Goal: Task Accomplishment & Management: Complete application form

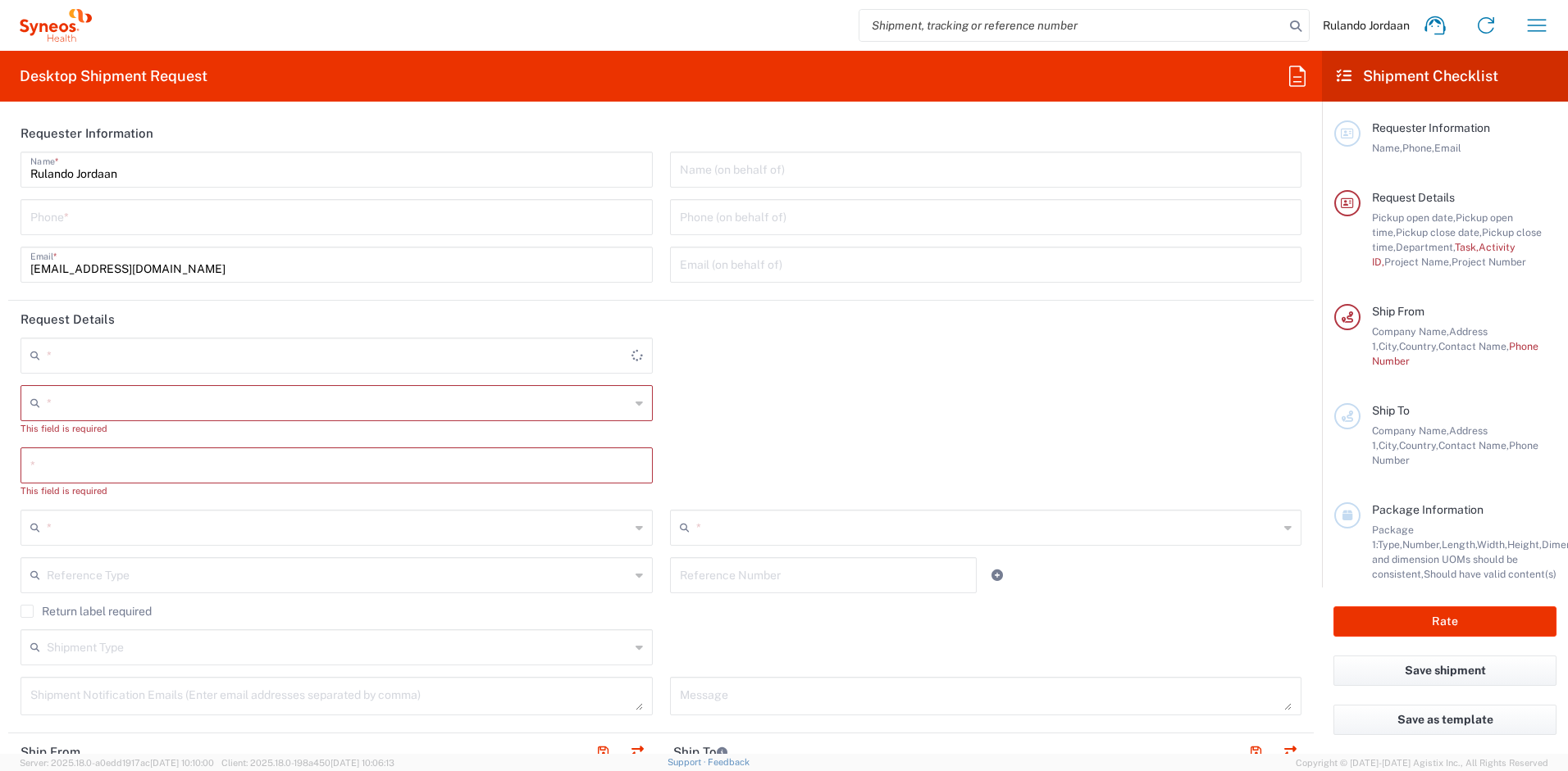
type input "Free State"
type input "4510"
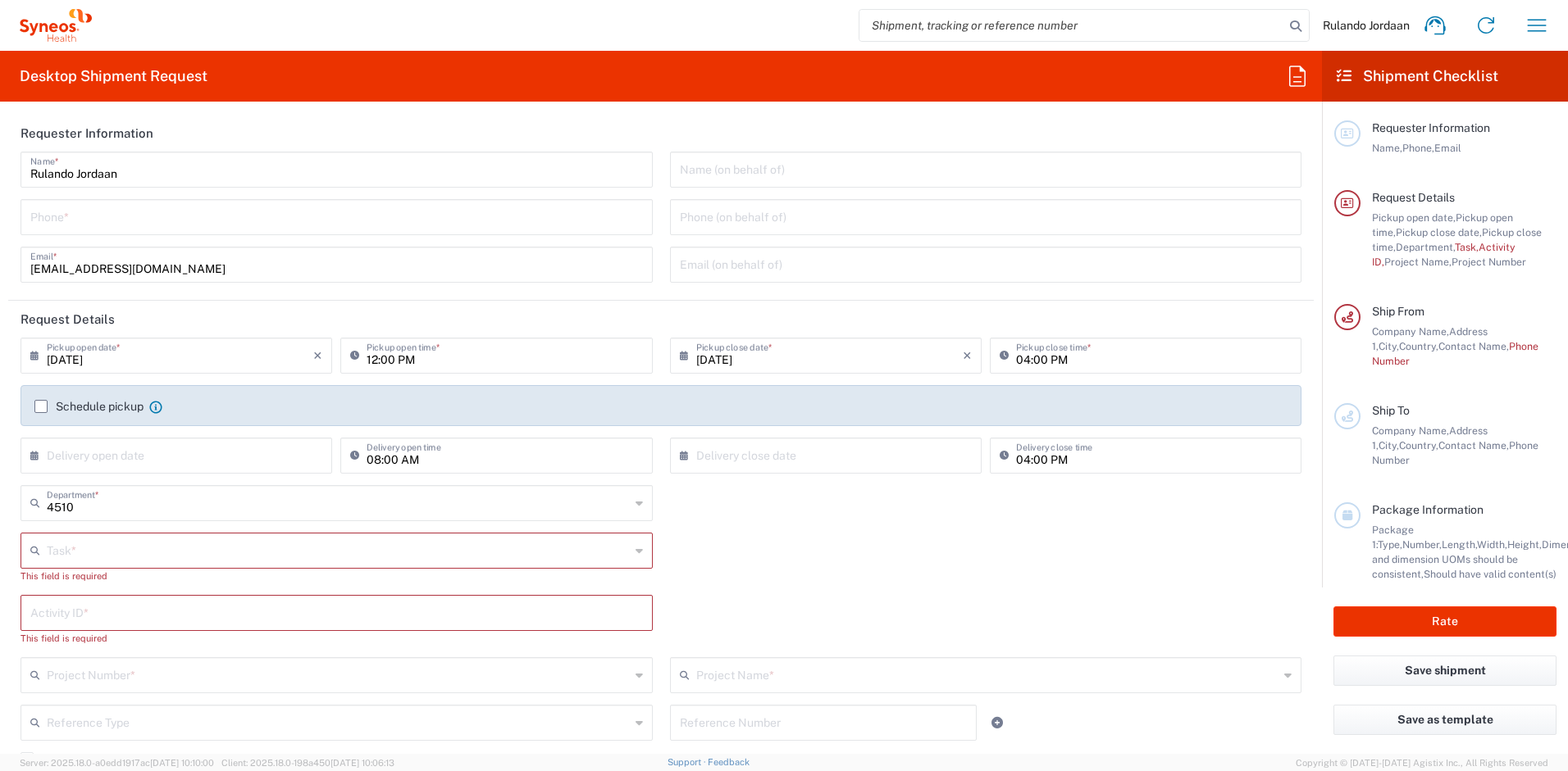
click at [128, 228] on input "tel" at bounding box center [336, 216] width 612 height 29
type input "[GEOGRAPHIC_DATA]"
type input "Syneos Health [GEOGRAPHIC_DATA] (Pty) Limited"
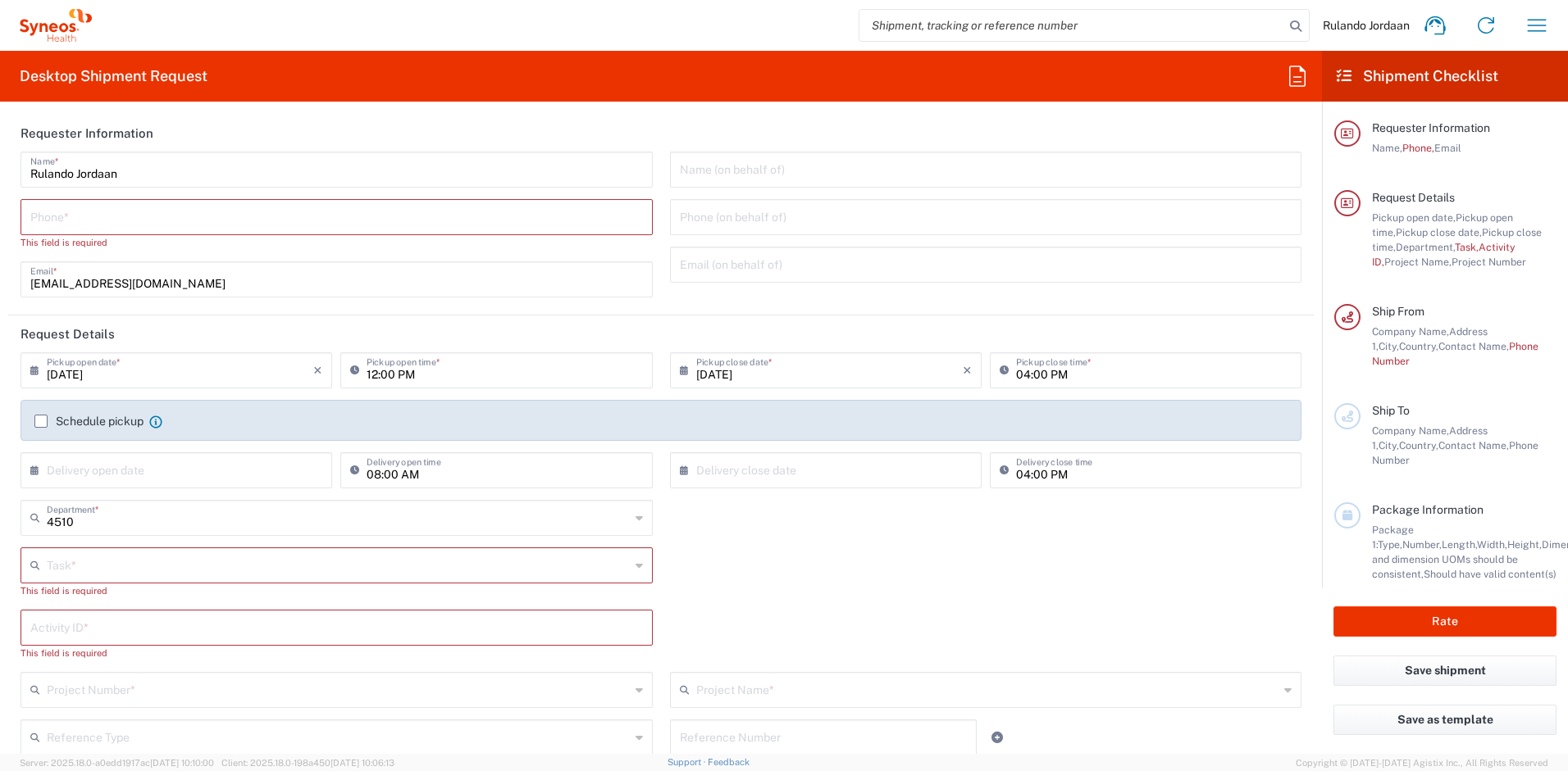
click at [457, 137] on header "Requester Information" at bounding box center [660, 133] width 1305 height 37
click at [209, 210] on input "tel" at bounding box center [336, 216] width 612 height 29
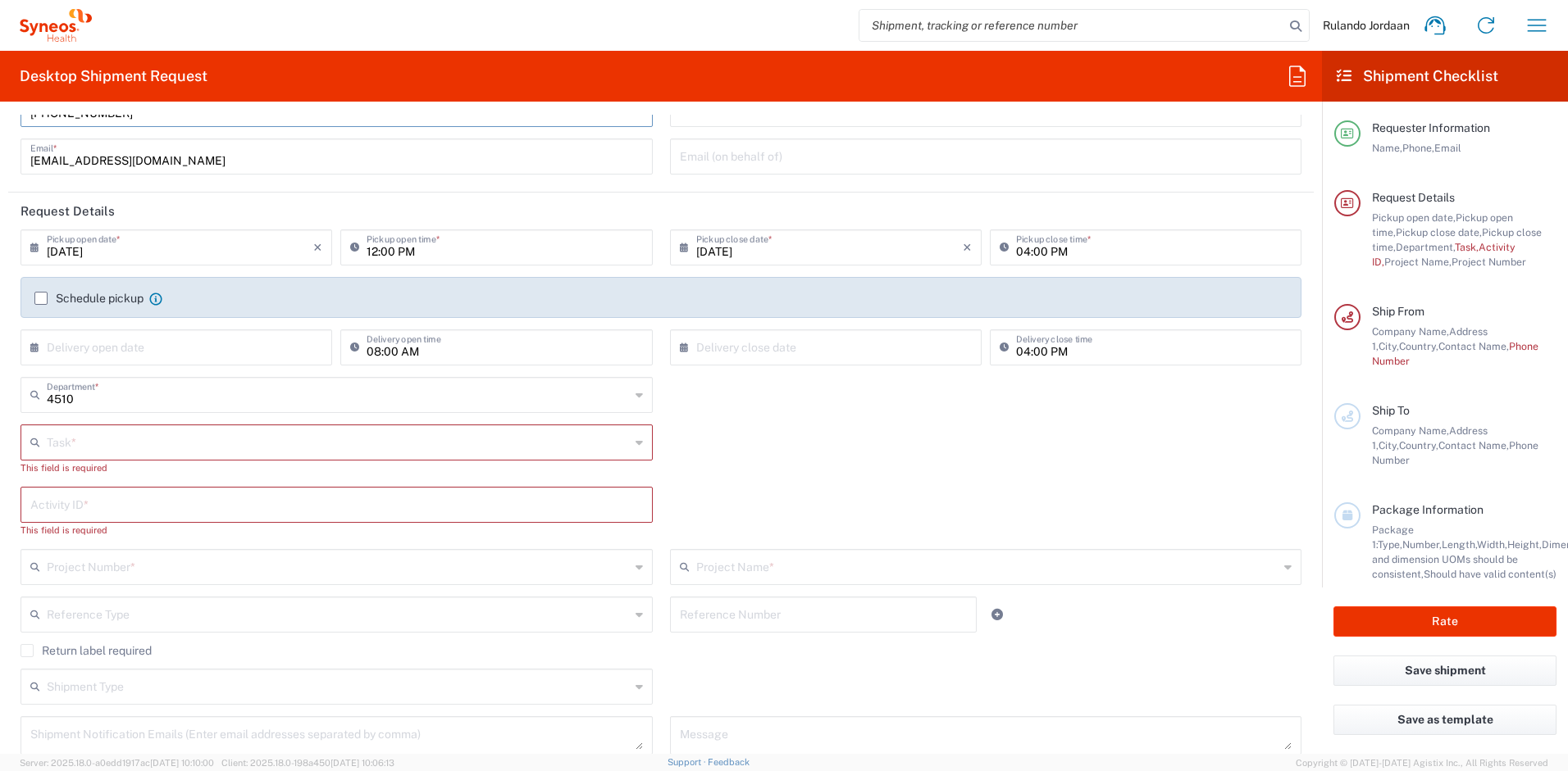
scroll to position [112, 0]
type input "[PHONE_NUMBER]"
click at [255, 242] on input "[DATE]" at bounding box center [180, 242] width 267 height 29
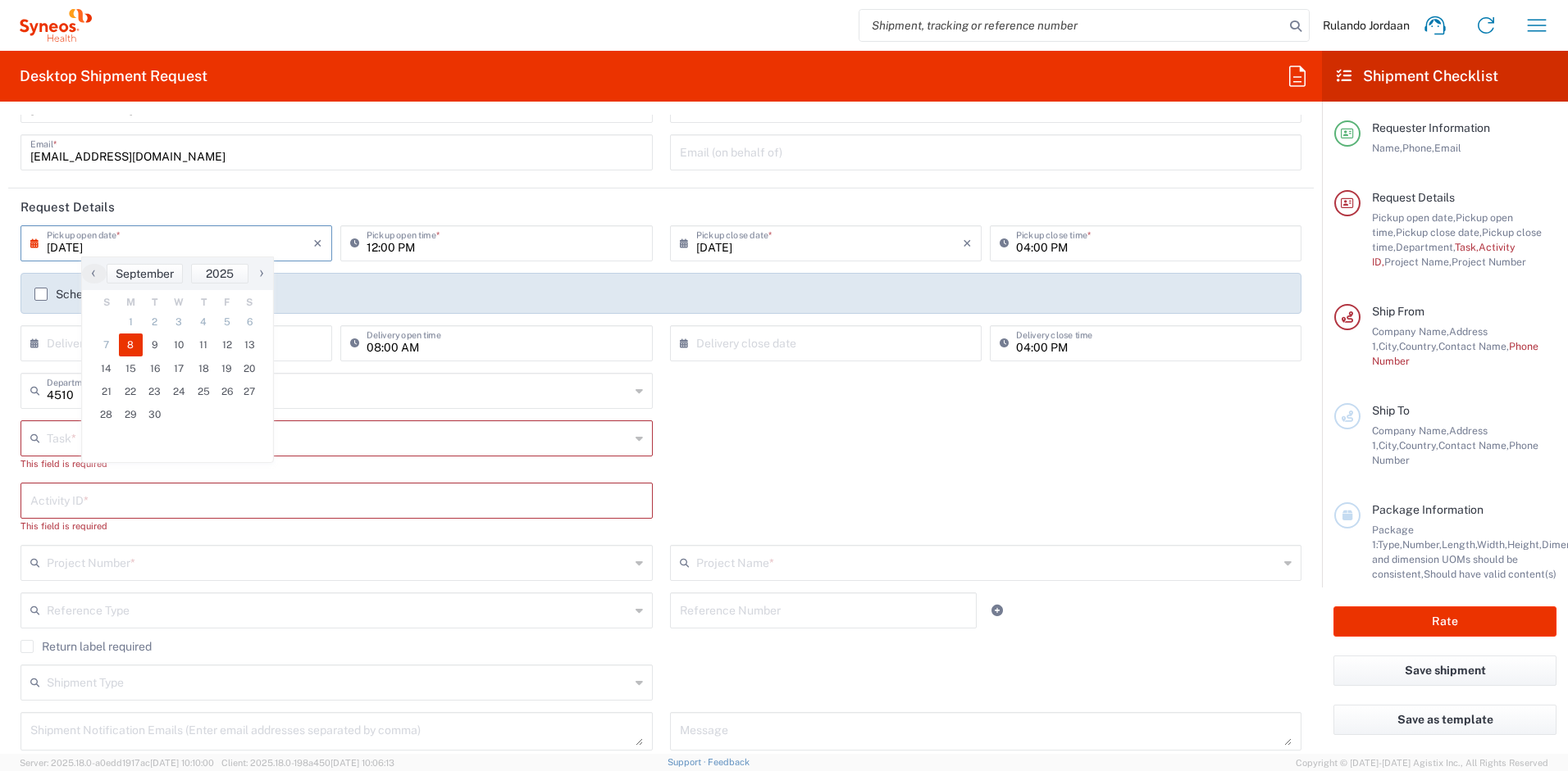
click at [127, 352] on span "8" at bounding box center [131, 345] width 25 height 23
click at [495, 250] on input "12:00 PM" at bounding box center [504, 242] width 276 height 29
type input "15:00 PM"
click at [802, 454] on div "Task * Break/Fix Inventory Transfer New Hire Other Refresh This field is requir…" at bounding box center [661, 451] width 1298 height 62
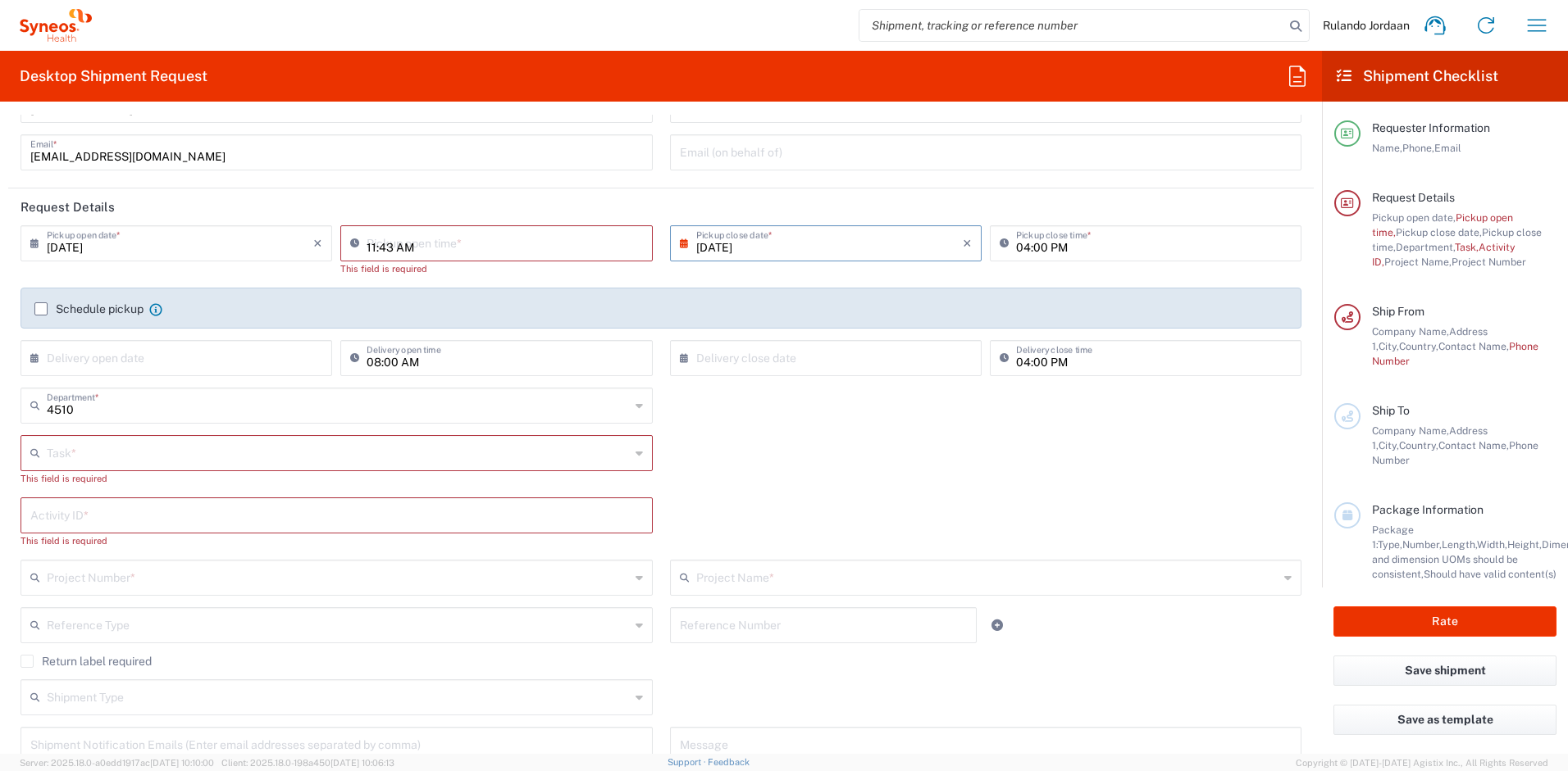
click at [375, 240] on input "11:43 AM" at bounding box center [504, 242] width 276 height 29
drag, startPoint x: 390, startPoint y: 245, endPoint x: 352, endPoint y: 242, distance: 38.1
click at [353, 243] on div "11:43 AM Pickup open time *" at bounding box center [496, 244] width 312 height 36
click at [414, 248] on input "14:00 AM" at bounding box center [504, 242] width 276 height 29
type input "14:00PM"
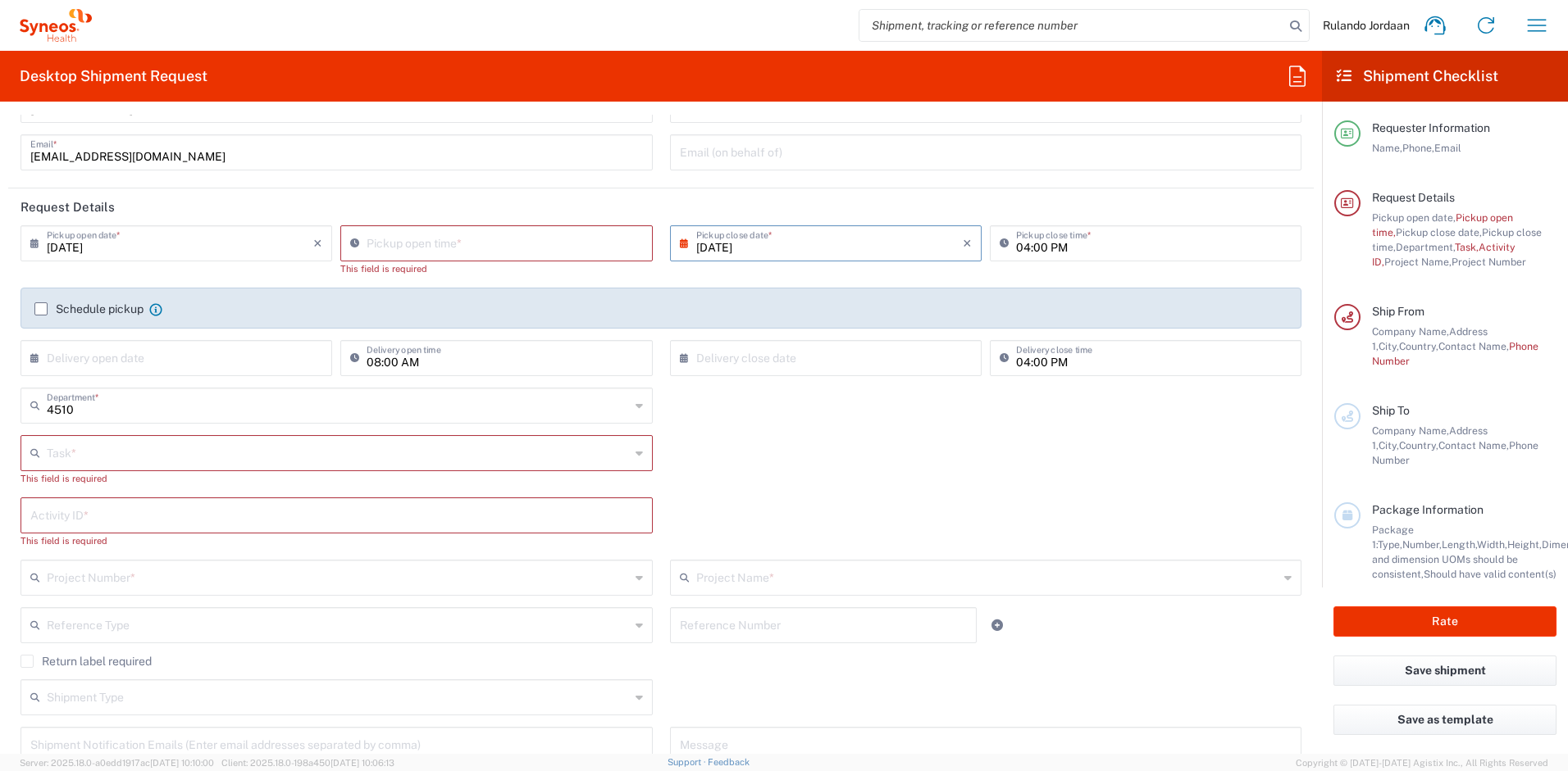
drag, startPoint x: 809, startPoint y: 399, endPoint x: 838, endPoint y: 373, distance: 38.9
click at [809, 399] on div "4510 Department * 4510 3000 3100 3109 3110 3111 3112 3125 3130 3135 3136 3150 3…" at bounding box center [661, 411] width 1298 height 48
click at [1036, 245] on input "04:00 PM" at bounding box center [1154, 242] width 276 height 29
drag, startPoint x: 1068, startPoint y: 245, endPoint x: 996, endPoint y: 240, distance: 72.2
click at [996, 240] on div "04:00 PM Pickup close time *" at bounding box center [1146, 244] width 312 height 36
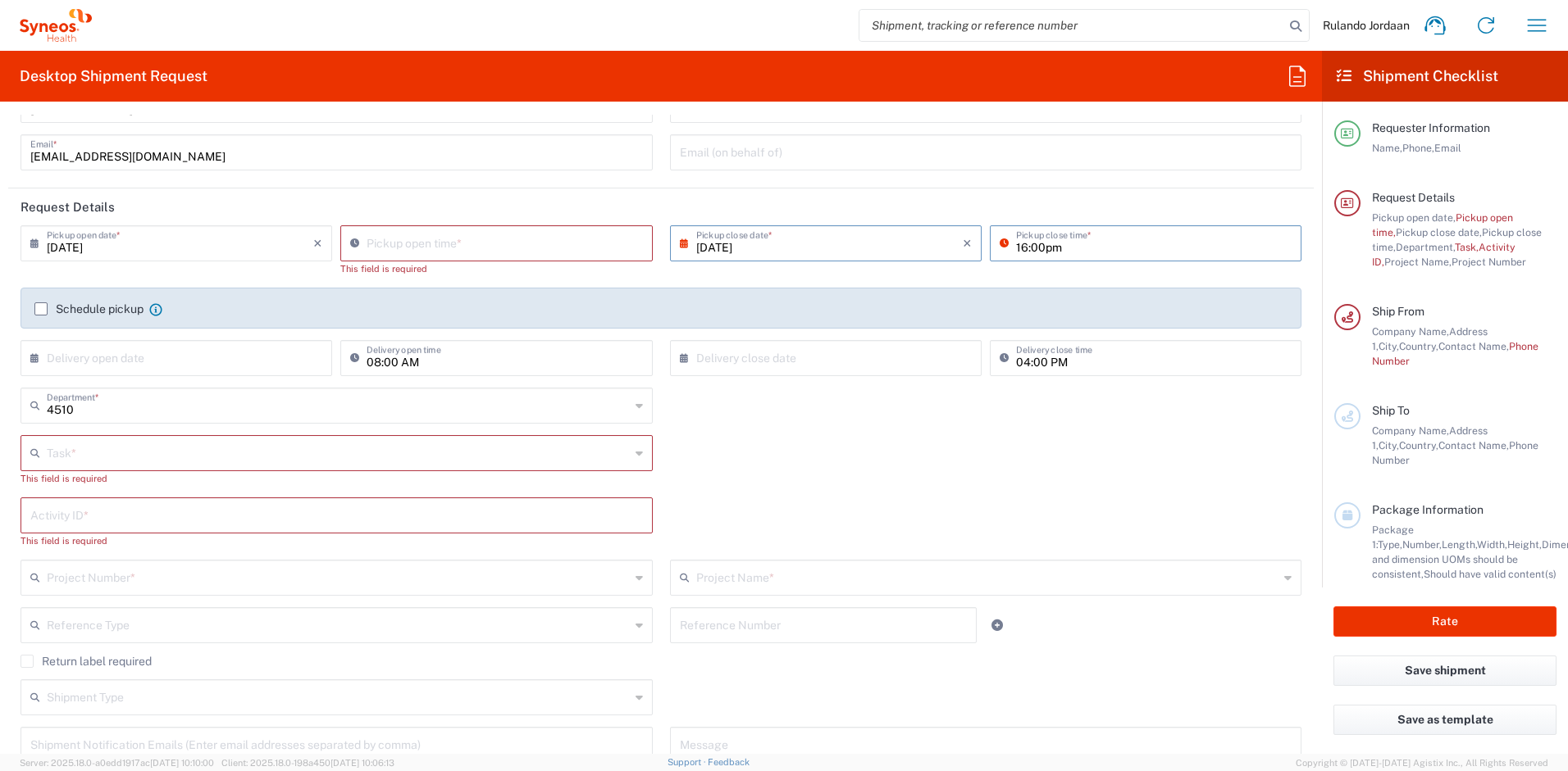
type input "16:00pm"
click at [929, 427] on div "4510 Department * 4510 3000 3100 3109 3110 3111 3112 3125 3130 3135 3136 3150 3…" at bounding box center [661, 411] width 1298 height 48
click at [415, 231] on input "11:44 AM" at bounding box center [504, 242] width 276 height 29
click at [396, 247] on input "02:44 AM" at bounding box center [504, 242] width 276 height 29
type input "02:00PM"
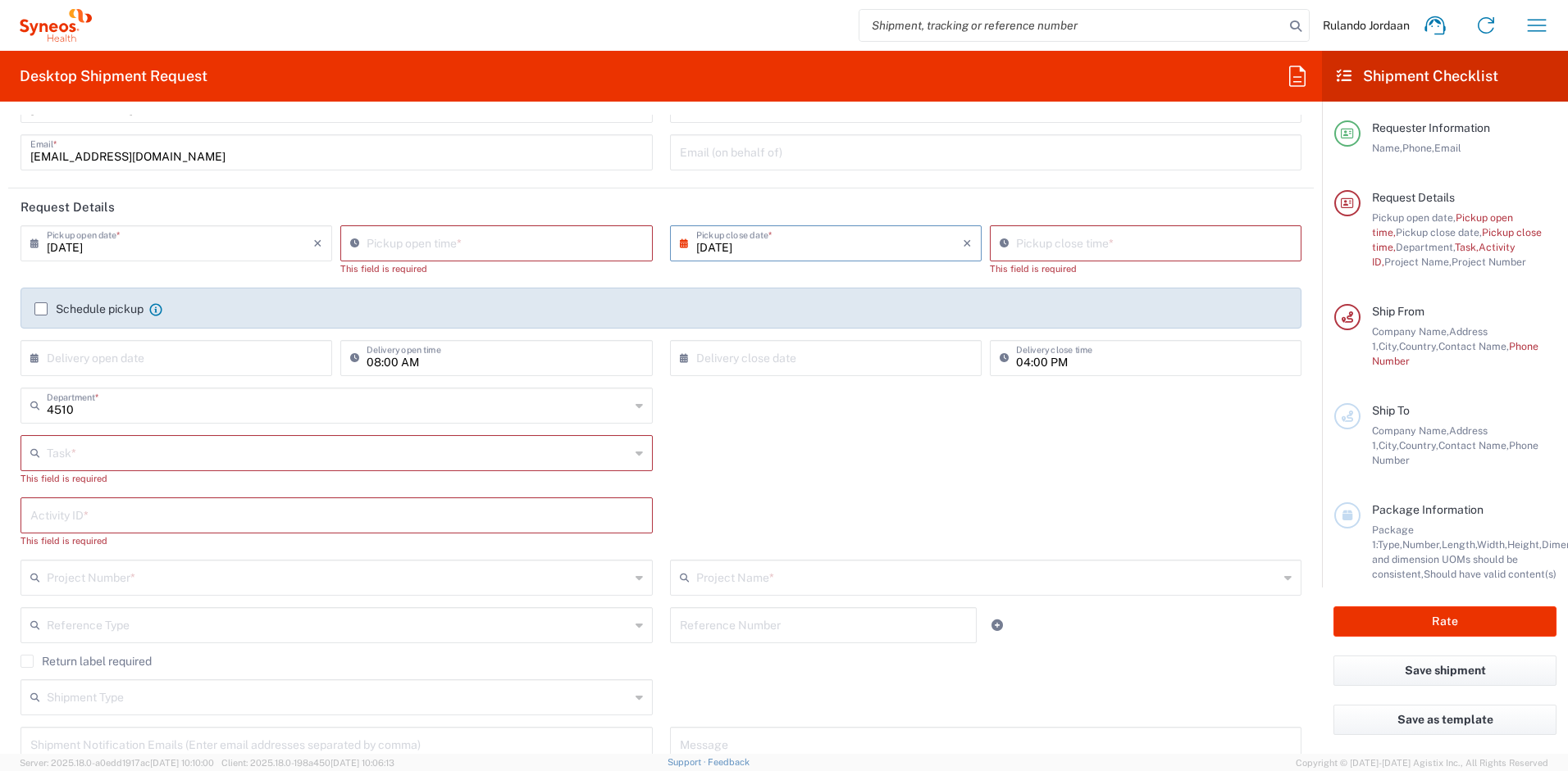
click at [845, 483] on div "Task * Break/Fix Inventory Transfer New Hire Other Refresh This field is requir…" at bounding box center [661, 466] width 1298 height 62
click at [400, 245] on input "11:44 AM" at bounding box center [504, 242] width 276 height 29
click at [409, 246] on input "11:44 AM" at bounding box center [504, 242] width 276 height 29
click at [355, 241] on icon at bounding box center [359, 244] width 16 height 26
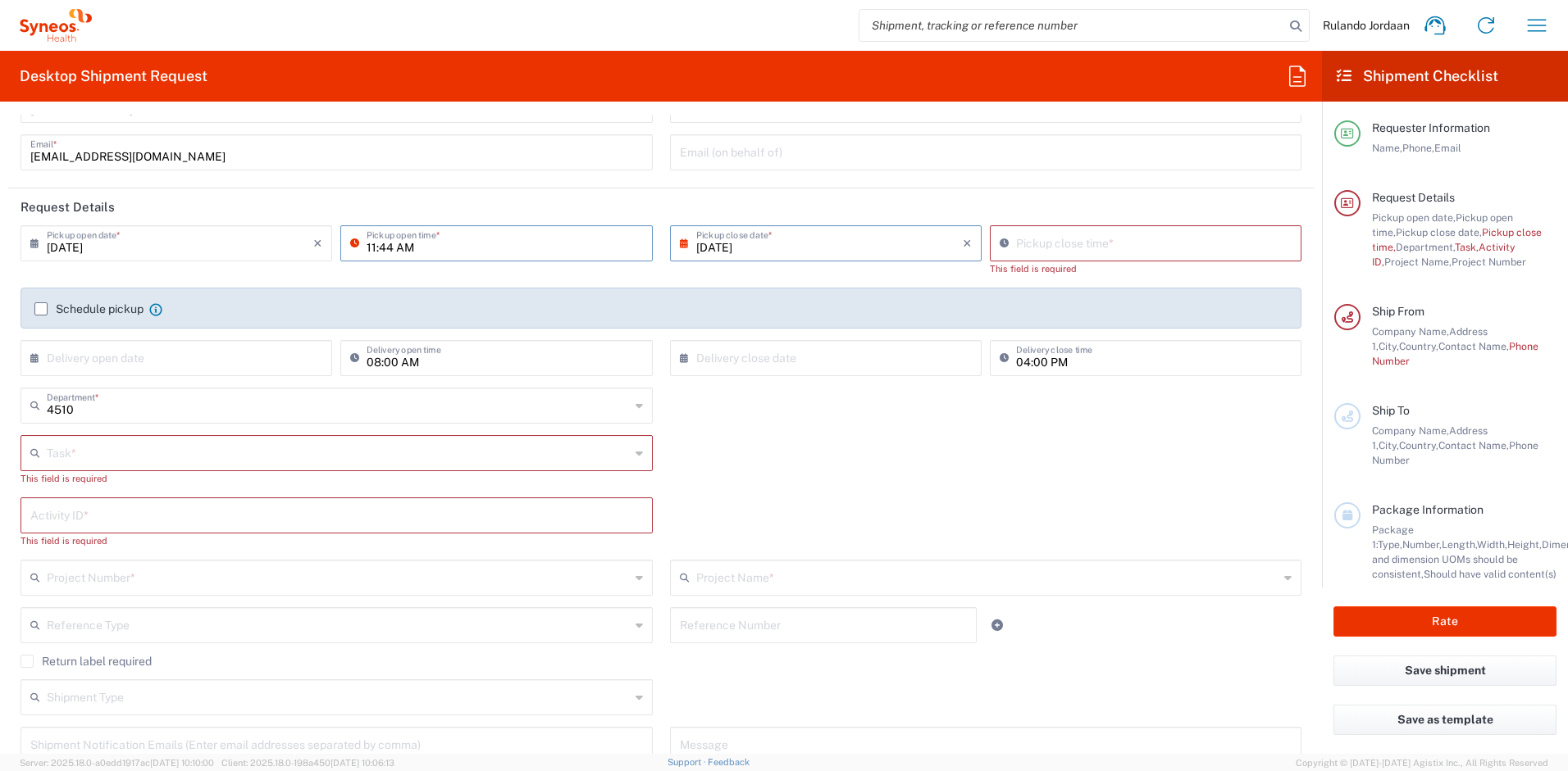
drag, startPoint x: 390, startPoint y: 247, endPoint x: 358, endPoint y: 245, distance: 32.1
click at [358, 245] on div "11:44 AM Pickup open time *" at bounding box center [496, 244] width 312 height 36
click at [408, 247] on input "13:00 AM" at bounding box center [504, 242] width 276 height 29
type input "13:00 PM"
click at [1048, 442] on div "Task * Break/Fix Inventory Transfer New Hire Other Refresh This field is requir…" at bounding box center [661, 466] width 1298 height 62
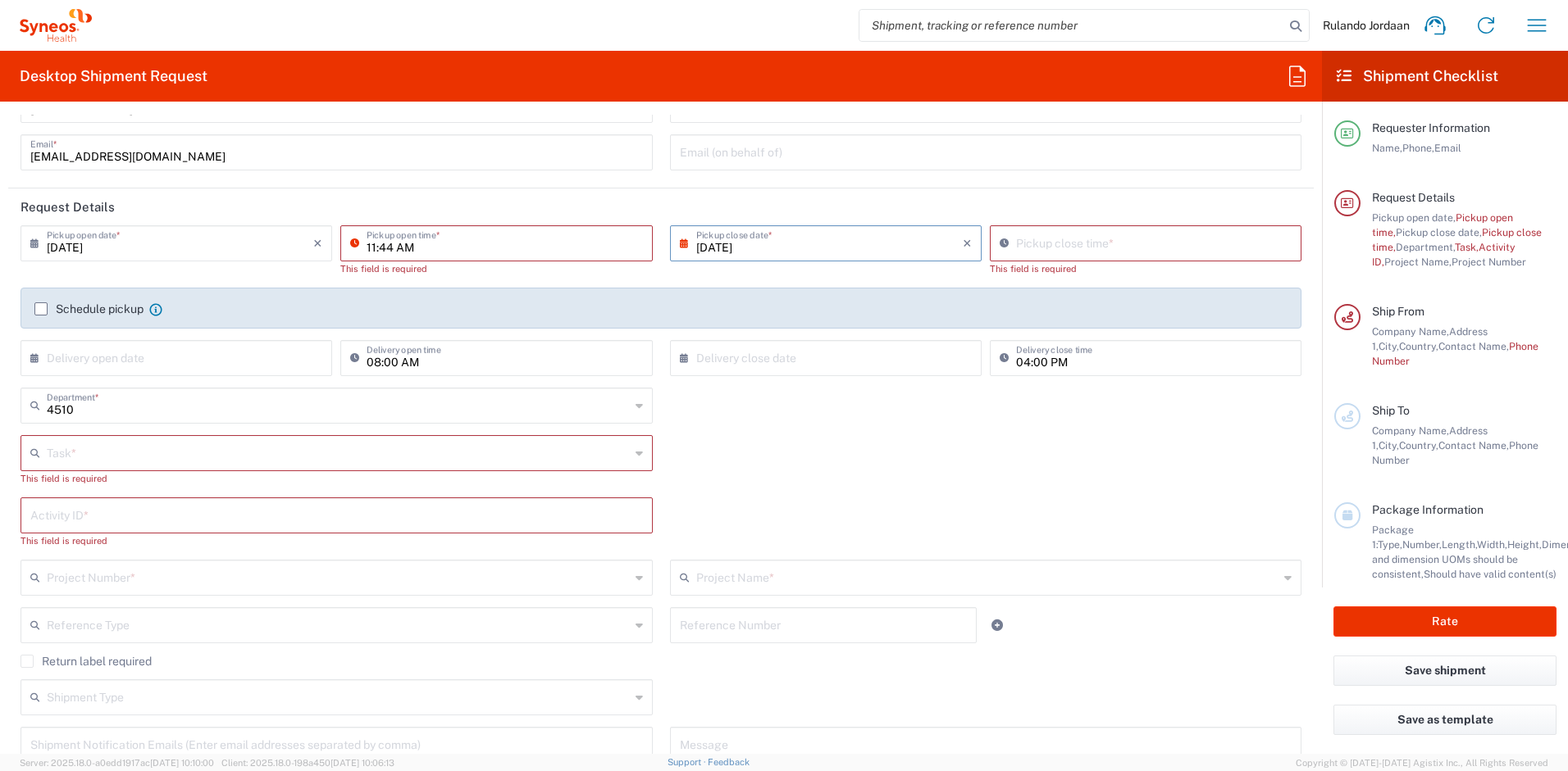
click at [451, 232] on input "11:44 AM" at bounding box center [504, 242] width 276 height 29
click at [442, 243] on input "11:44 AM" at bounding box center [504, 242] width 276 height 29
drag, startPoint x: 384, startPoint y: 244, endPoint x: 326, endPoint y: 241, distance: 58.1
click at [328, 239] on div "[DATE] × Pickup open date * Cancel Apply 11:44 AM Pickup open time * This field…" at bounding box center [336, 257] width 640 height 62
click at [410, 249] on input "12:00 AM" at bounding box center [504, 242] width 276 height 29
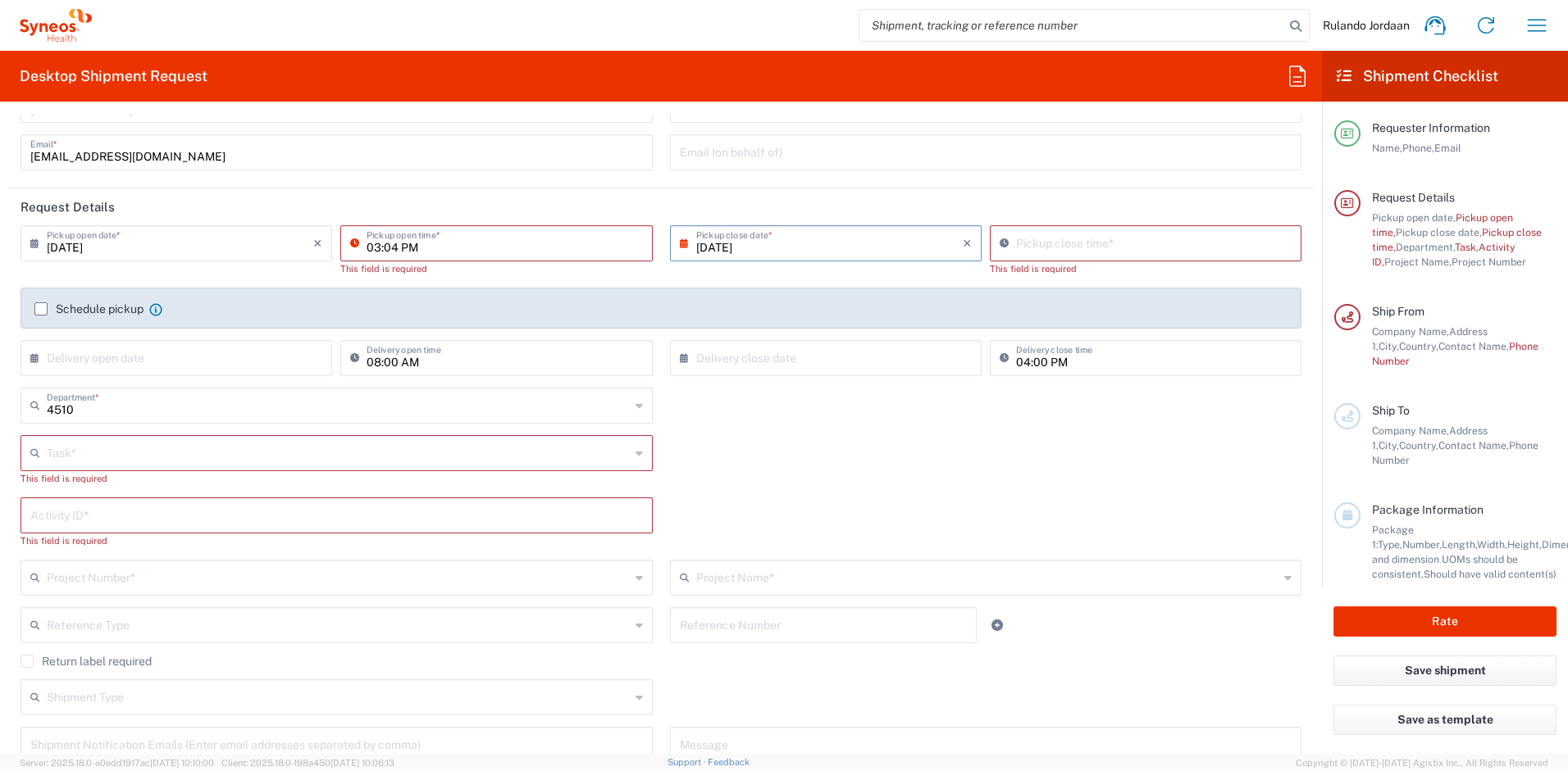
click at [394, 244] on input "03:04 PM" at bounding box center [504, 242] width 276 height 29
type input "03:00 PM"
click at [1129, 259] on div "Pickup close time *" at bounding box center [1146, 244] width 312 height 36
click at [1128, 257] on div "11:45 AM Pickup close time *" at bounding box center [1146, 244] width 312 height 36
type input "04:00 PM"
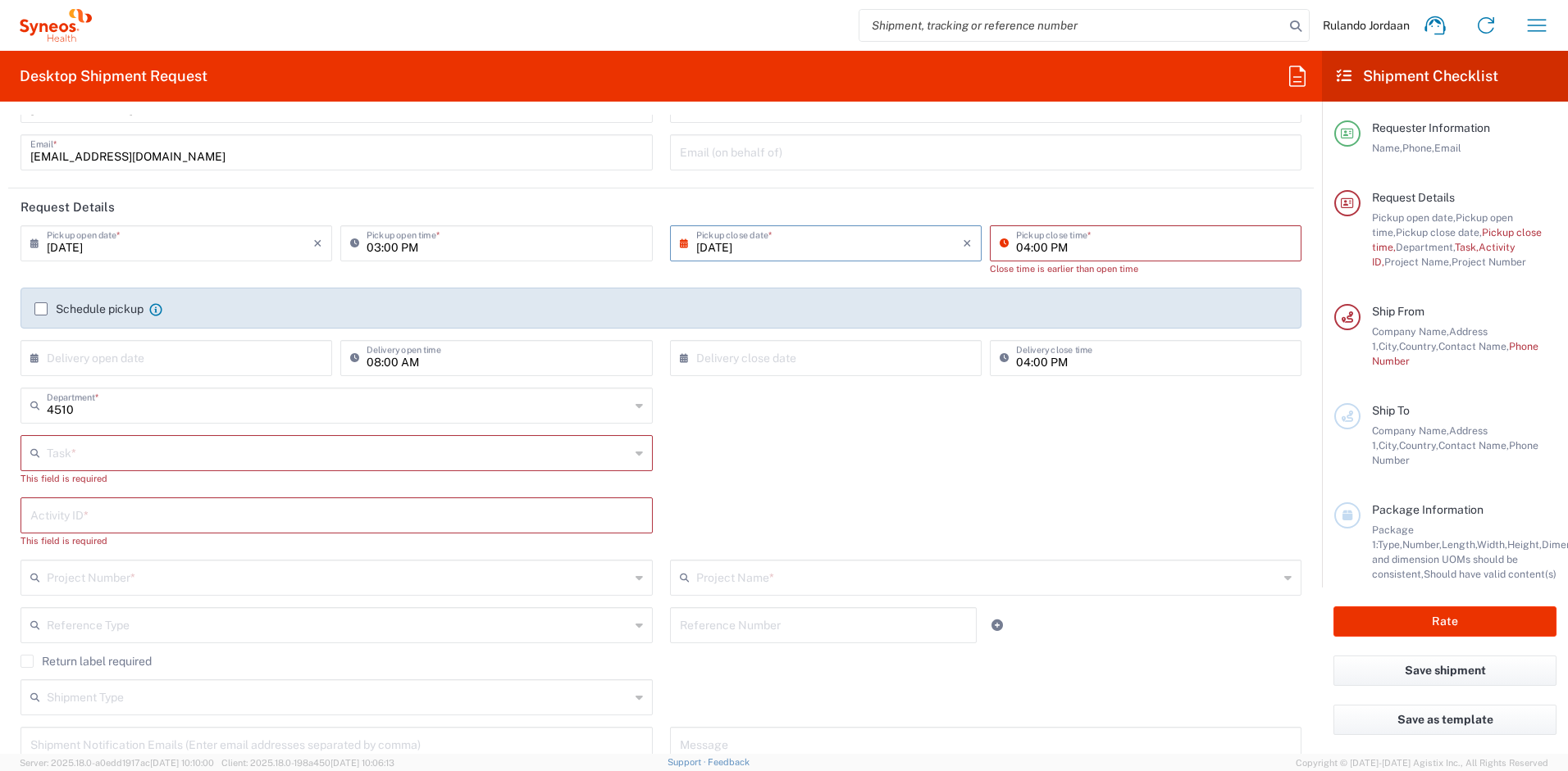
click at [175, 452] on div "Task *" at bounding box center [337, 453] width 632 height 36
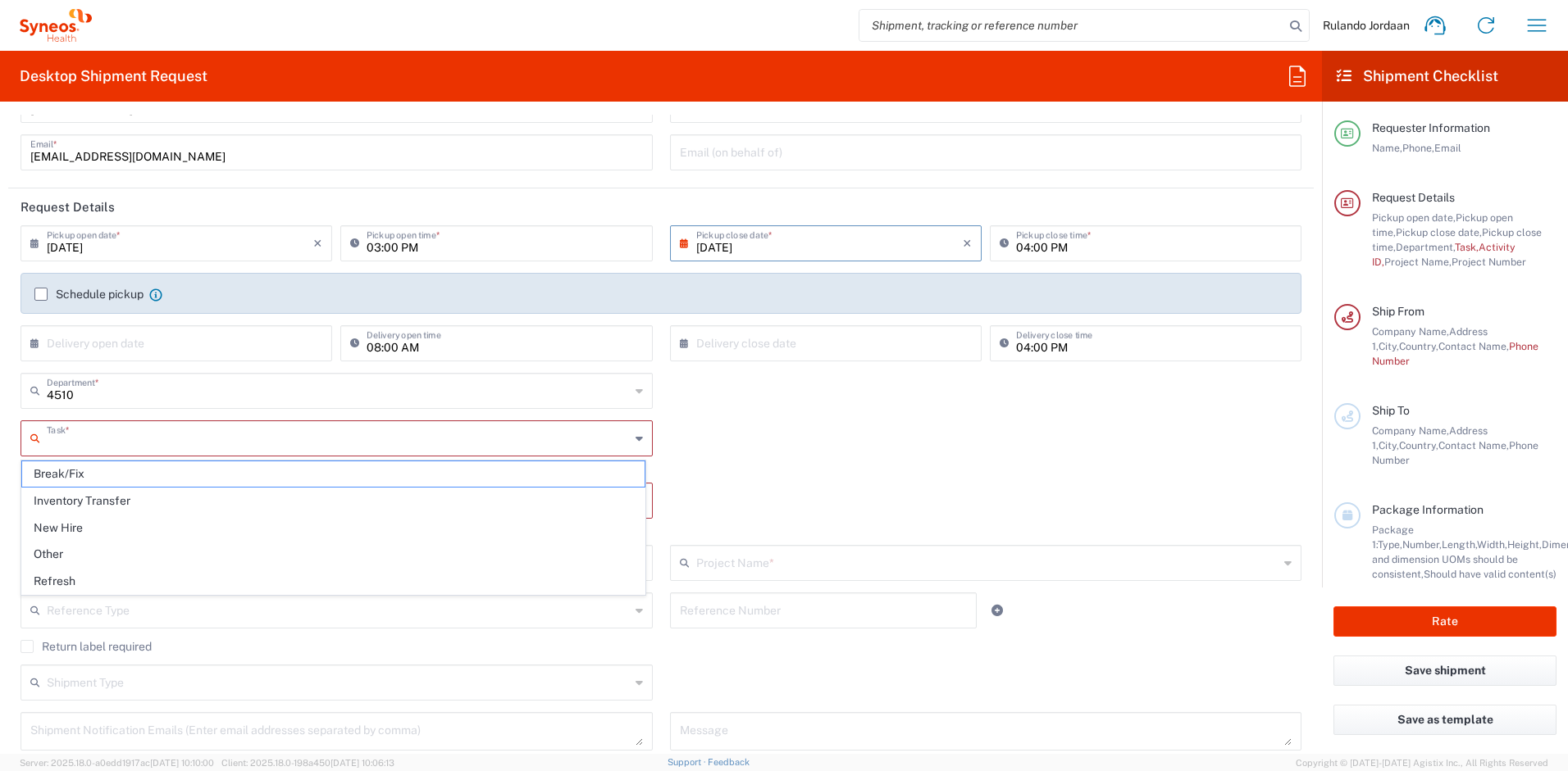
click at [75, 477] on span "Break/Fix" at bounding box center [333, 473] width 622 height 25
type input "Break/Fix"
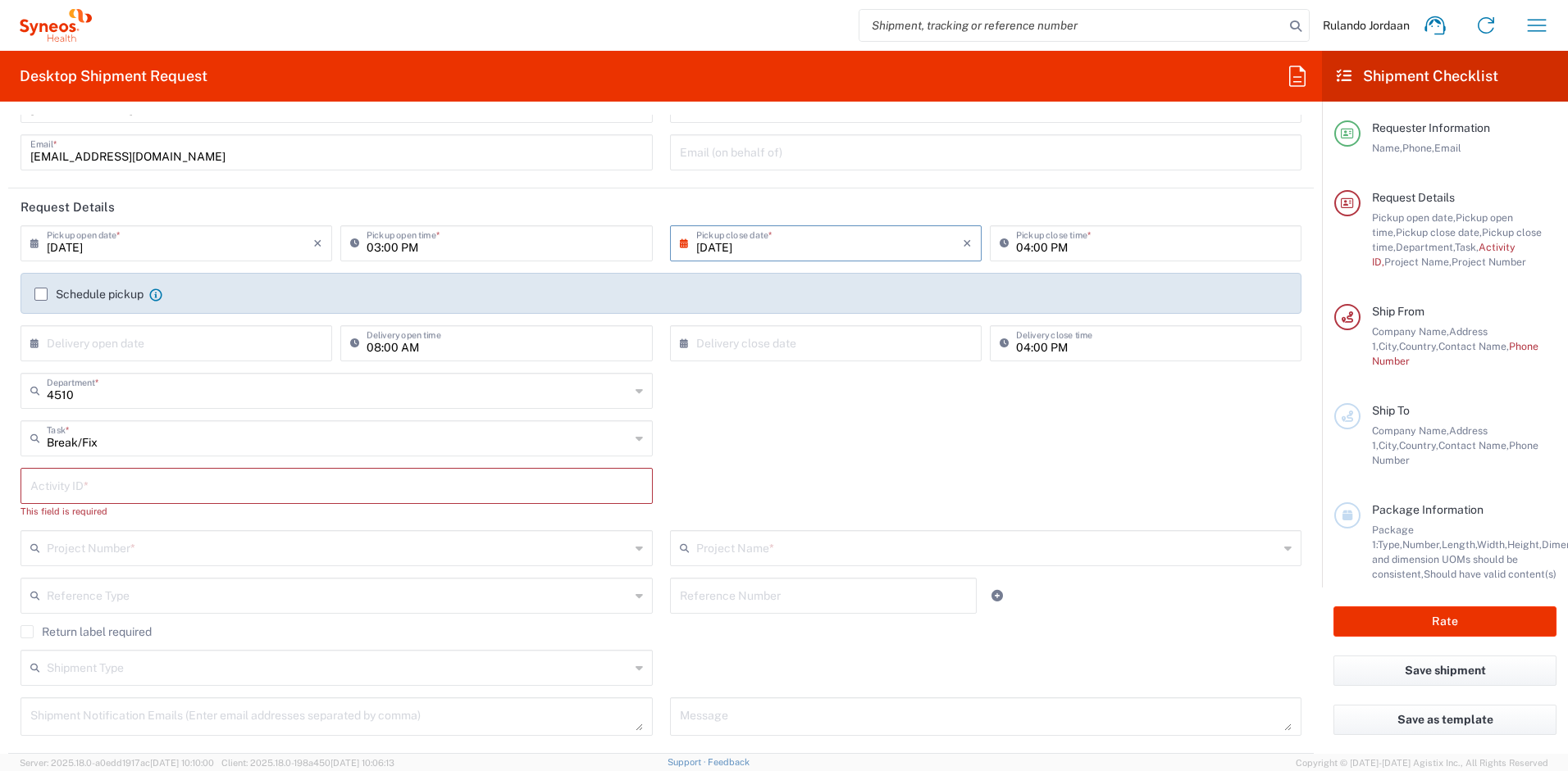
click at [72, 492] on input "text" at bounding box center [336, 484] width 612 height 29
type input "Laptop Shipment"
drag, startPoint x: 719, startPoint y: 375, endPoint x: 704, endPoint y: 374, distance: 15.0
click at [720, 376] on div "4510 Department * 4510 3000 3100 3109 3110 3111 3112 3125 3130 3135 3136 3150 3…" at bounding box center [661, 397] width 1298 height 48
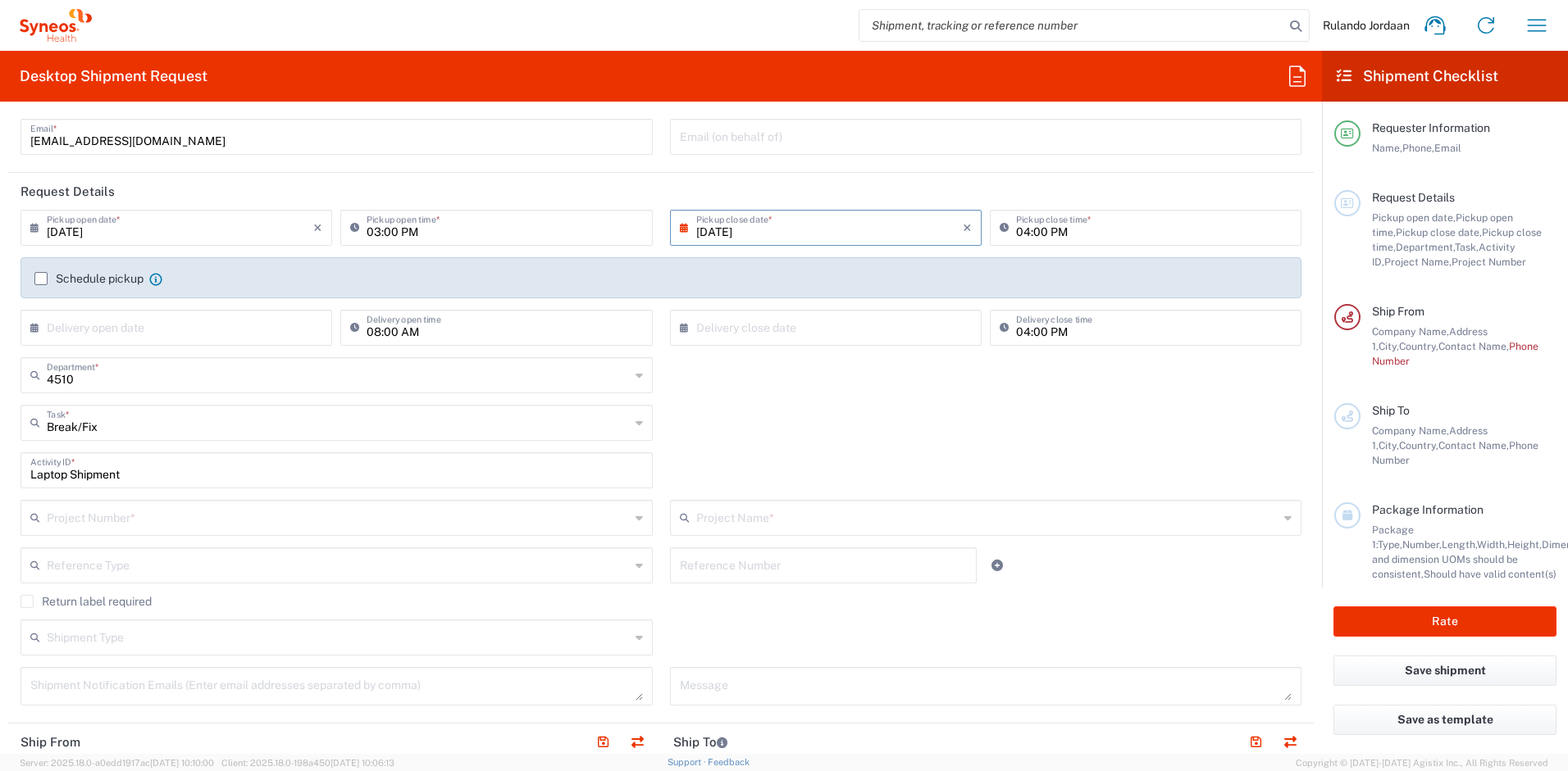
scroll to position [141, 0]
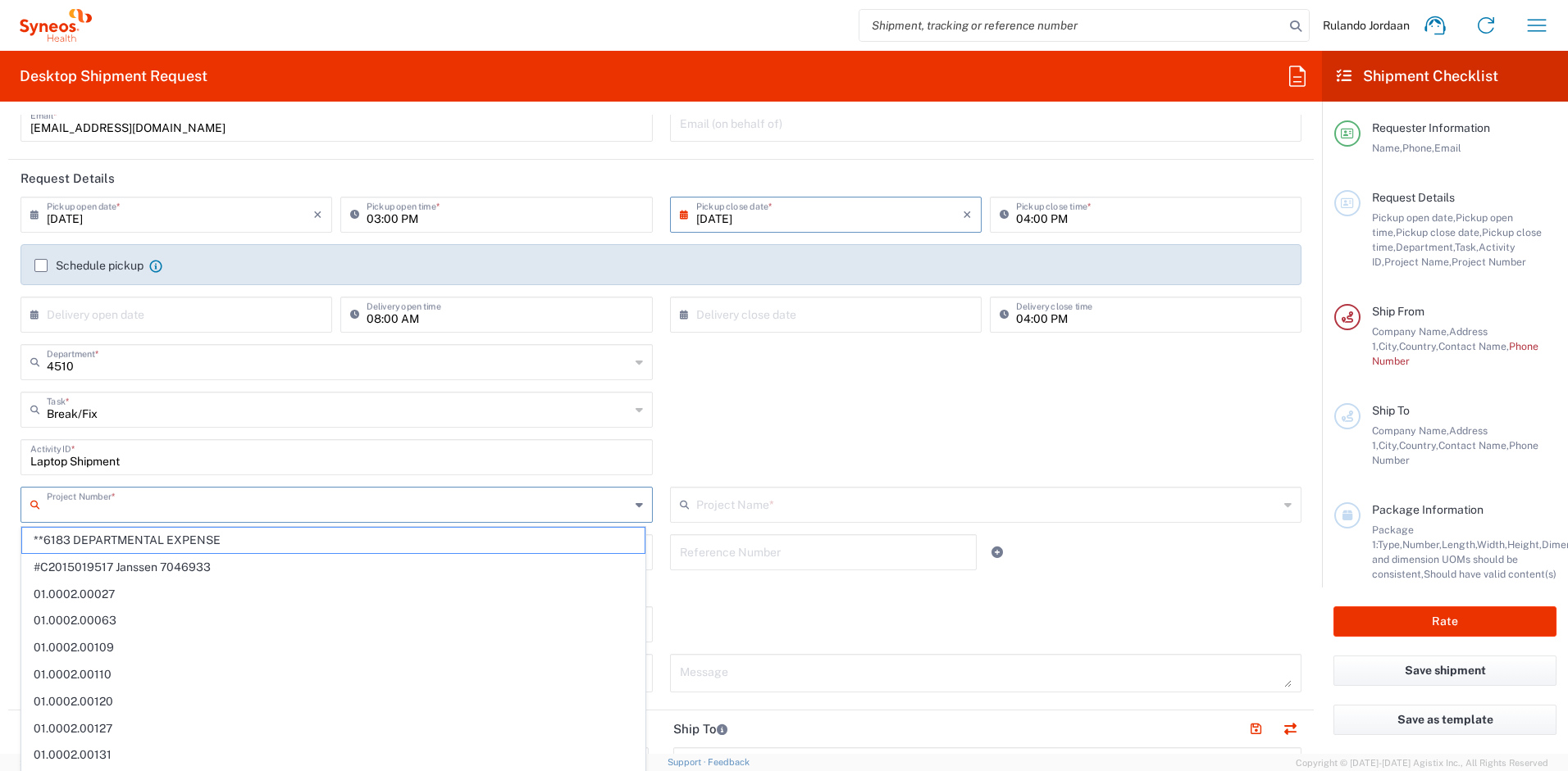
click at [215, 496] on input "text" at bounding box center [339, 503] width 583 height 29
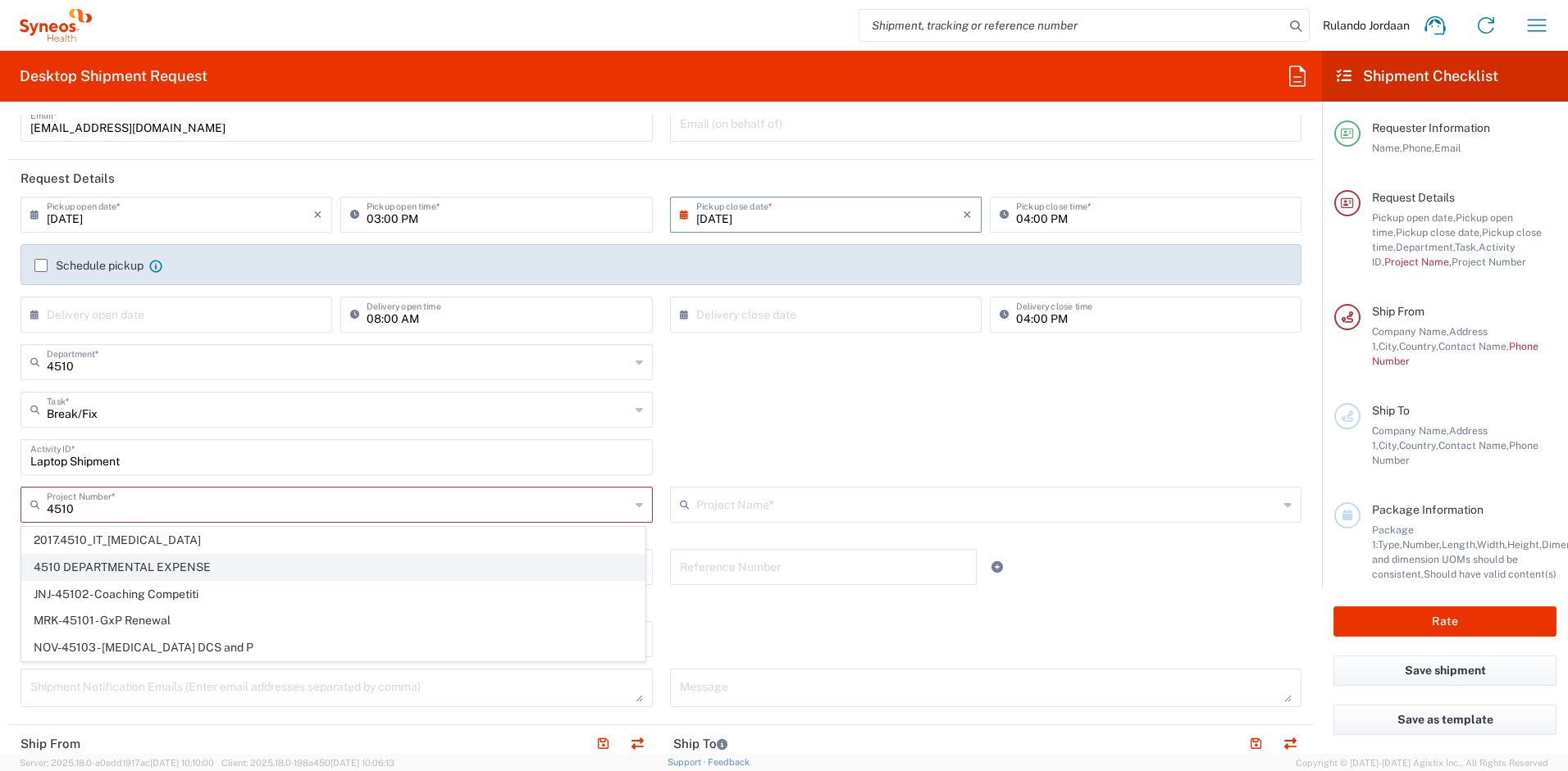
click at [164, 561] on span "4510 DEPARTMENTAL EXPENSE" at bounding box center [333, 567] width 622 height 25
type input "4510 DEPARTMENTAL EXPENSE"
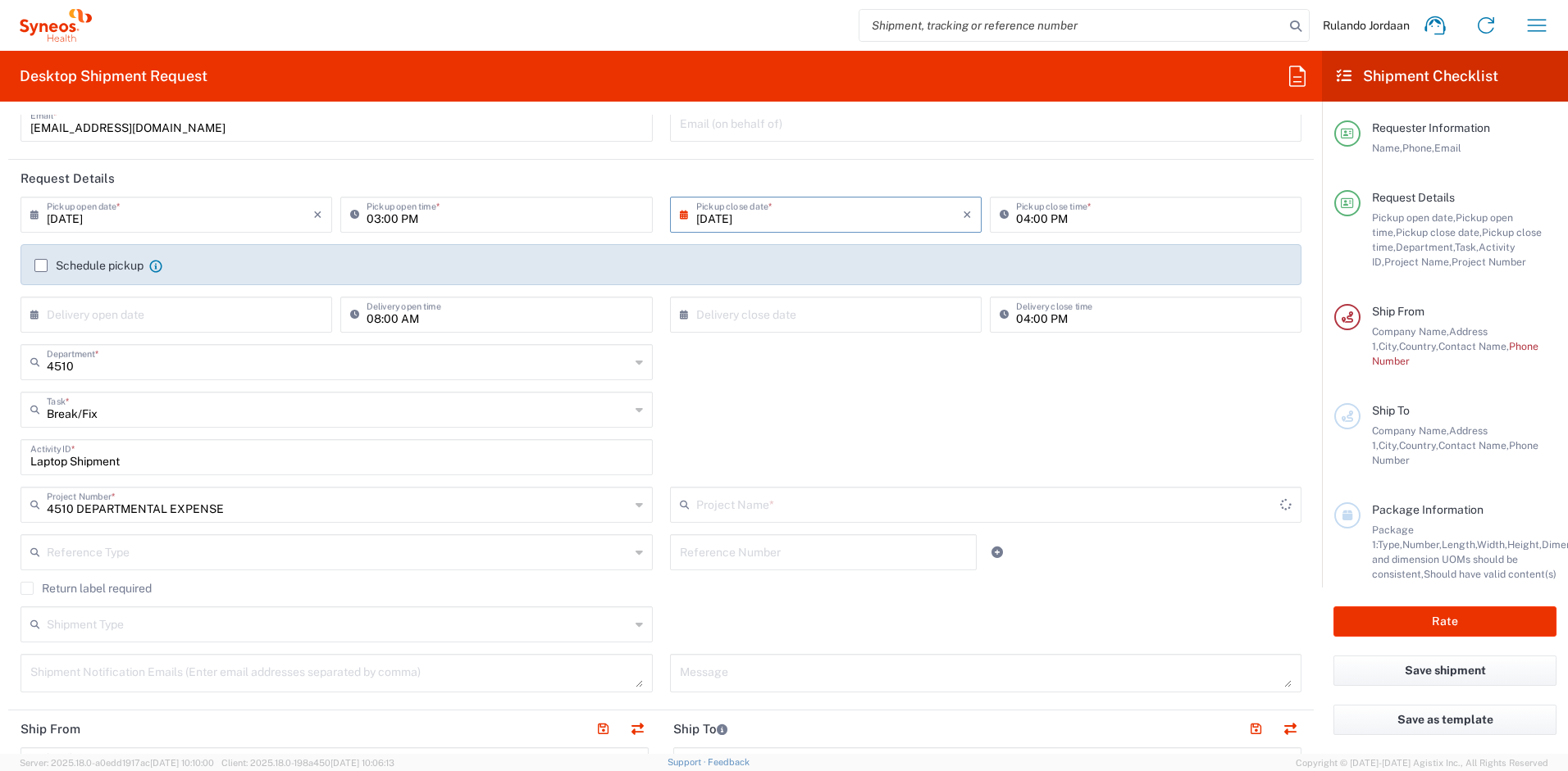
click at [753, 505] on input "text" at bounding box center [988, 503] width 584 height 29
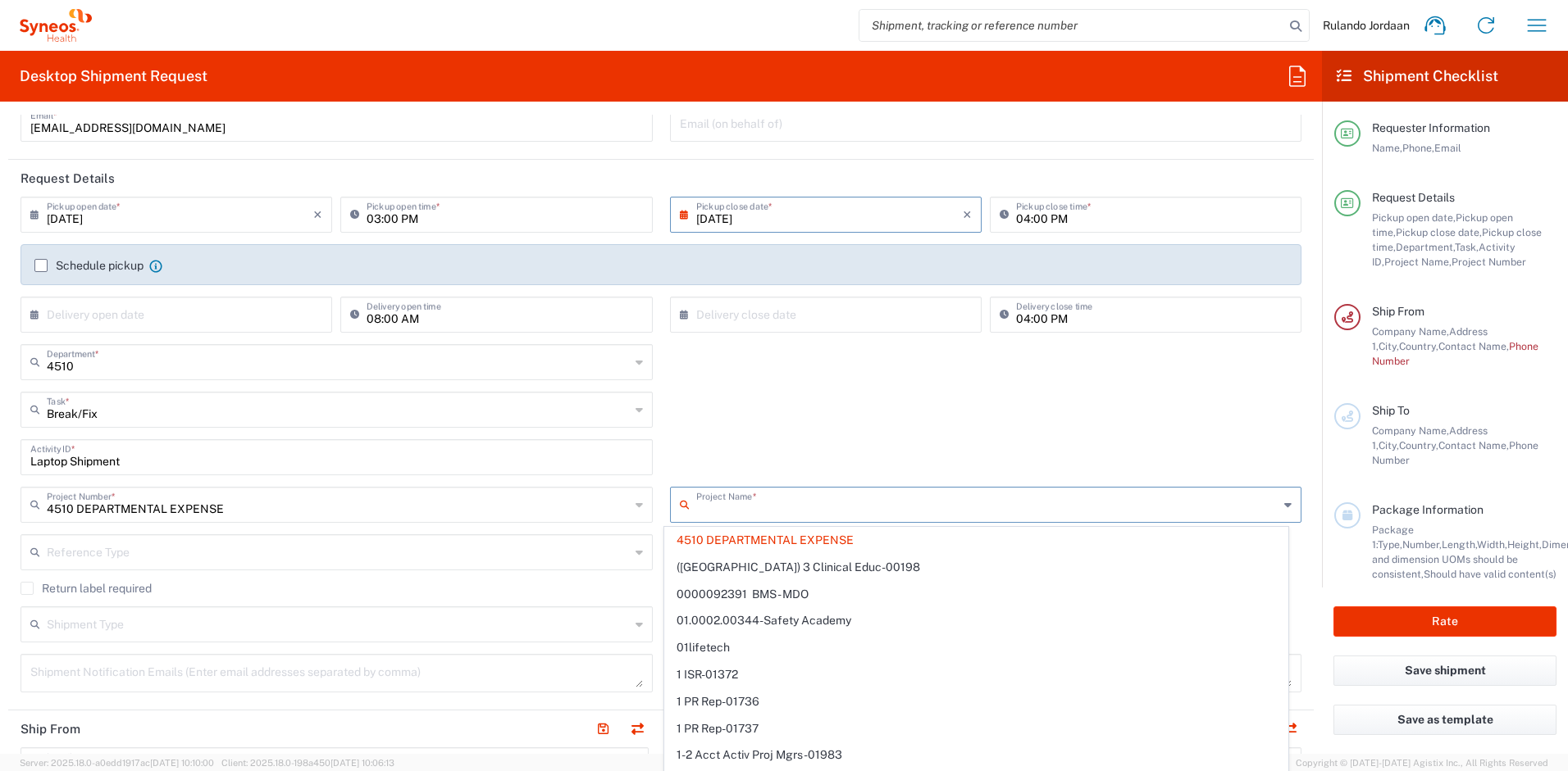
click at [747, 540] on span "4510 DEPARTMENTAL EXPENSE" at bounding box center [976, 540] width 622 height 25
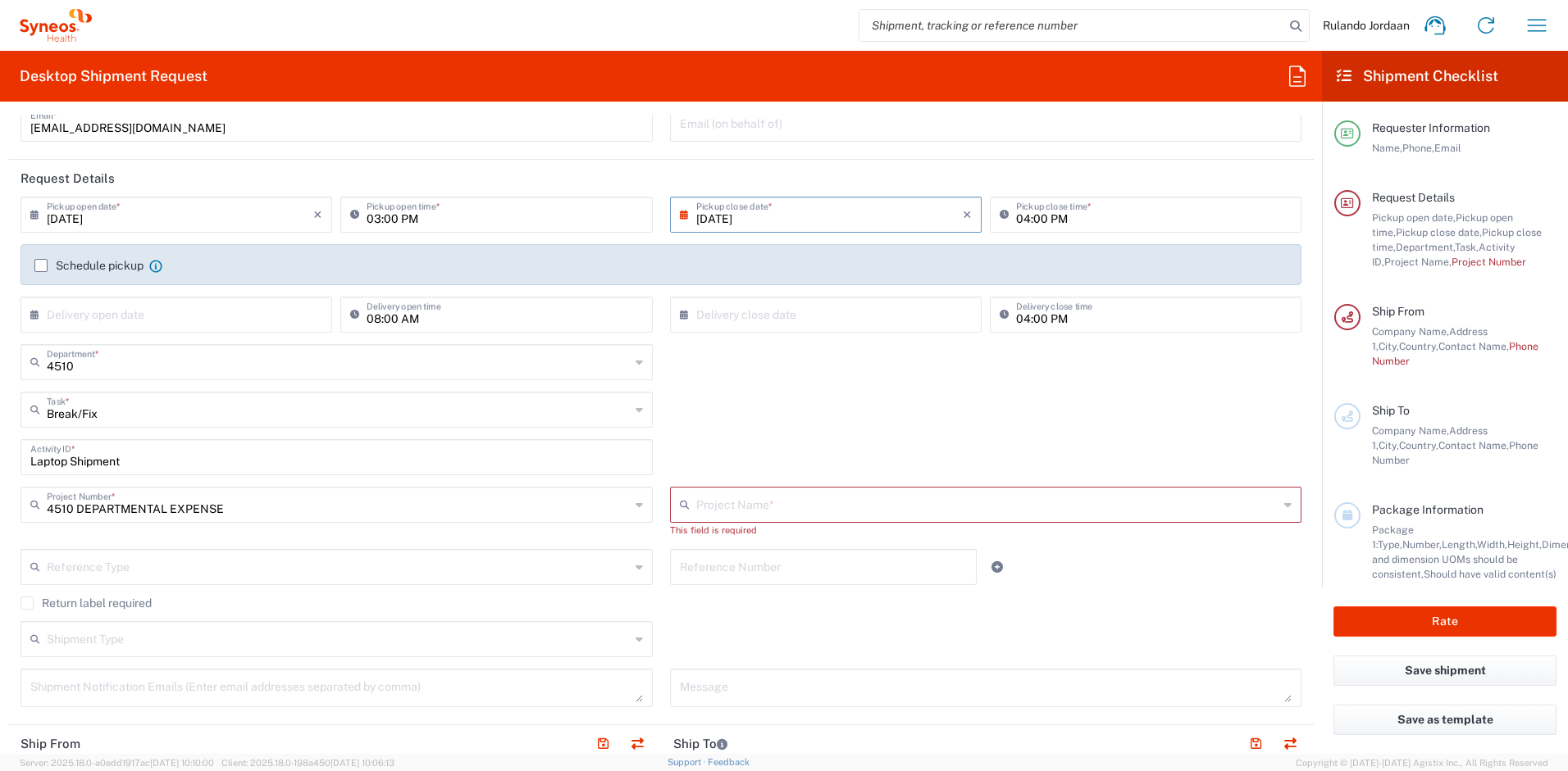
click at [692, 487] on div "Project Name *" at bounding box center [986, 505] width 632 height 36
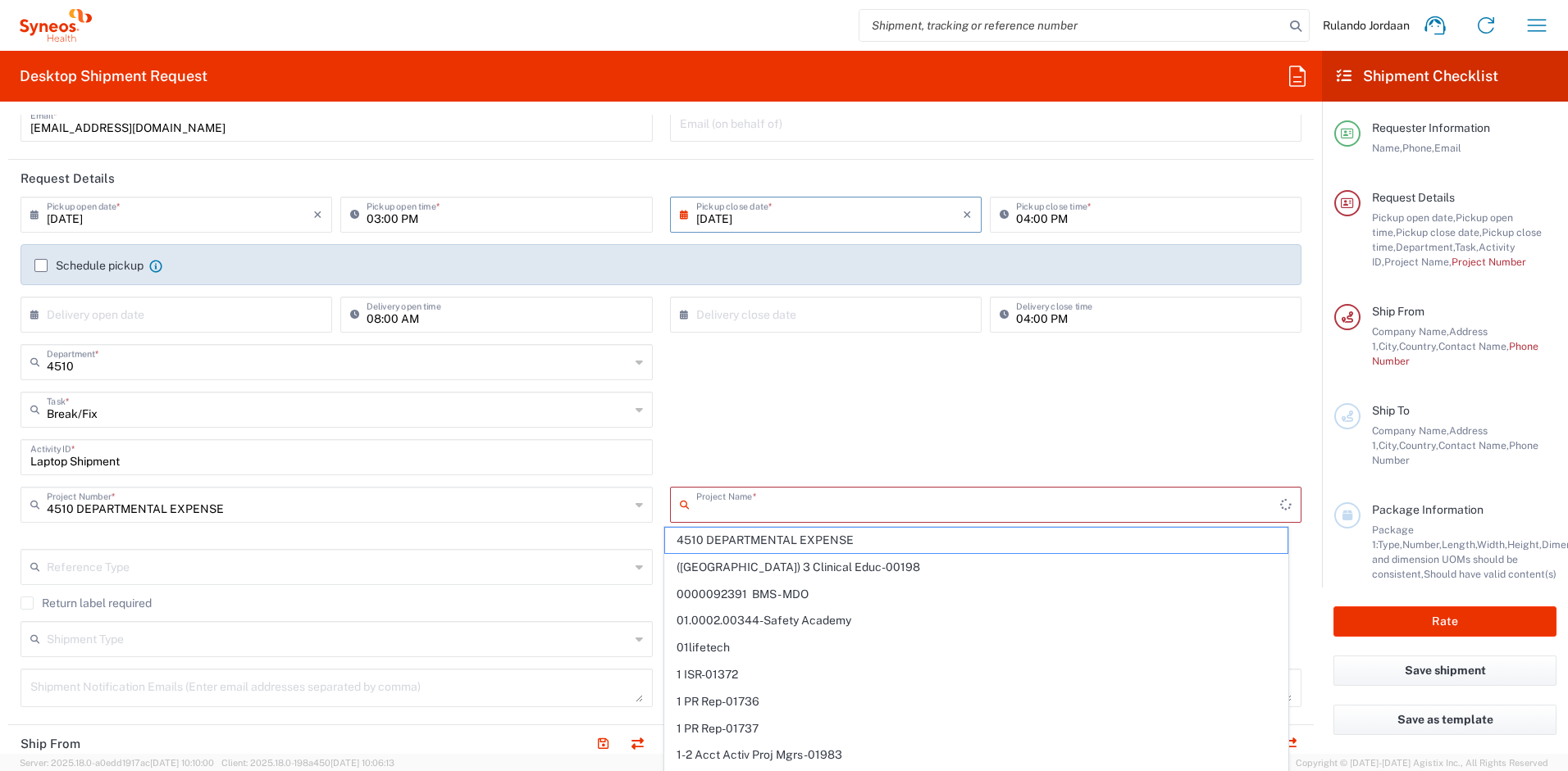
click at [698, 497] on input "text" at bounding box center [988, 503] width 584 height 29
click at [709, 531] on span "([GEOGRAPHIC_DATA]) 3 Clinical Educ-00198" at bounding box center [976, 540] width 622 height 25
type input "([GEOGRAPHIC_DATA]) 3 Clinical Educ-00198"
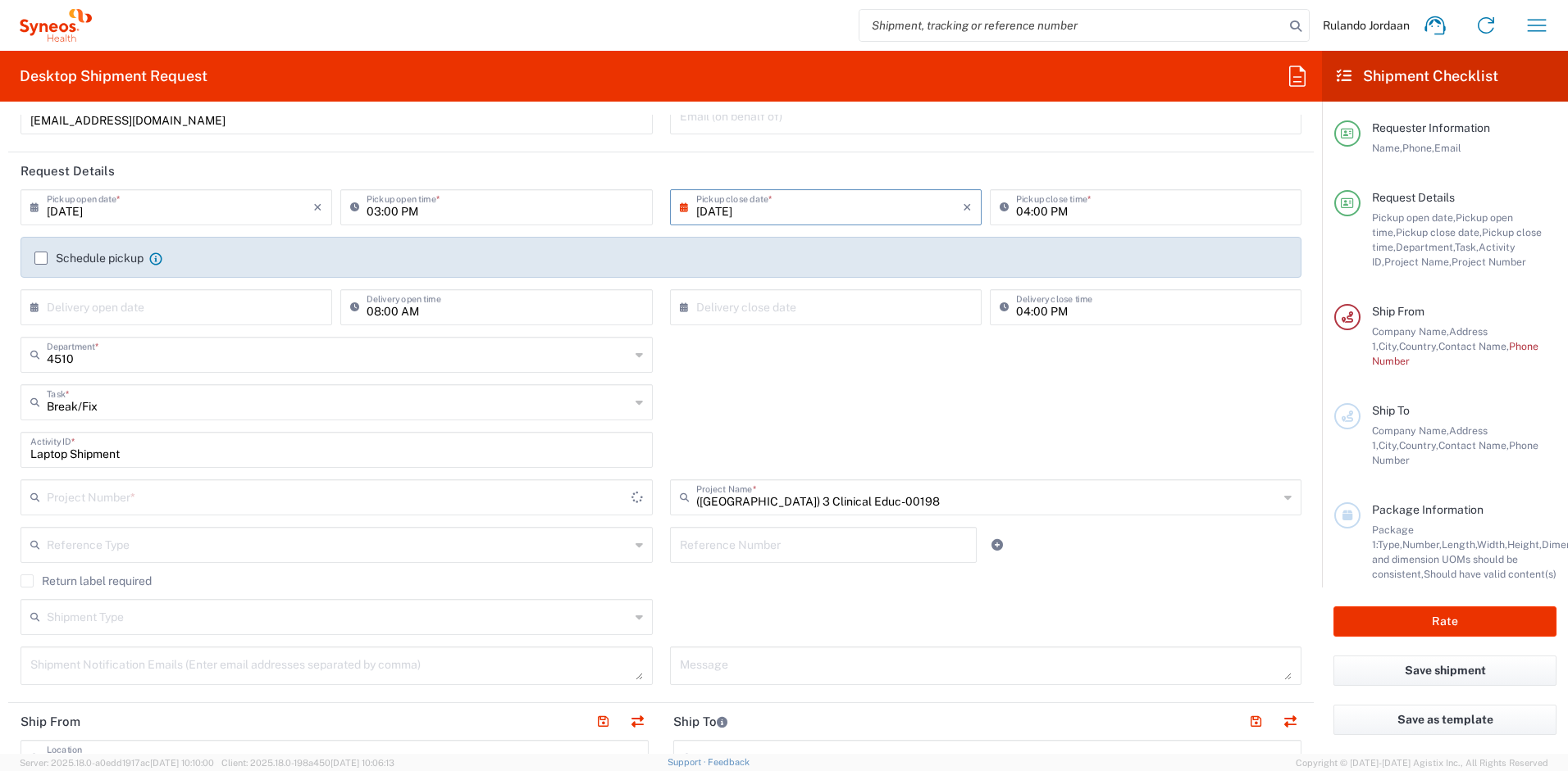
scroll to position [148, 0]
type input "400000198"
click at [145, 448] on input "Laptop Shipment" at bounding box center [336, 449] width 612 height 29
click at [152, 505] on input "text" at bounding box center [339, 497] width 583 height 29
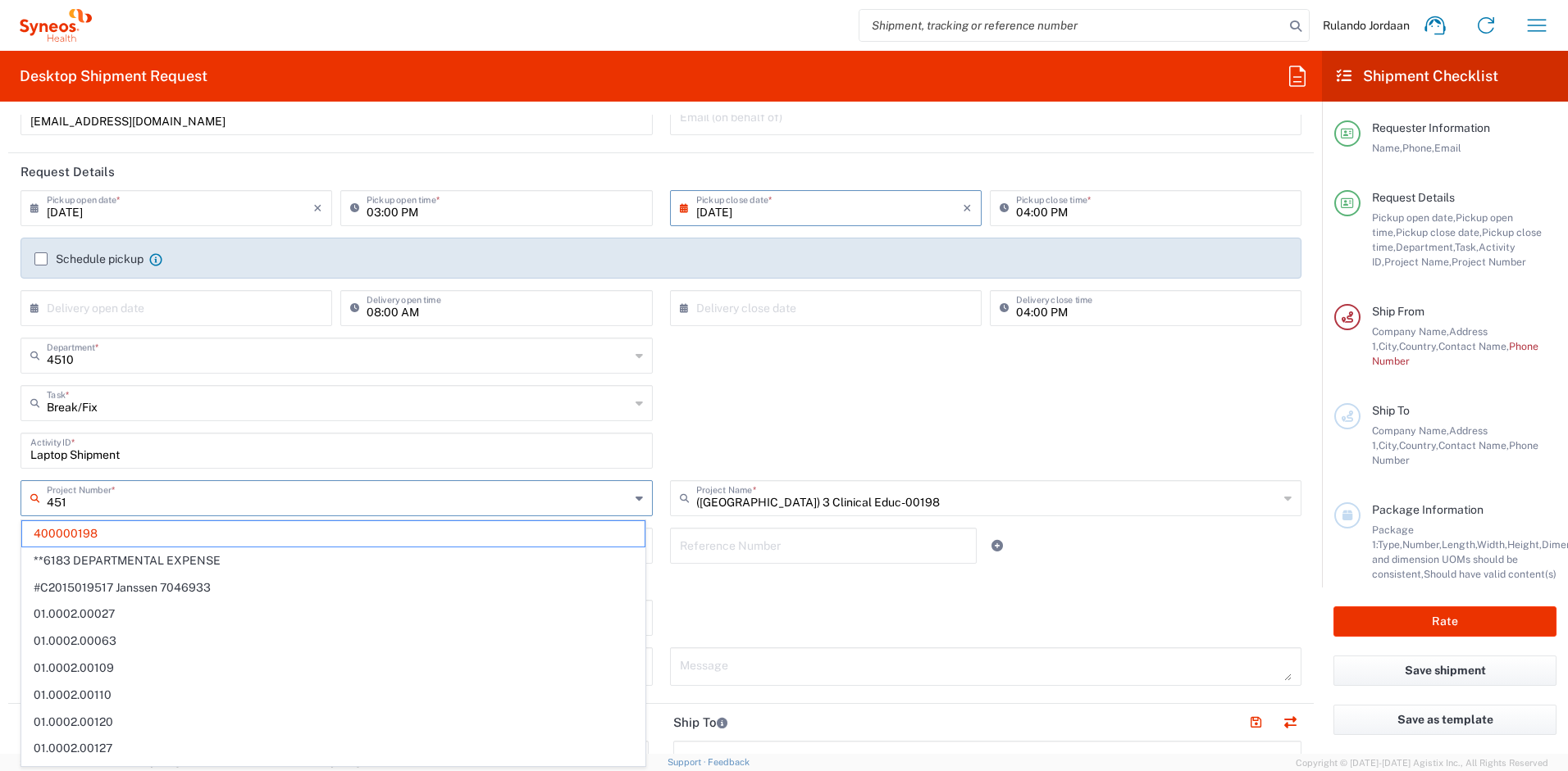
type input "4510"
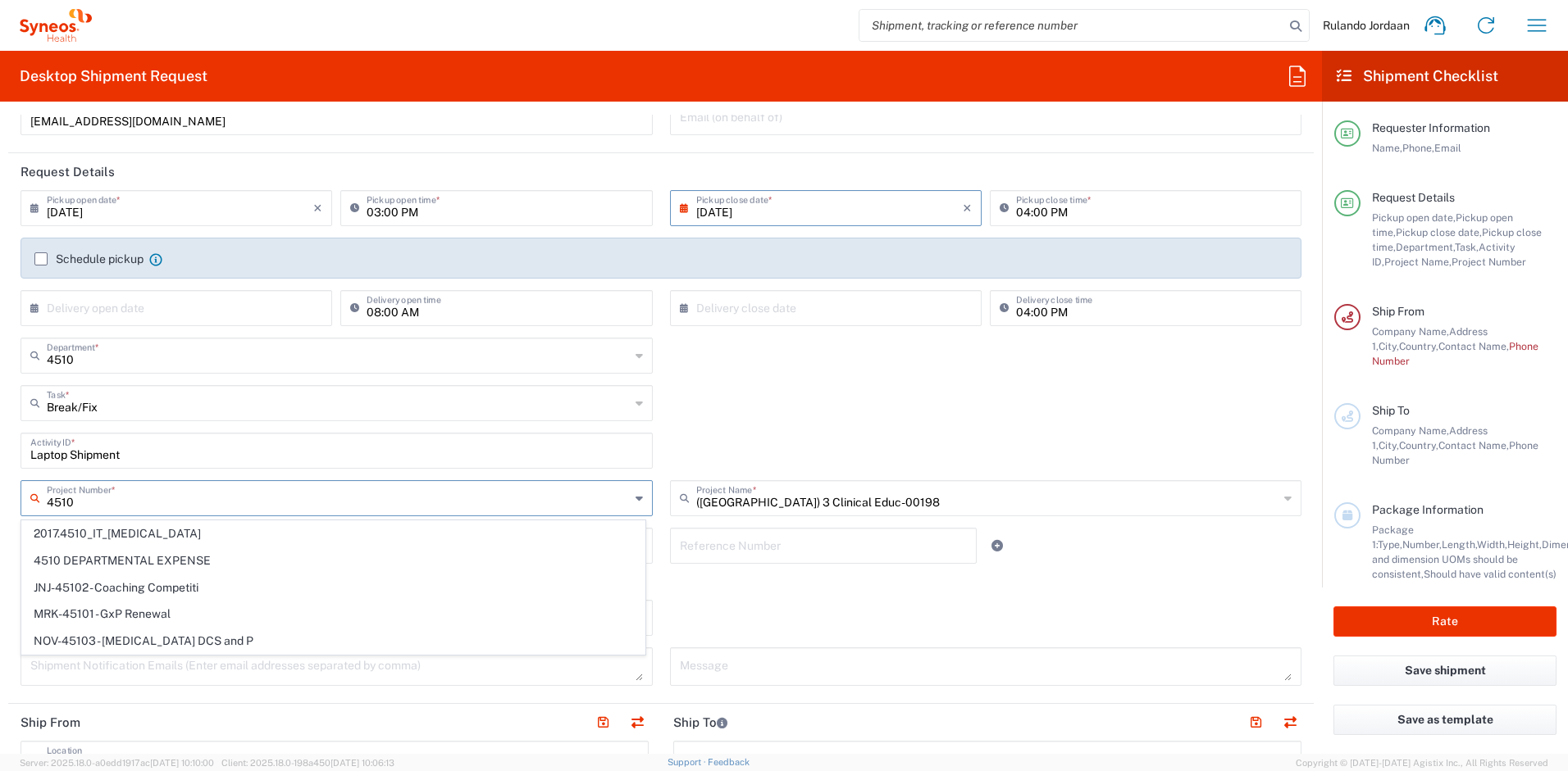
type input "([GEOGRAPHIC_DATA]) 3 Clinical Educ-00198"
click at [129, 557] on span "4510 DEPARTMENTAL EXPENSE" at bounding box center [333, 560] width 622 height 25
type input "4510 DEPARTMENTAL EXPENSE"
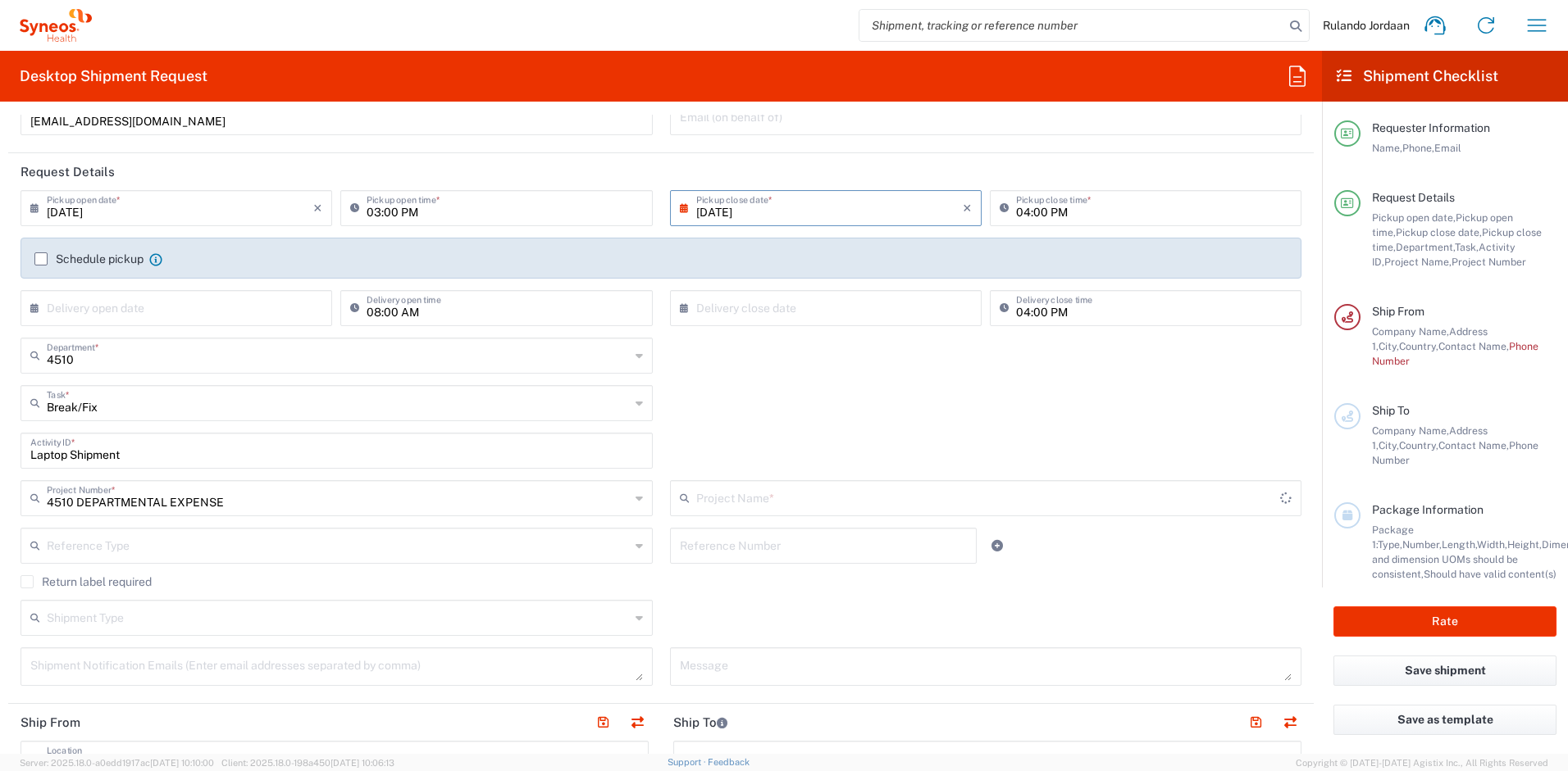
type input "4510 DEPARTMENTAL EXPENSE"
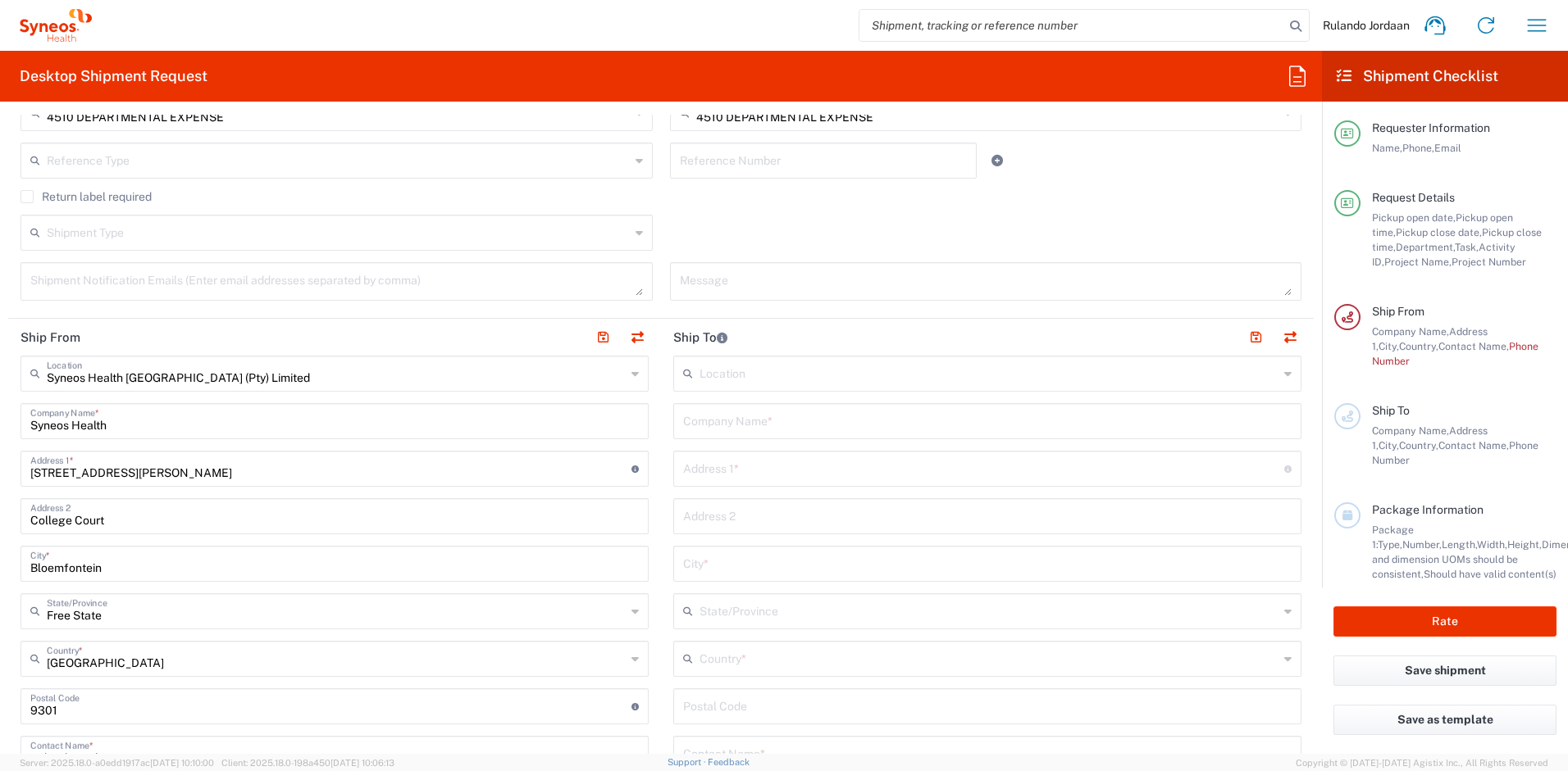
scroll to position [629, 0]
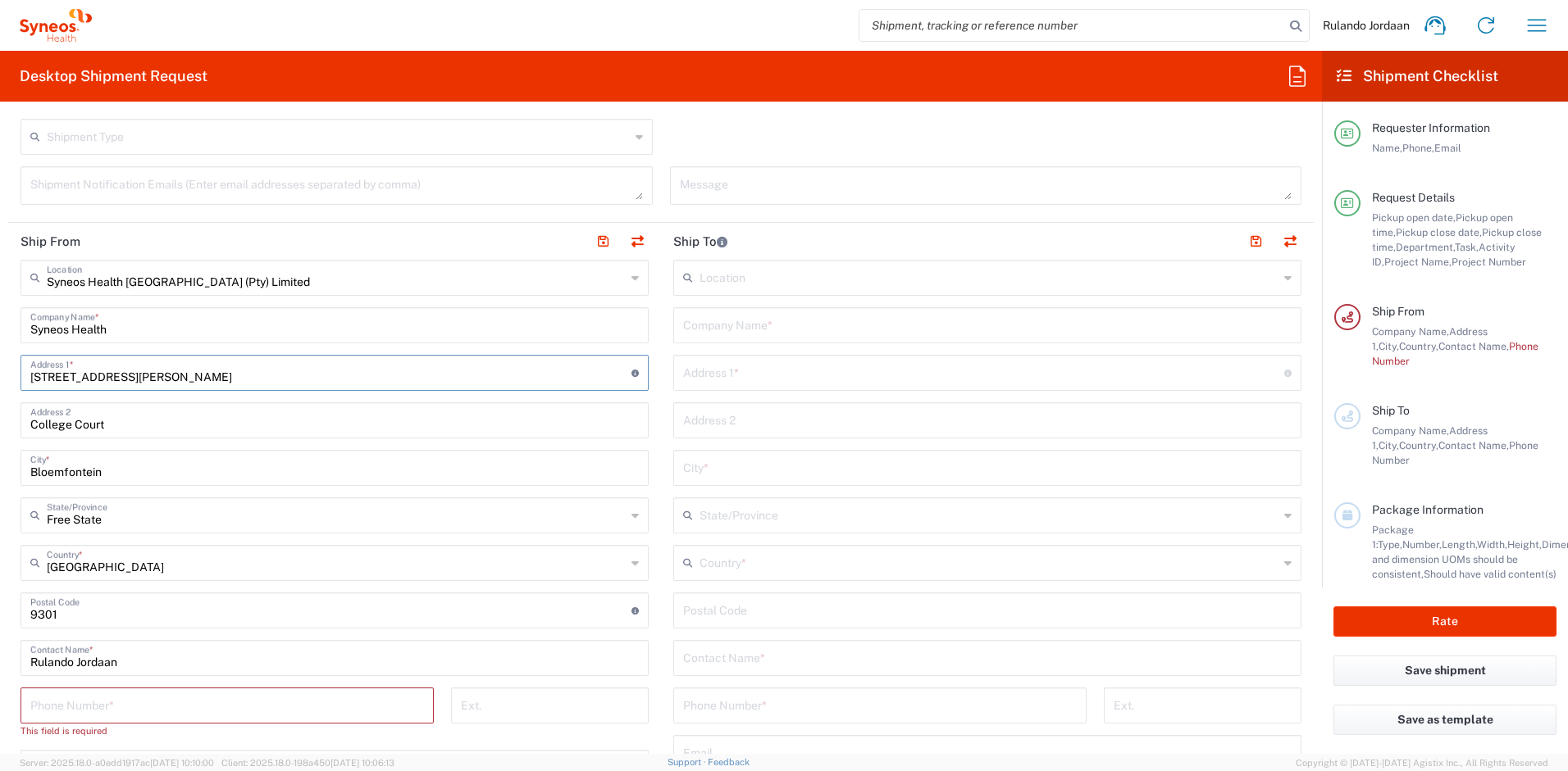
drag, startPoint x: 161, startPoint y: 375, endPoint x: -54, endPoint y: 335, distance: 218.7
click at [0, 335] on html "Rulando Jordaan Home Shipment estimator Shipment tracking Desktop shipment requ…" at bounding box center [784, 386] width 1568 height 771
type input "[STREET_ADDRESS][PERSON_NAME]"
click at [759, 135] on div "Shipment Type Batch Regular" at bounding box center [661, 143] width 1298 height 48
drag, startPoint x: 114, startPoint y: 427, endPoint x: 0, endPoint y: 404, distance: 116.3
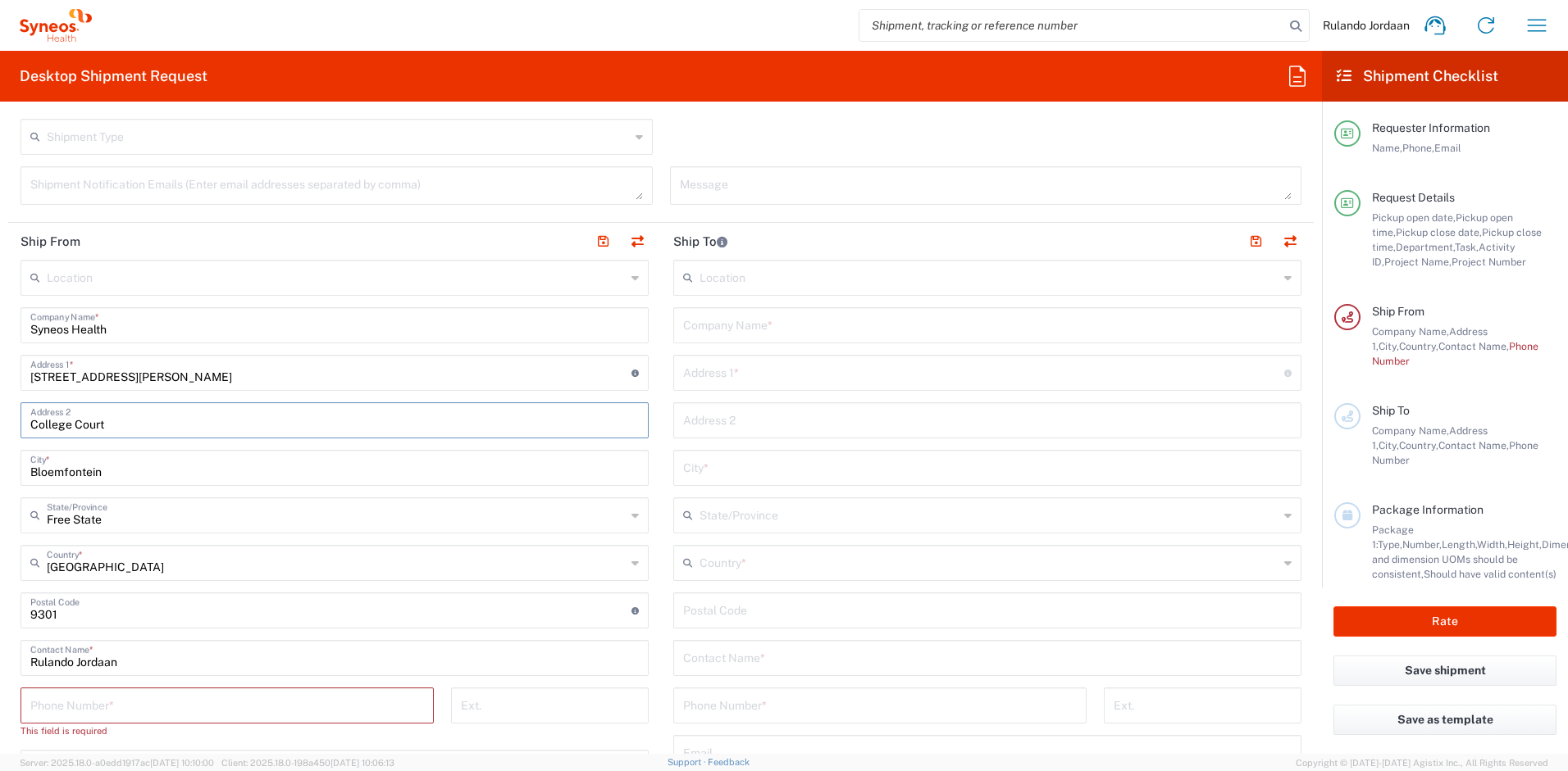
click at [0, 404] on html "Rulando Jordaan Home Shipment estimator Shipment tracking Desktop shipment requ…" at bounding box center [784, 386] width 1568 height 771
type input "[GEOGRAPHIC_DATA]"
click at [697, 148] on div "Shipment Type Batch Regular" at bounding box center [661, 143] width 1298 height 48
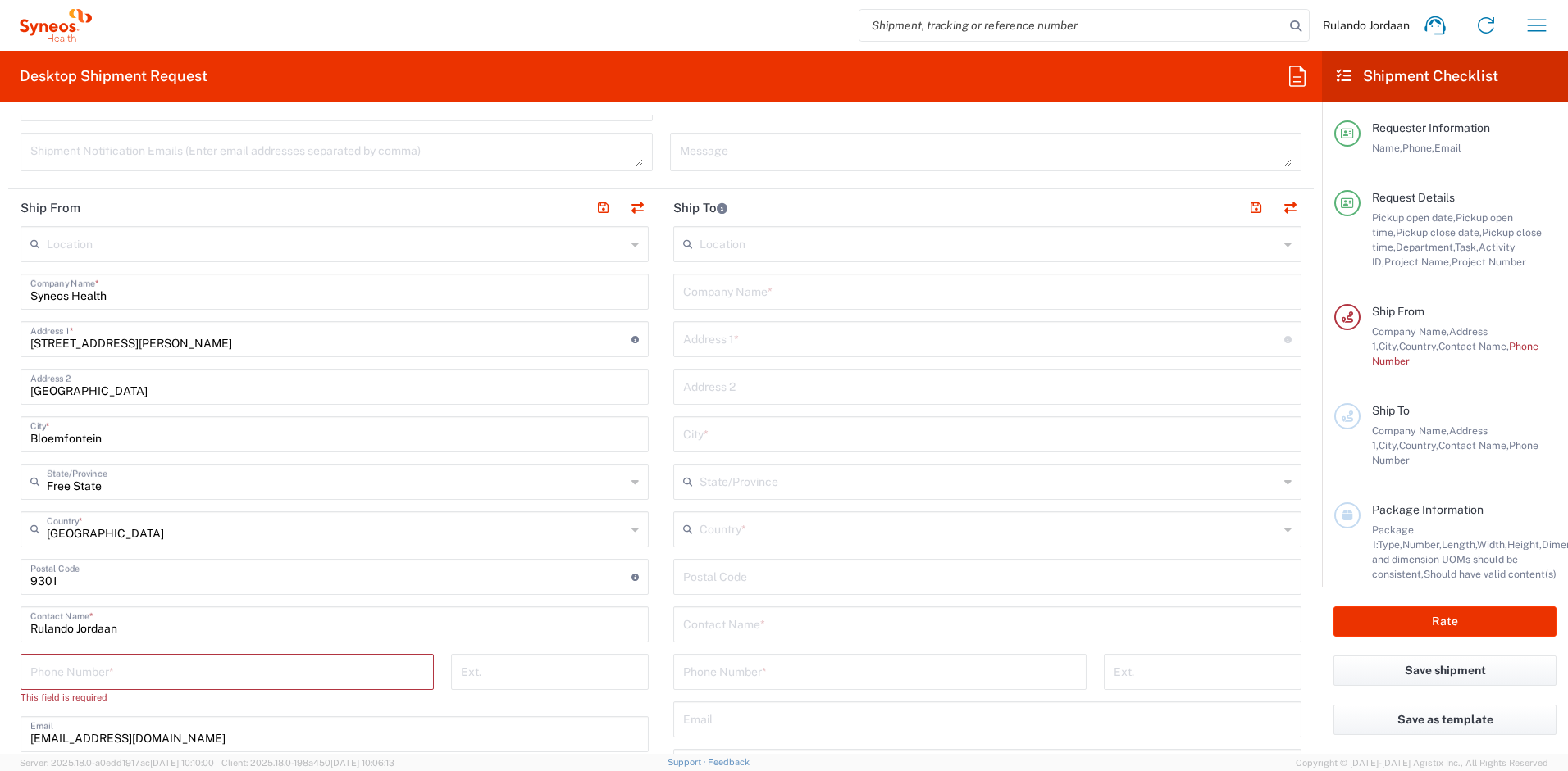
scroll to position [670, 0]
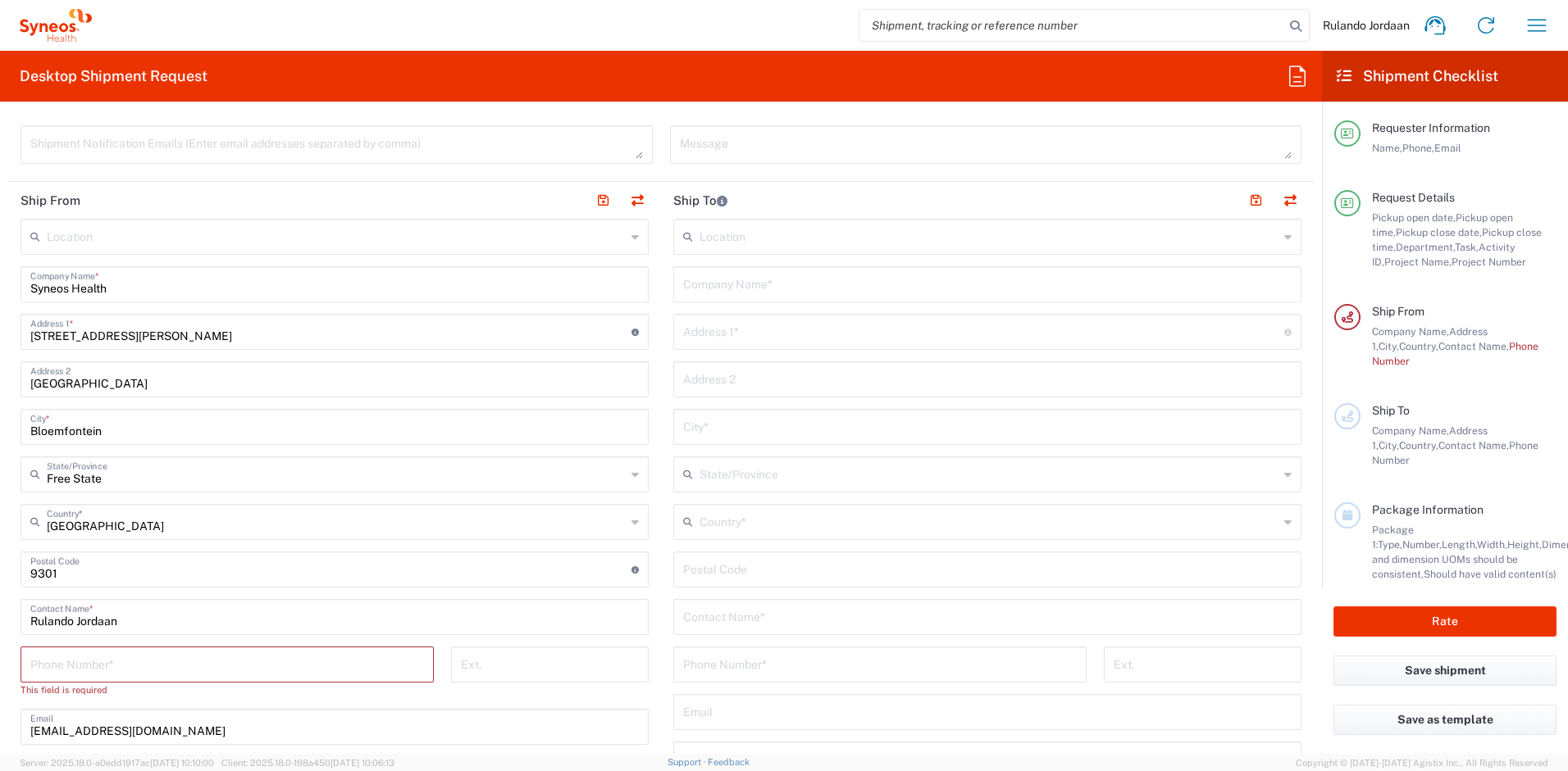
click at [144, 666] on input "tel" at bounding box center [227, 663] width 393 height 29
type input "0636729289"
click at [653, 141] on div "Shipment Notification Emails (Enter email addresses separated by comma)" at bounding box center [337, 151] width 649 height 50
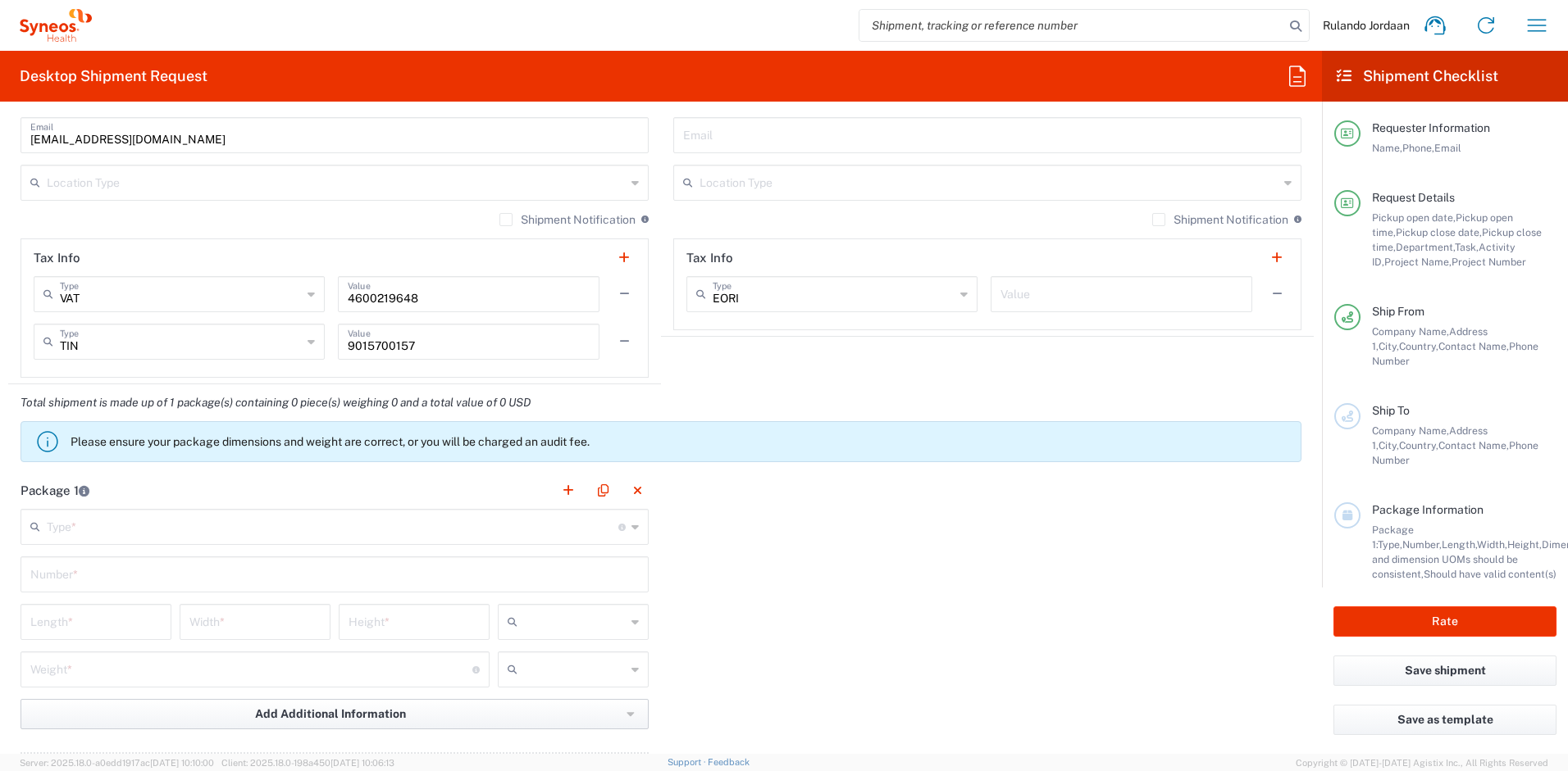
scroll to position [1354, 0]
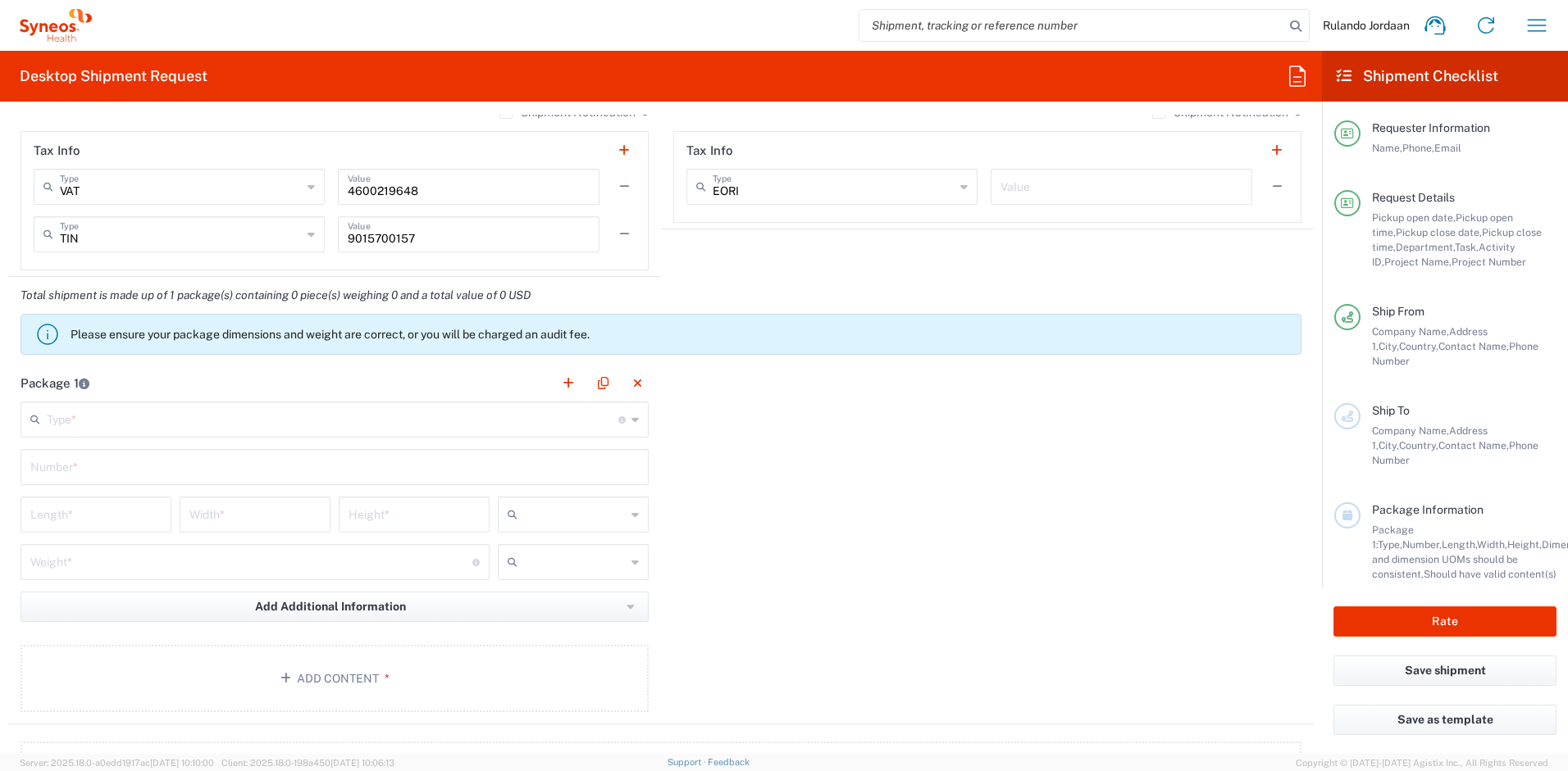
click at [255, 428] on input "text" at bounding box center [333, 418] width 571 height 29
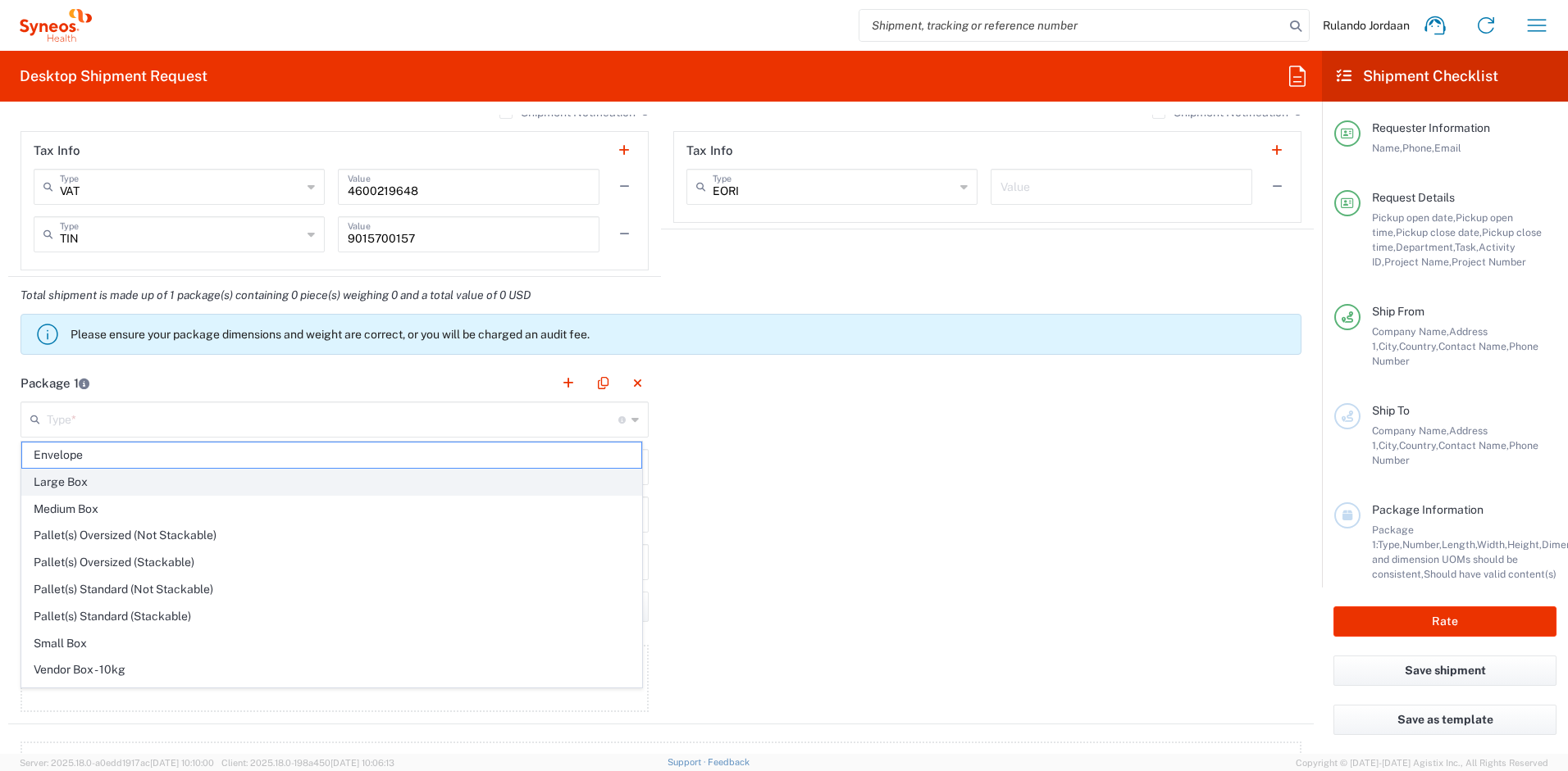
click at [106, 480] on span "Large Box" at bounding box center [332, 481] width 619 height 25
type input "Large Box"
type input "17.5"
type input "12.5"
type input "3"
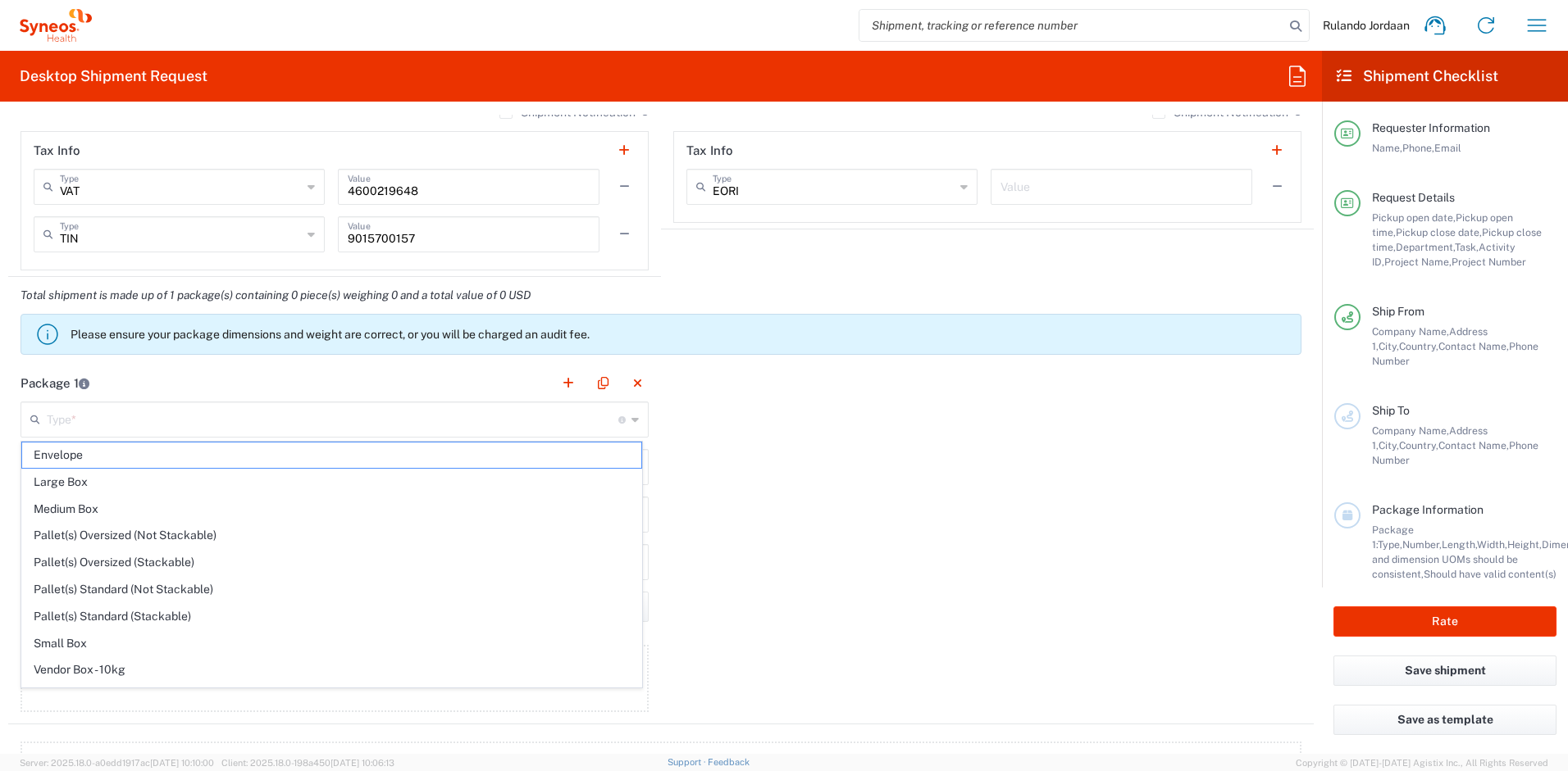
type input "in"
click at [123, 422] on input "Large Box" at bounding box center [333, 418] width 571 height 29
click at [85, 672] on span "Your Packaging" at bounding box center [332, 673] width 619 height 25
type input "Your Packaging"
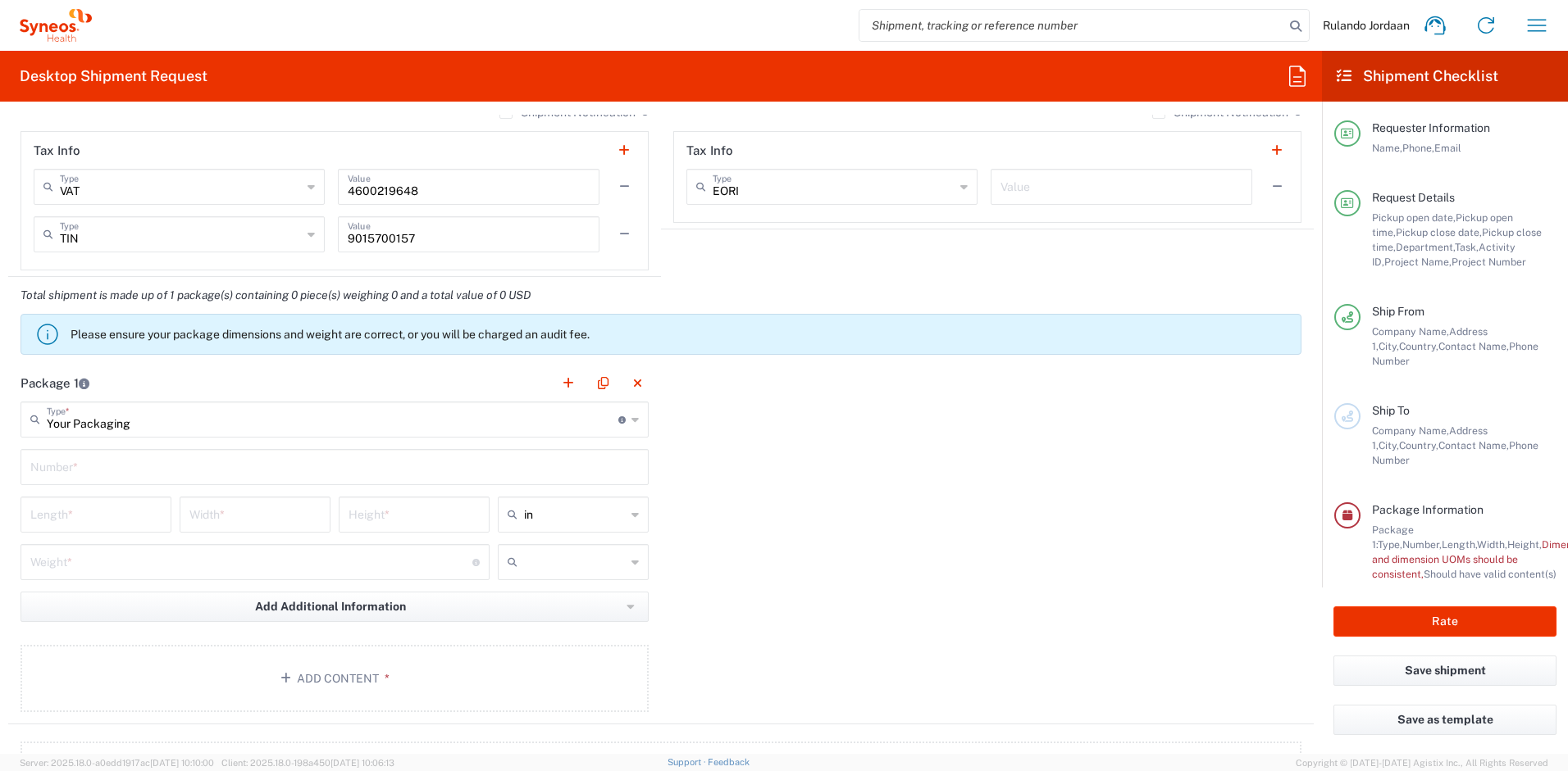
click at [85, 483] on div "Number *" at bounding box center [335, 467] width 628 height 36
type input "1"
click at [721, 390] on div "Package 1 Your Packaging Type * Material used to package goods Large Box Envelo…" at bounding box center [660, 544] width 1305 height 360
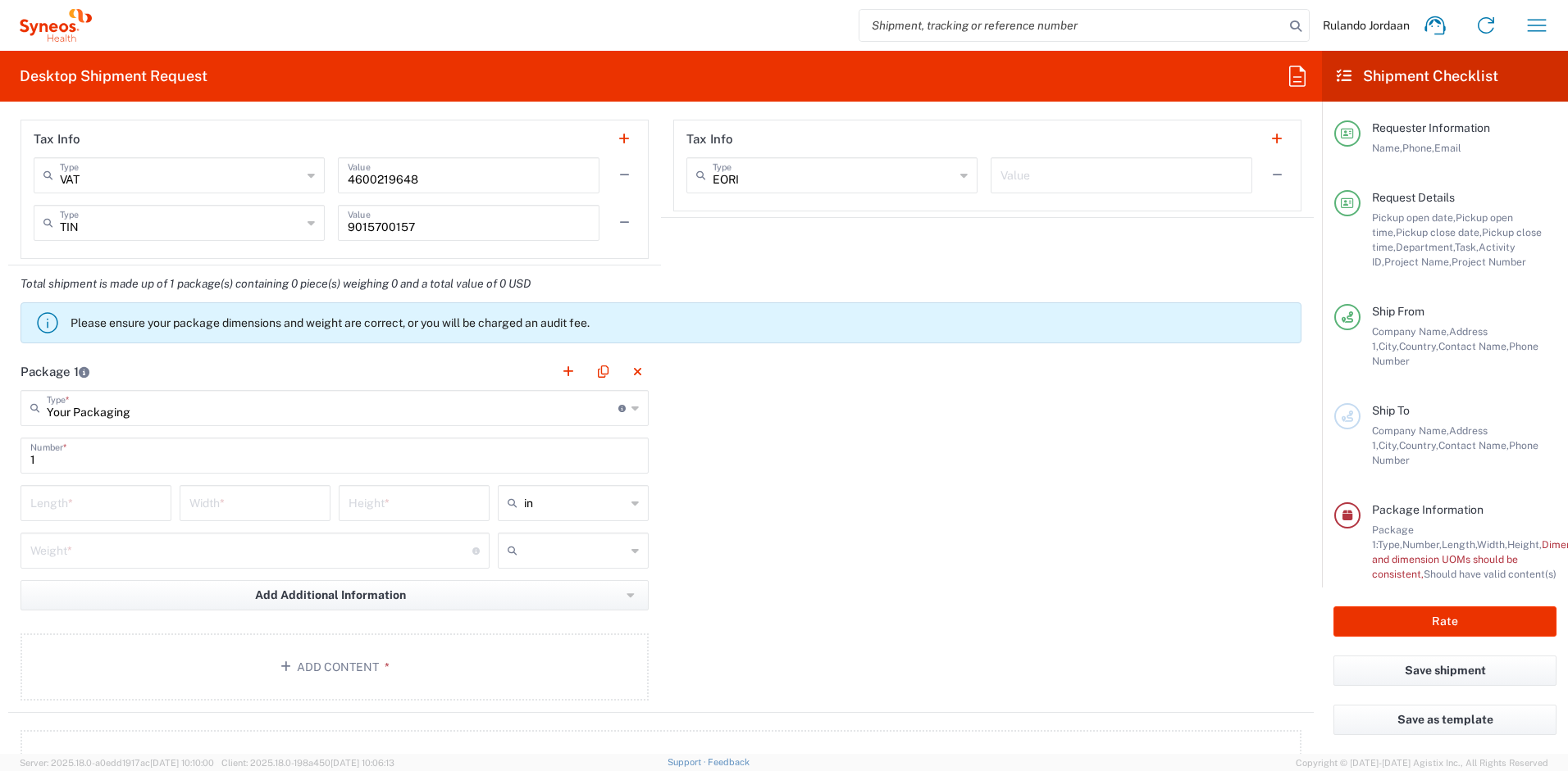
scroll to position [1383, 0]
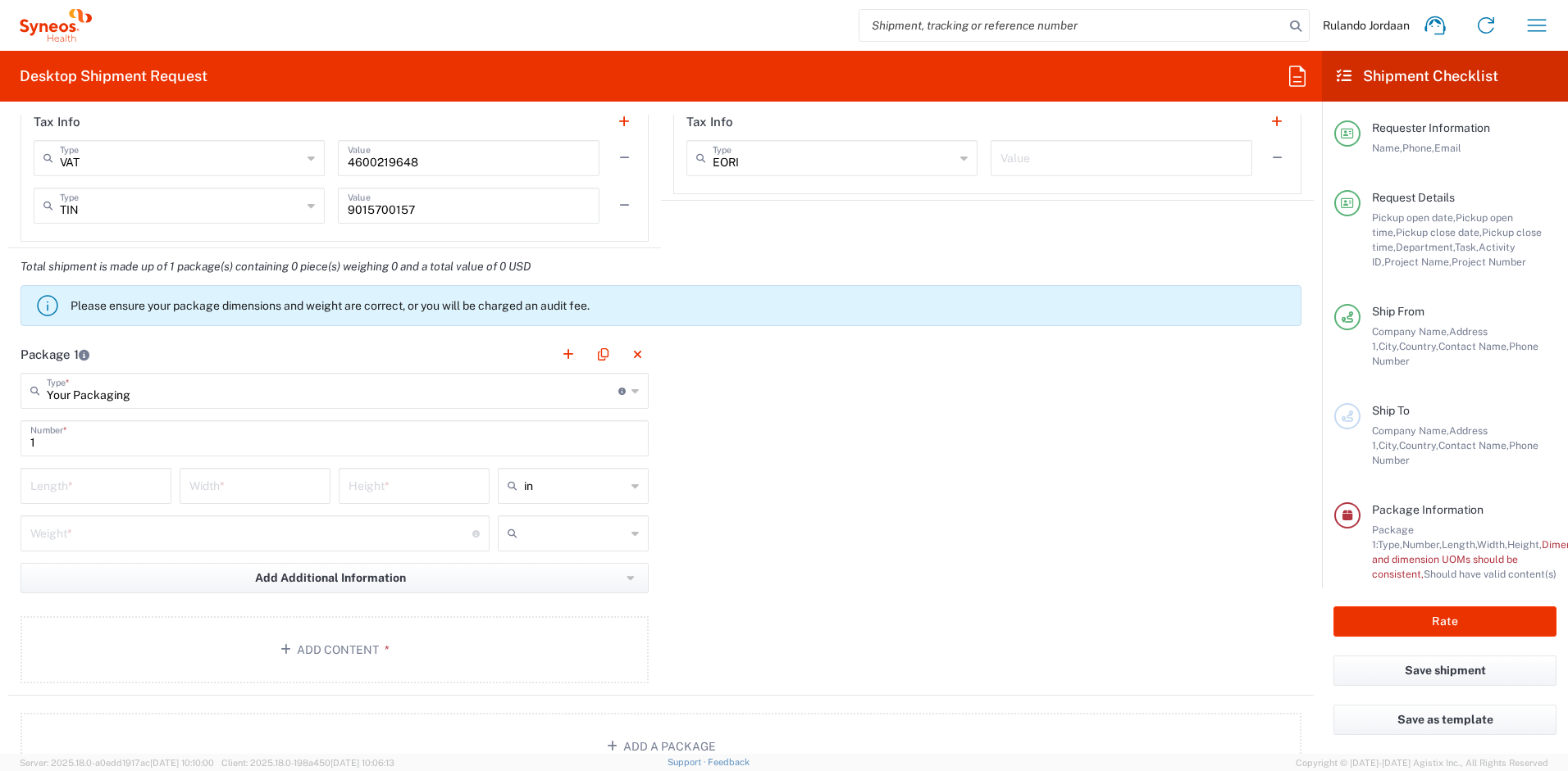
click at [115, 489] on input "number" at bounding box center [95, 484] width 131 height 29
click at [510, 495] on icon at bounding box center [515, 486] width 16 height 26
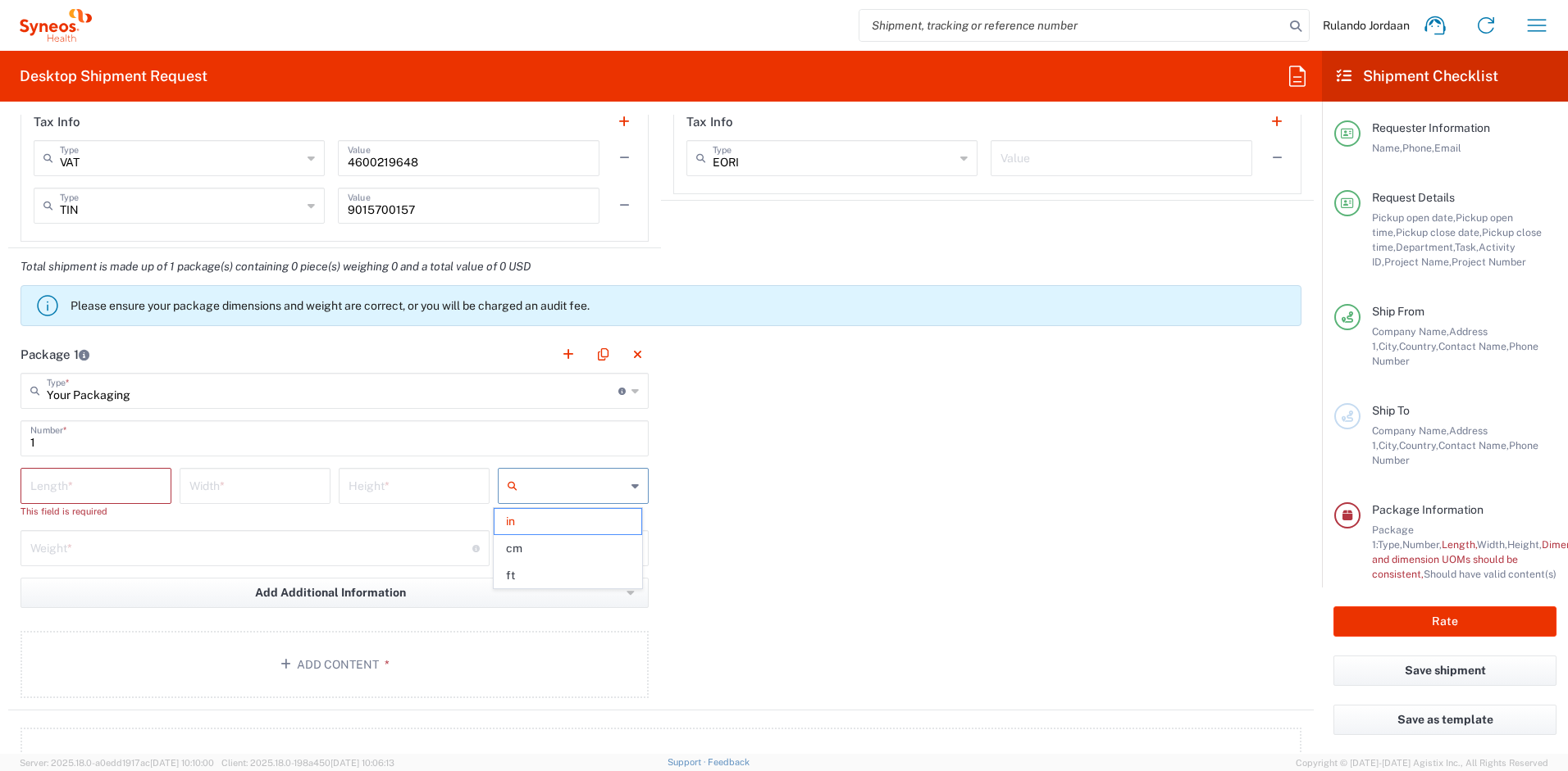
click at [526, 547] on span "cm" at bounding box center [567, 548] width 146 height 25
type input "cm"
click at [539, 535] on input "text" at bounding box center [575, 548] width 102 height 26
click at [524, 589] on span "kgs" at bounding box center [567, 583] width 146 height 25
type input "kgs"
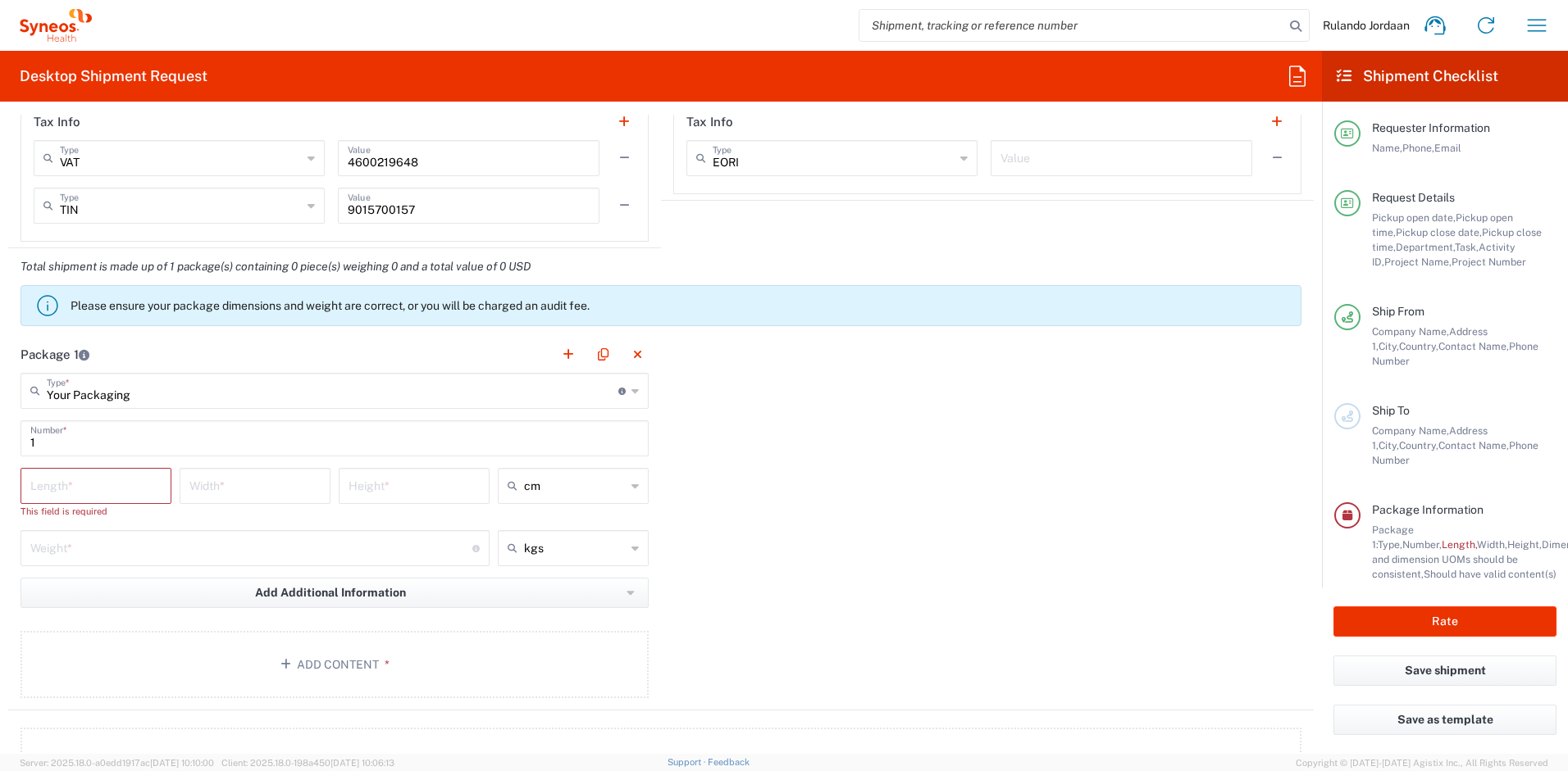
click at [117, 483] on input "number" at bounding box center [95, 484] width 131 height 29
type input "44"
type input "44.4"
type input "44.0"
click at [250, 487] on input "number" at bounding box center [255, 484] width 131 height 29
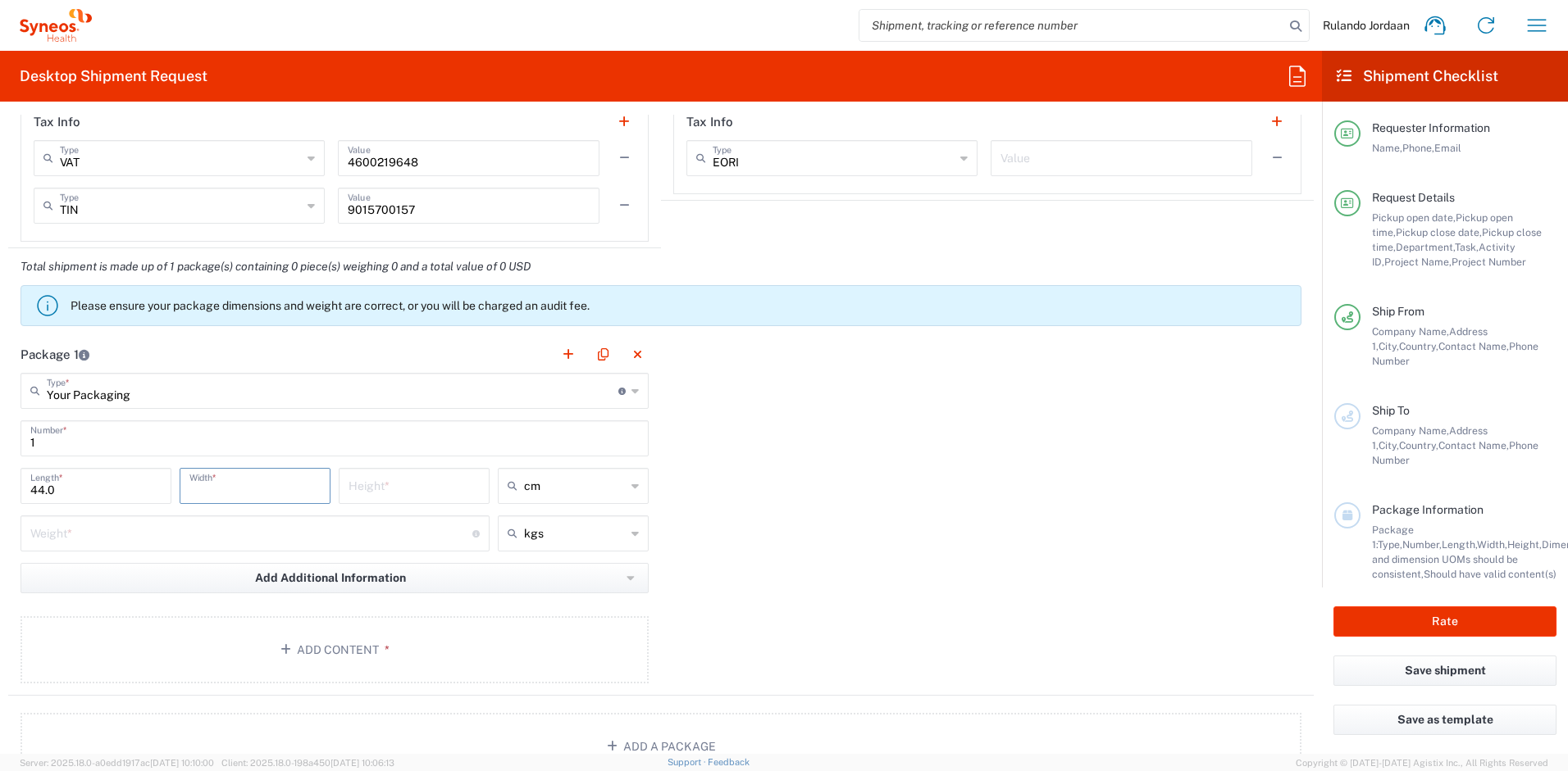
type input "8"
type input "8.0"
click at [360, 489] on input "number" at bounding box center [413, 484] width 131 height 29
type input "29"
type input "29.5"
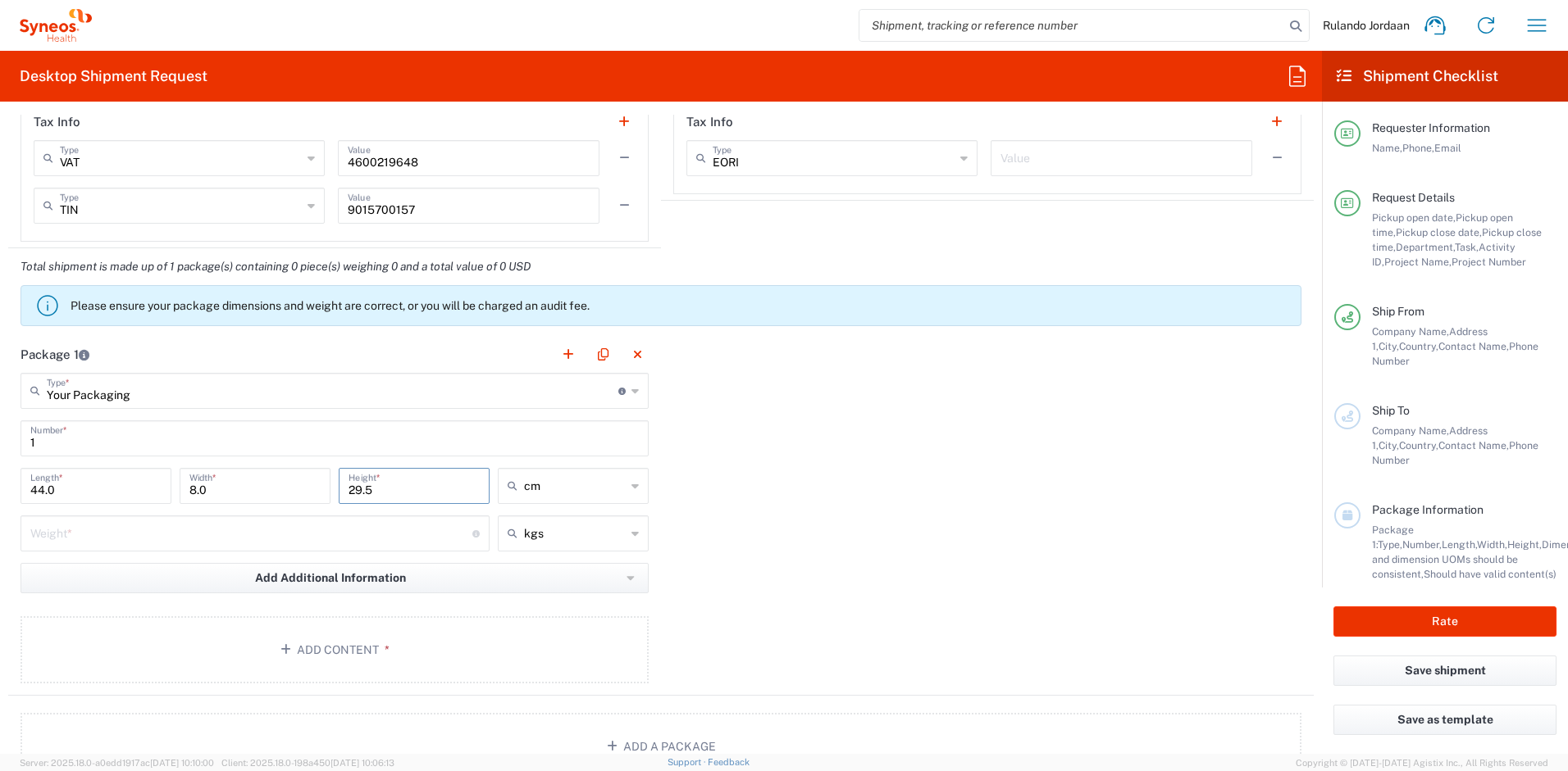
click at [758, 496] on div "Package 1 Your Packaging Type * Material used to package goods Large Box Envelo…" at bounding box center [660, 516] width 1305 height 360
click at [259, 536] on input "number" at bounding box center [251, 532] width 441 height 29
type input "1"
type input "1.46"
drag, startPoint x: 941, startPoint y: 509, endPoint x: 928, endPoint y: 510, distance: 13.0
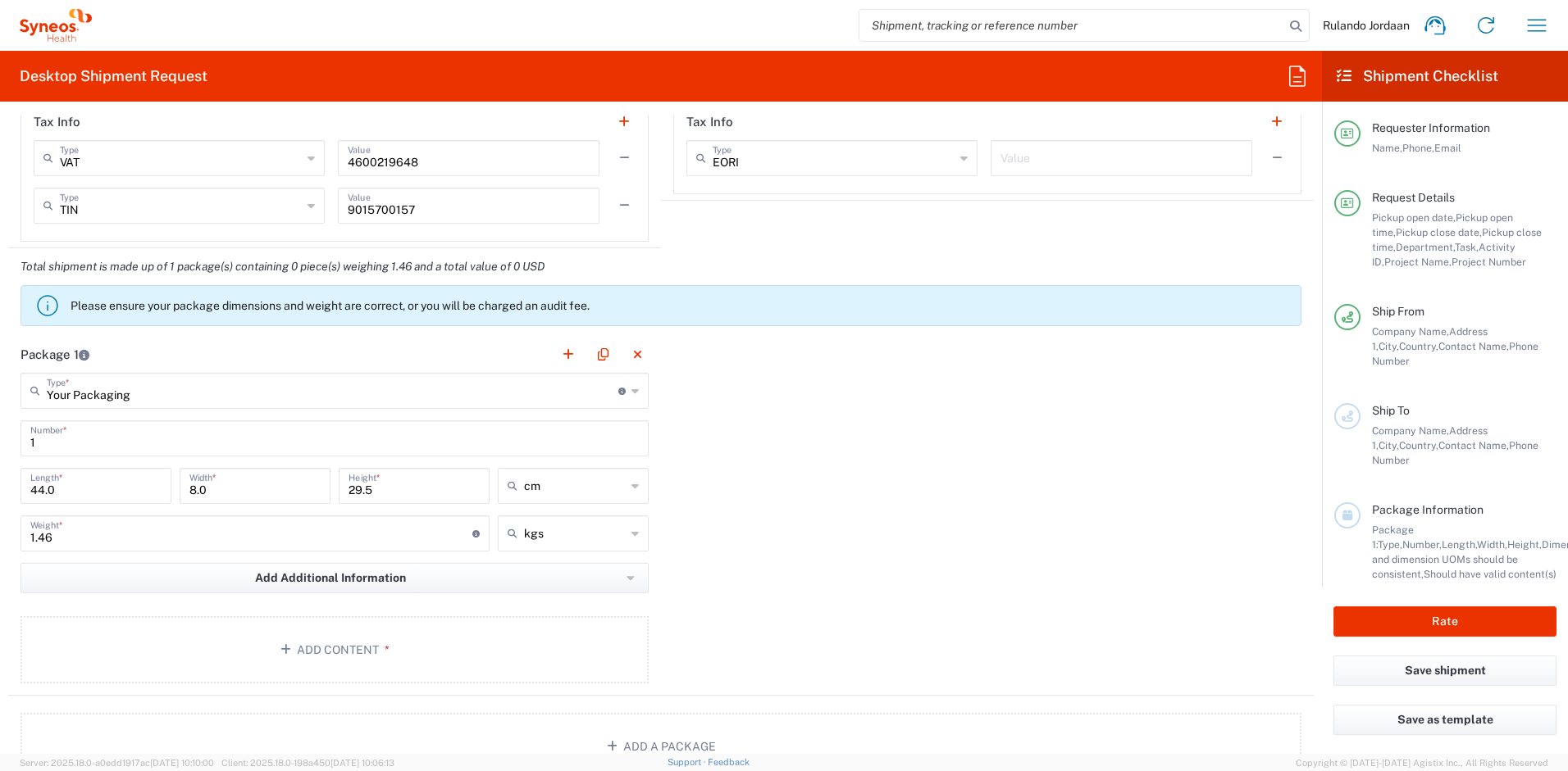
click at [941, 509] on div "Package 1 Your Packaging Type * Material used to package goods Large Box Envelo…" at bounding box center [660, 516] width 1305 height 360
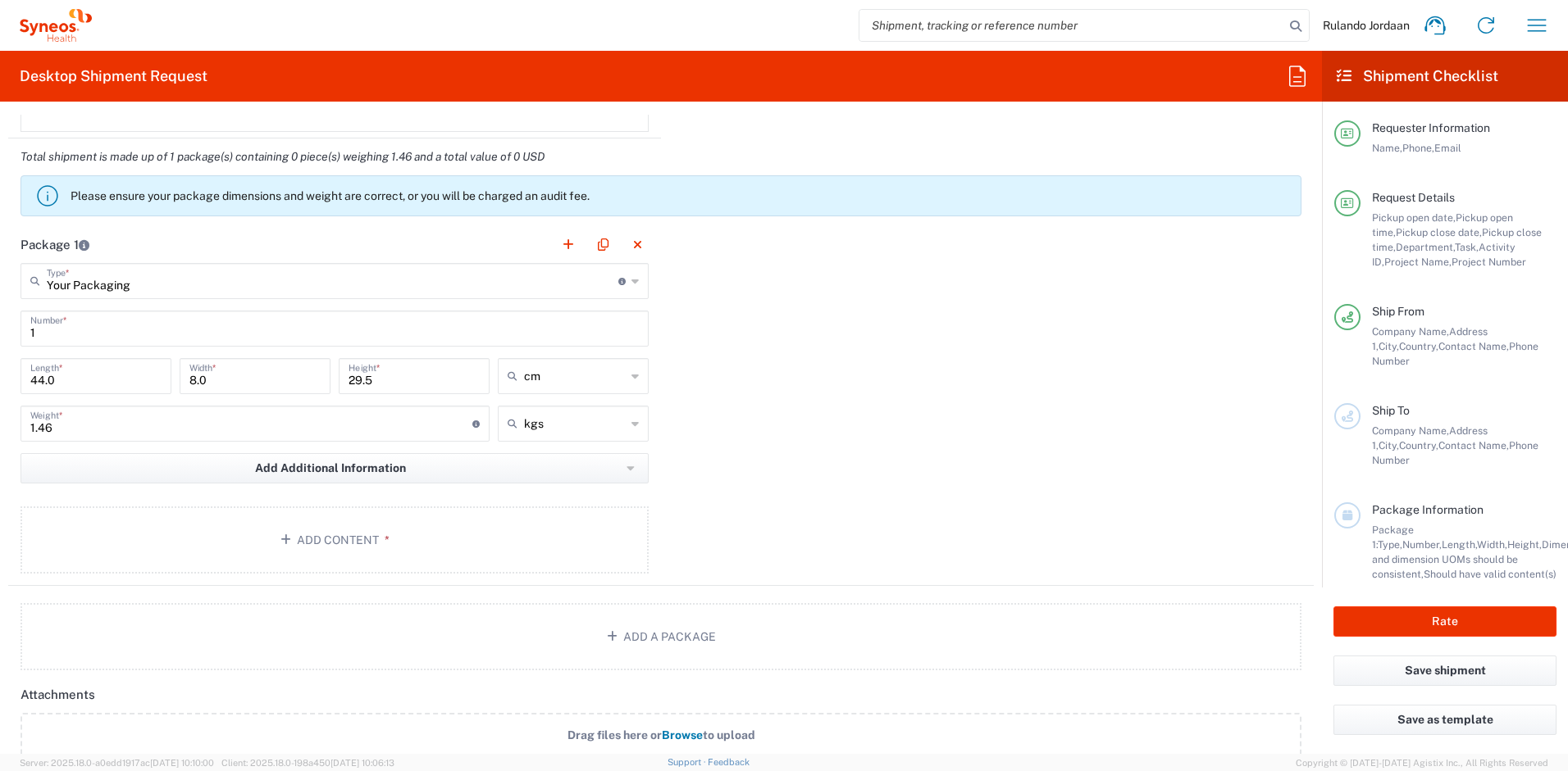
scroll to position [1669, 0]
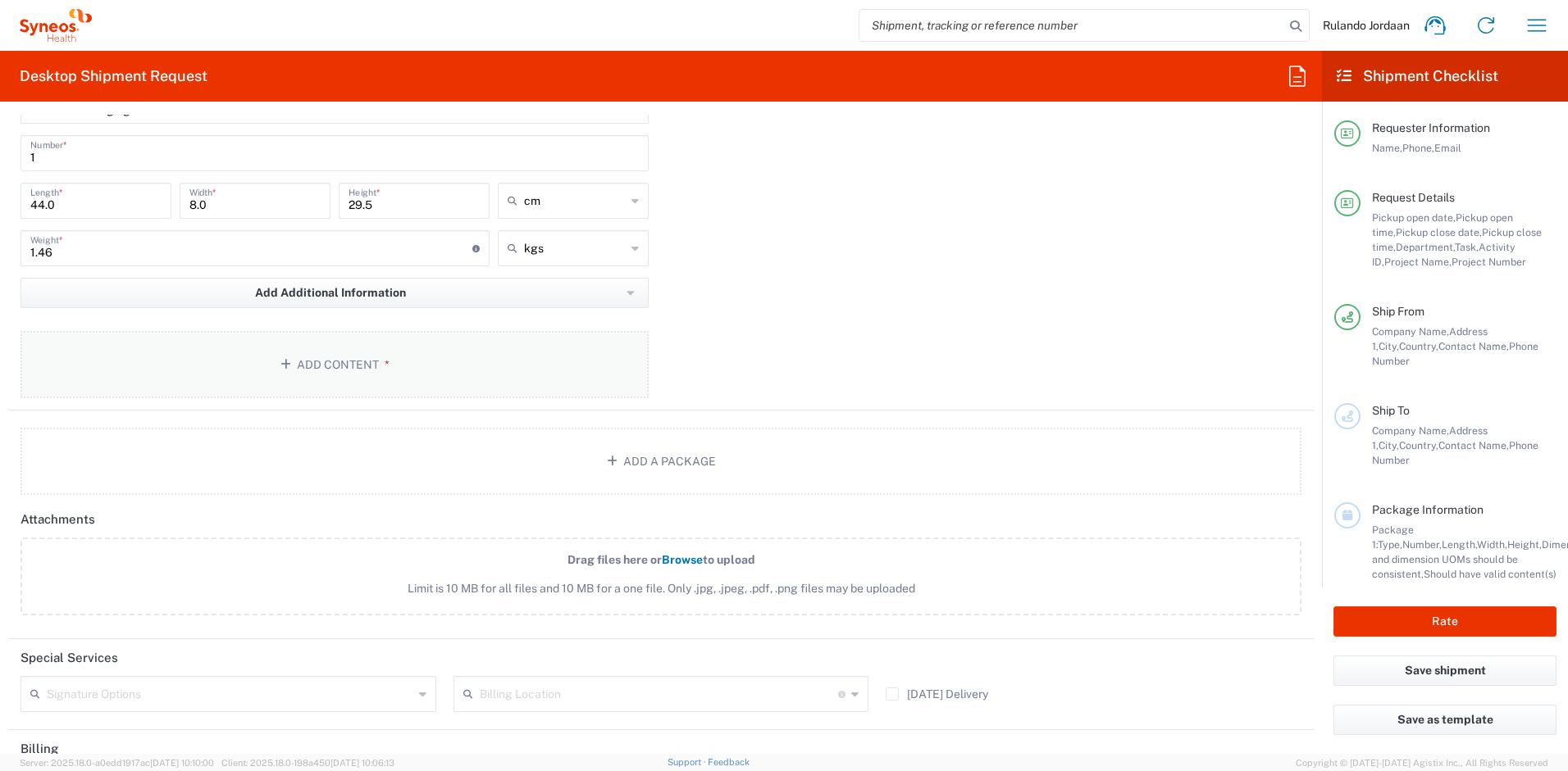
click at [381, 382] on button "Add Content *" at bounding box center [335, 365] width 628 height 67
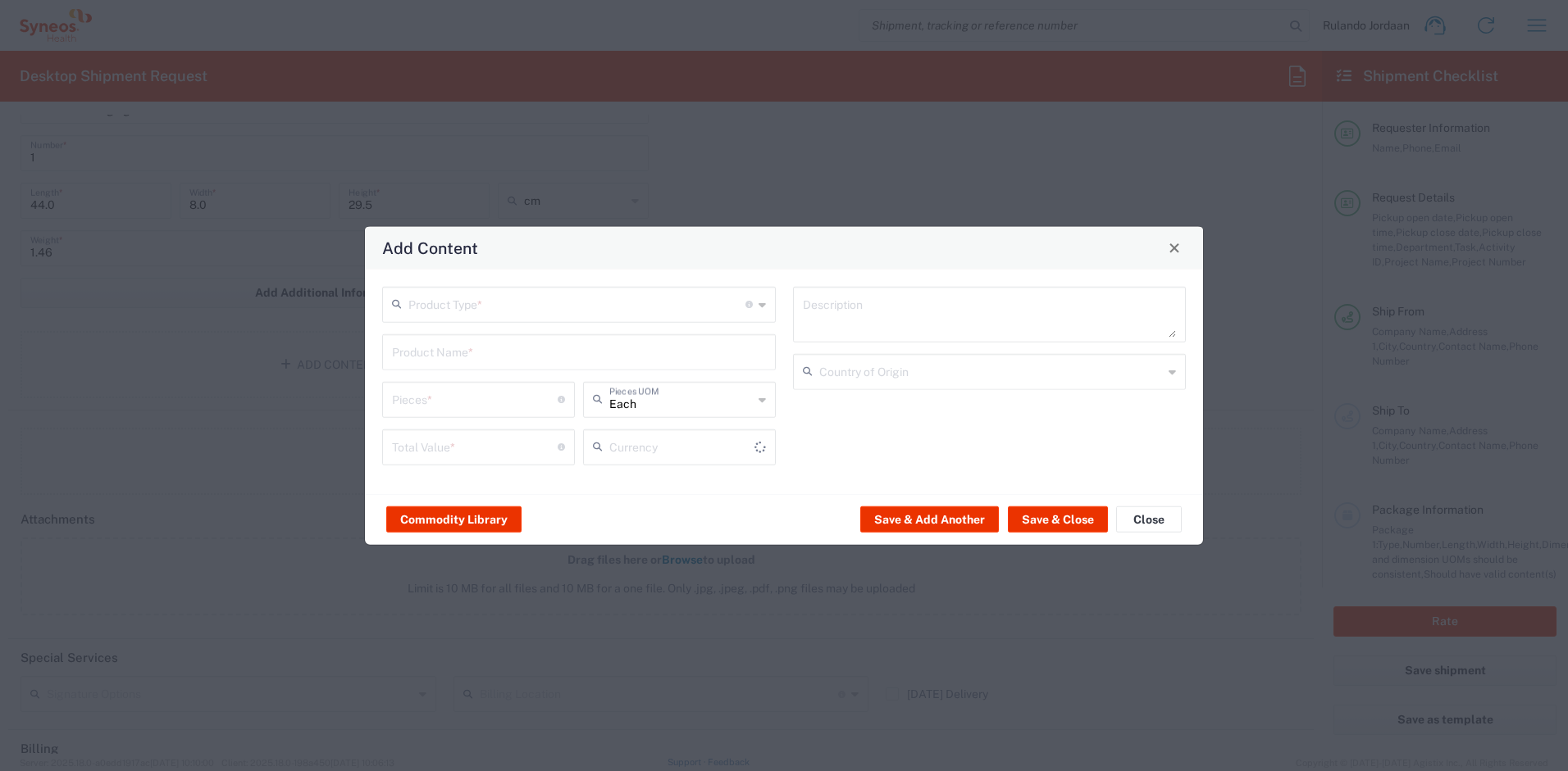
type input "US Dollar"
click at [428, 319] on div "Product Type * Document: Paper document generated internally by Syneos, a clien…" at bounding box center [579, 305] width 393 height 36
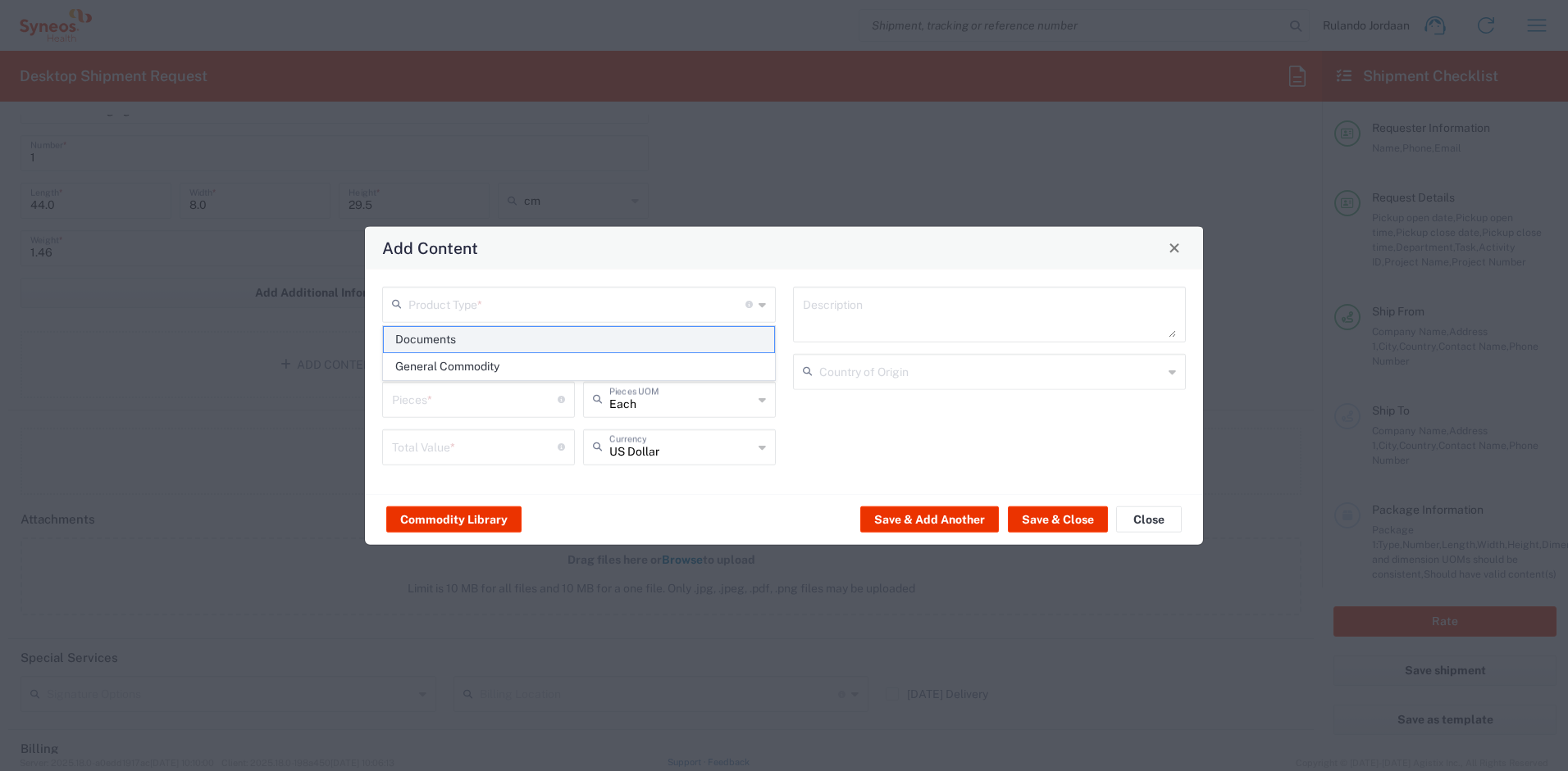
click at [432, 342] on span "Documents" at bounding box center [578, 340] width 391 height 25
type input "Documents"
type input "1"
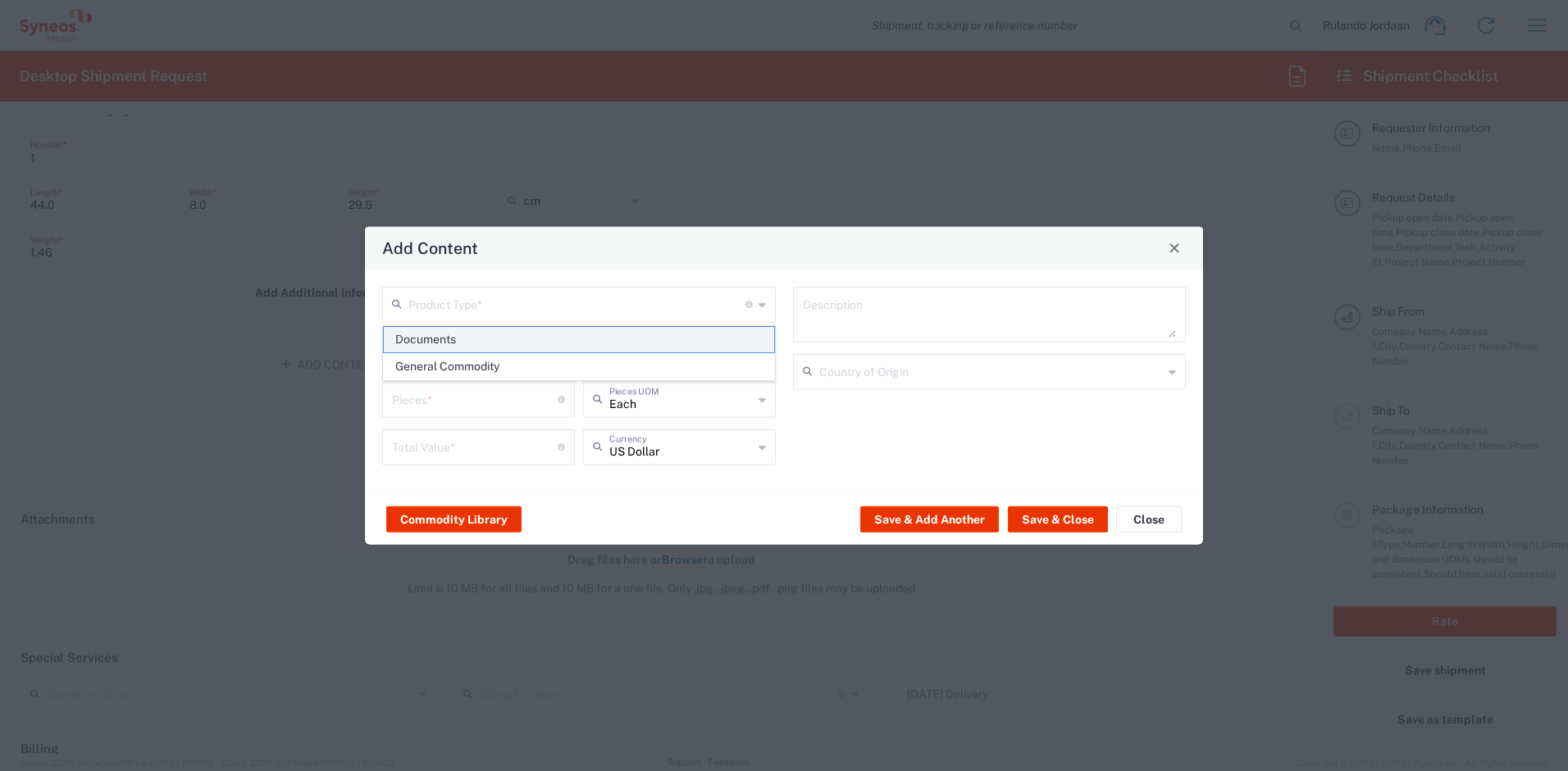
type textarea "Documents"
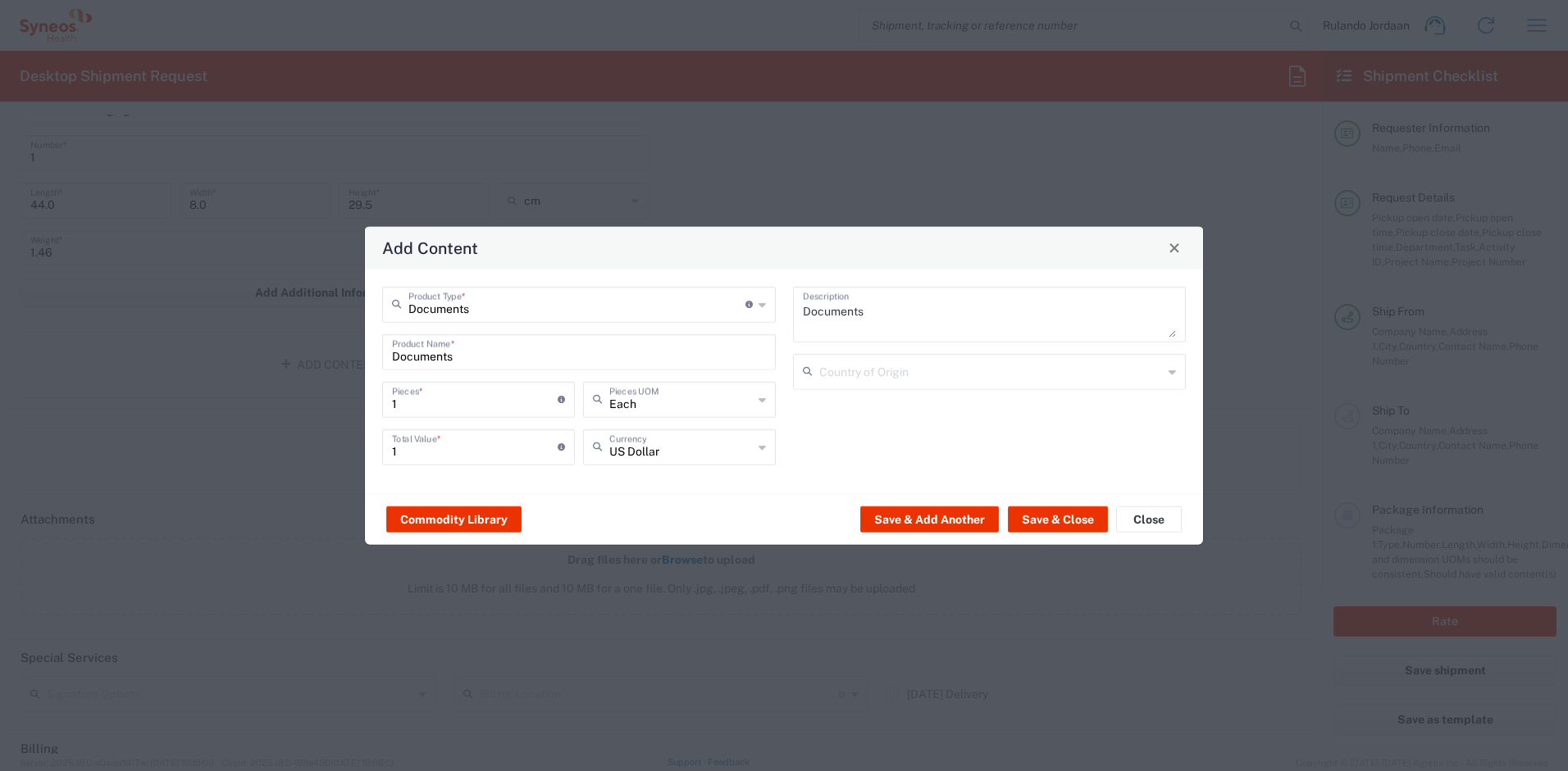
click at [451, 322] on div "Documents Product Type * Document: Paper document generated internally by Syneo…" at bounding box center [579, 305] width 393 height 36
click at [441, 378] on span "General Commodity" at bounding box center [578, 367] width 391 height 25
type input "General Commodity"
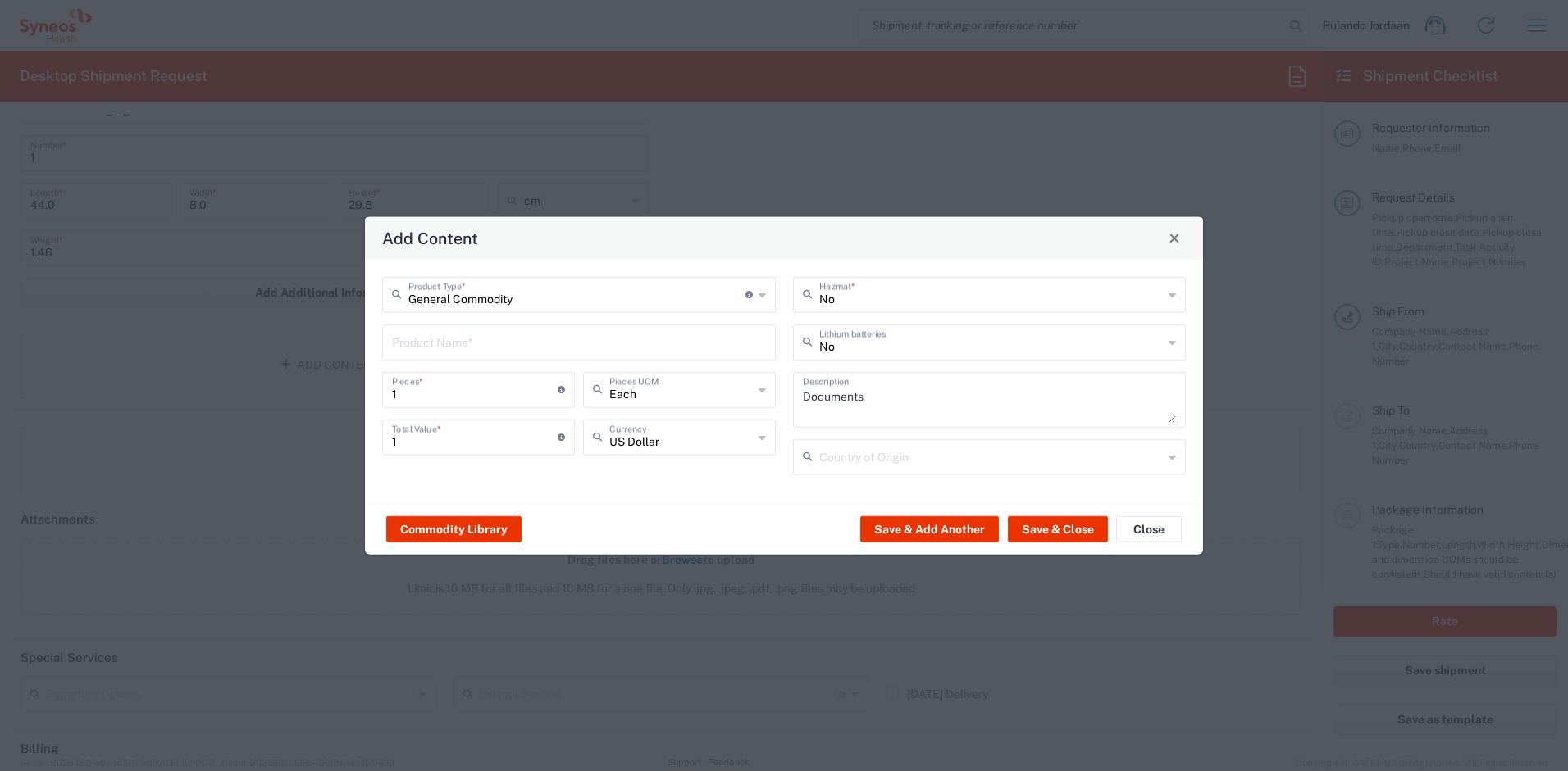
click at [432, 342] on input "text" at bounding box center [578, 341] width 374 height 29
type input "Lenovo T14"
drag, startPoint x: 433, startPoint y: 436, endPoint x: 364, endPoint y: 430, distance: 69.3
click at [365, 431] on div "General Commodity Product Type * Document: Paper document generated internally …" at bounding box center [783, 381] width 838 height 245
type input "20000"
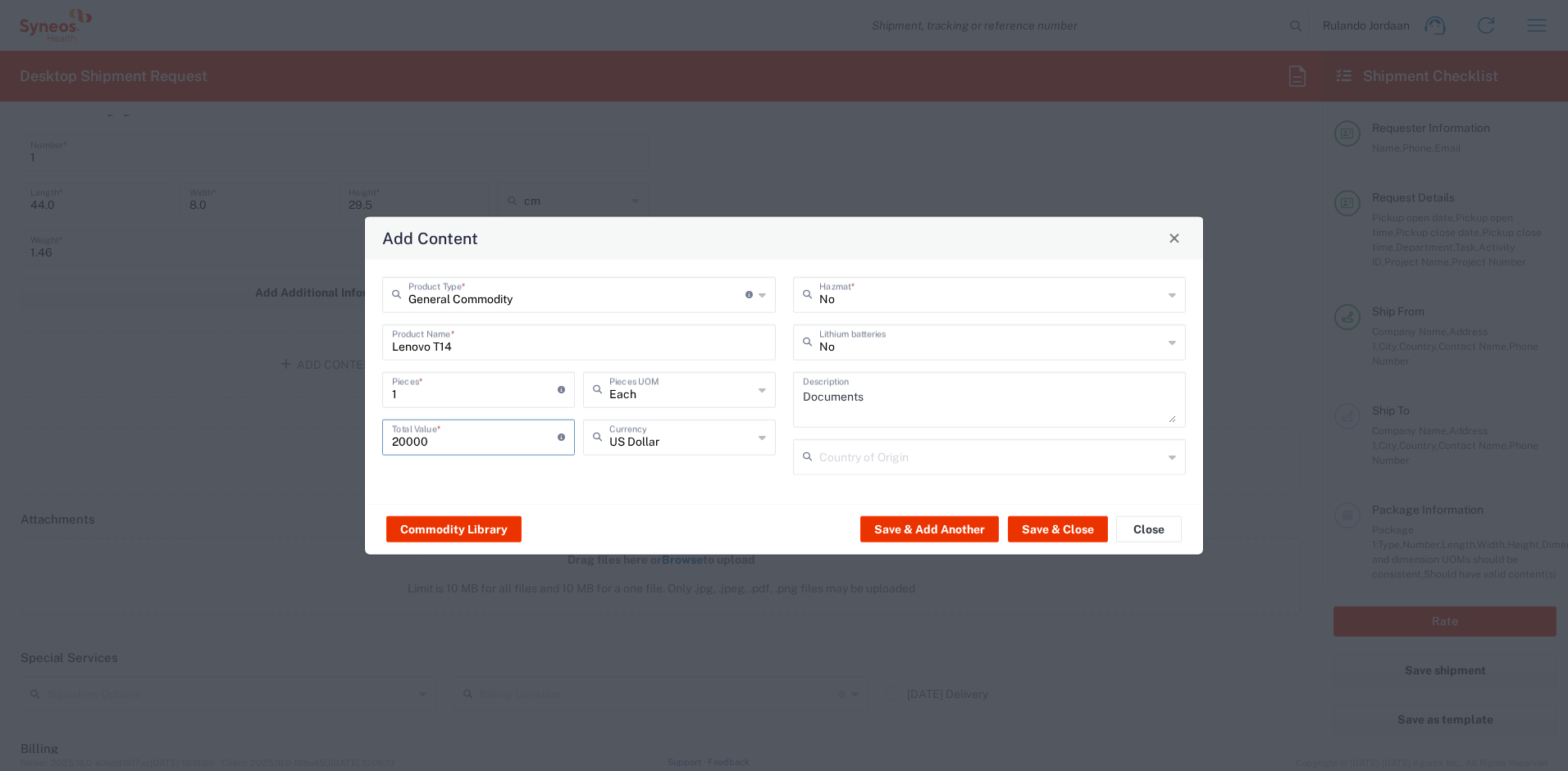
click at [545, 487] on div "General Commodity Product Type * Document: Paper document generated internally …" at bounding box center [783, 381] width 838 height 245
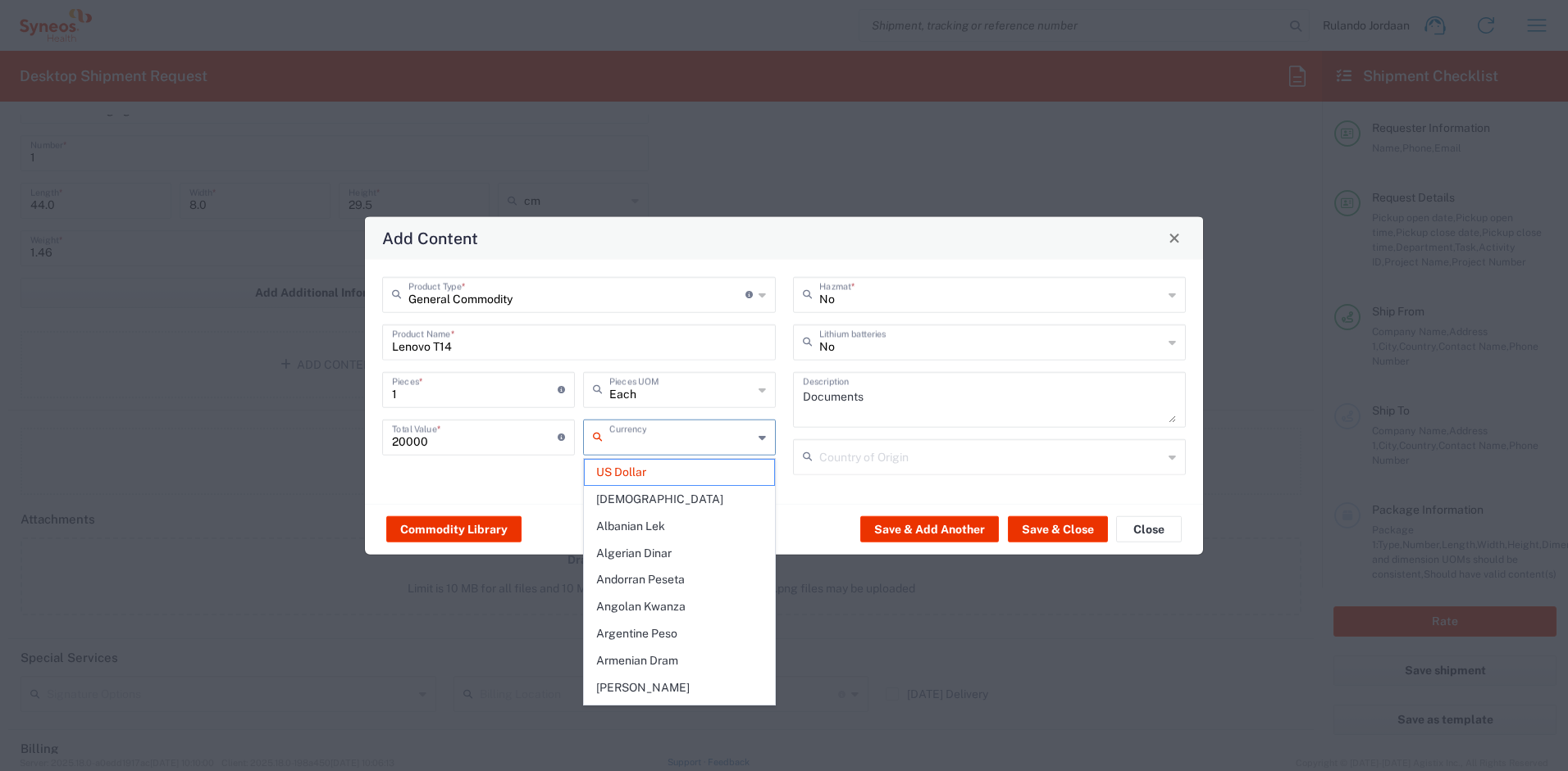
click at [625, 442] on input "text" at bounding box center [681, 435] width 144 height 29
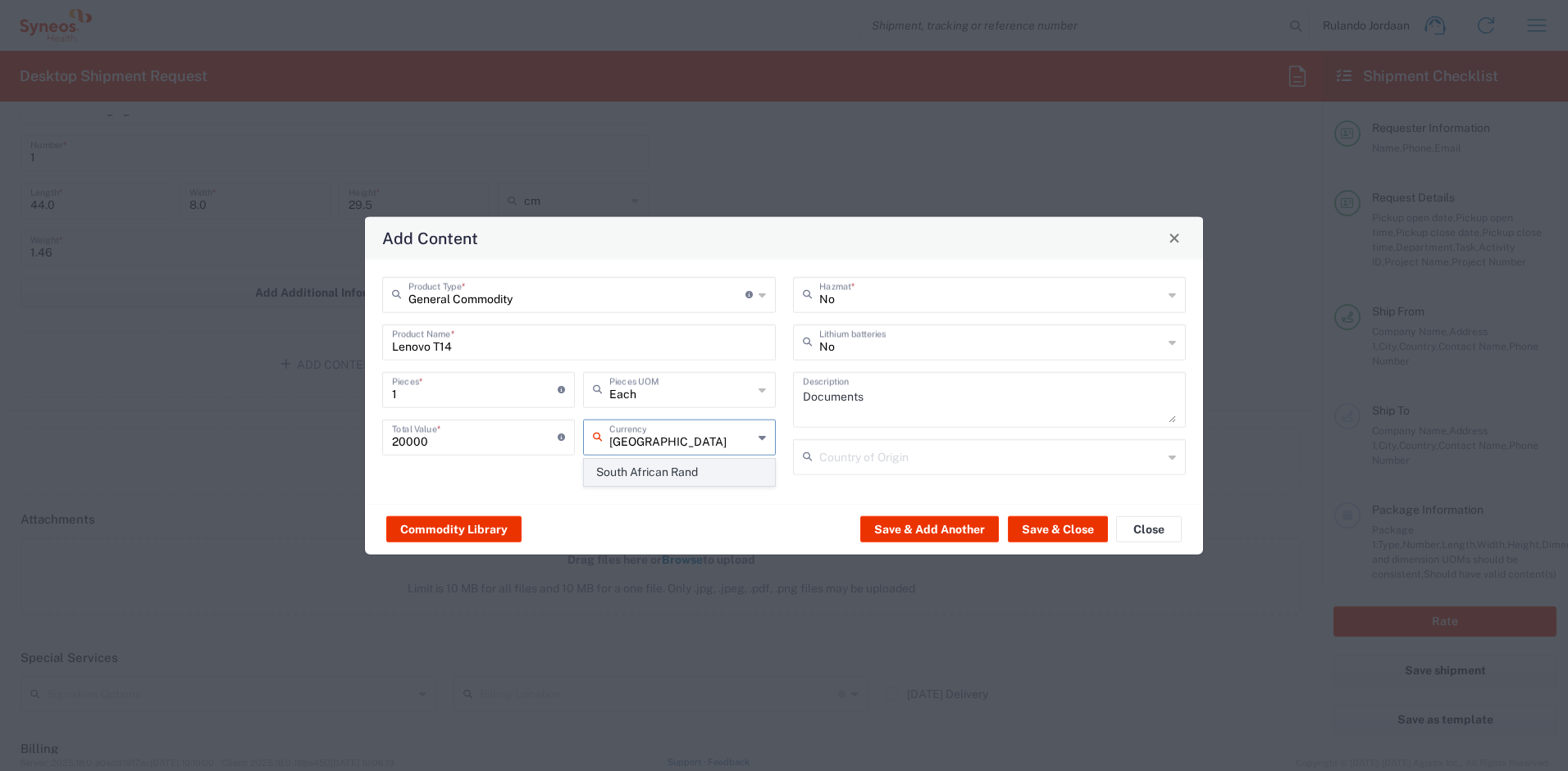
click at [661, 478] on span "South African Rand" at bounding box center [679, 472] width 190 height 25
type input "South African Rand"
click at [653, 500] on div "General Commodity Product Type * Document: Paper document generated internally …" at bounding box center [783, 381] width 838 height 245
click at [550, 350] on input "Lenovo T14" at bounding box center [578, 341] width 374 height 29
type input "Lenovo T14 Laptop"
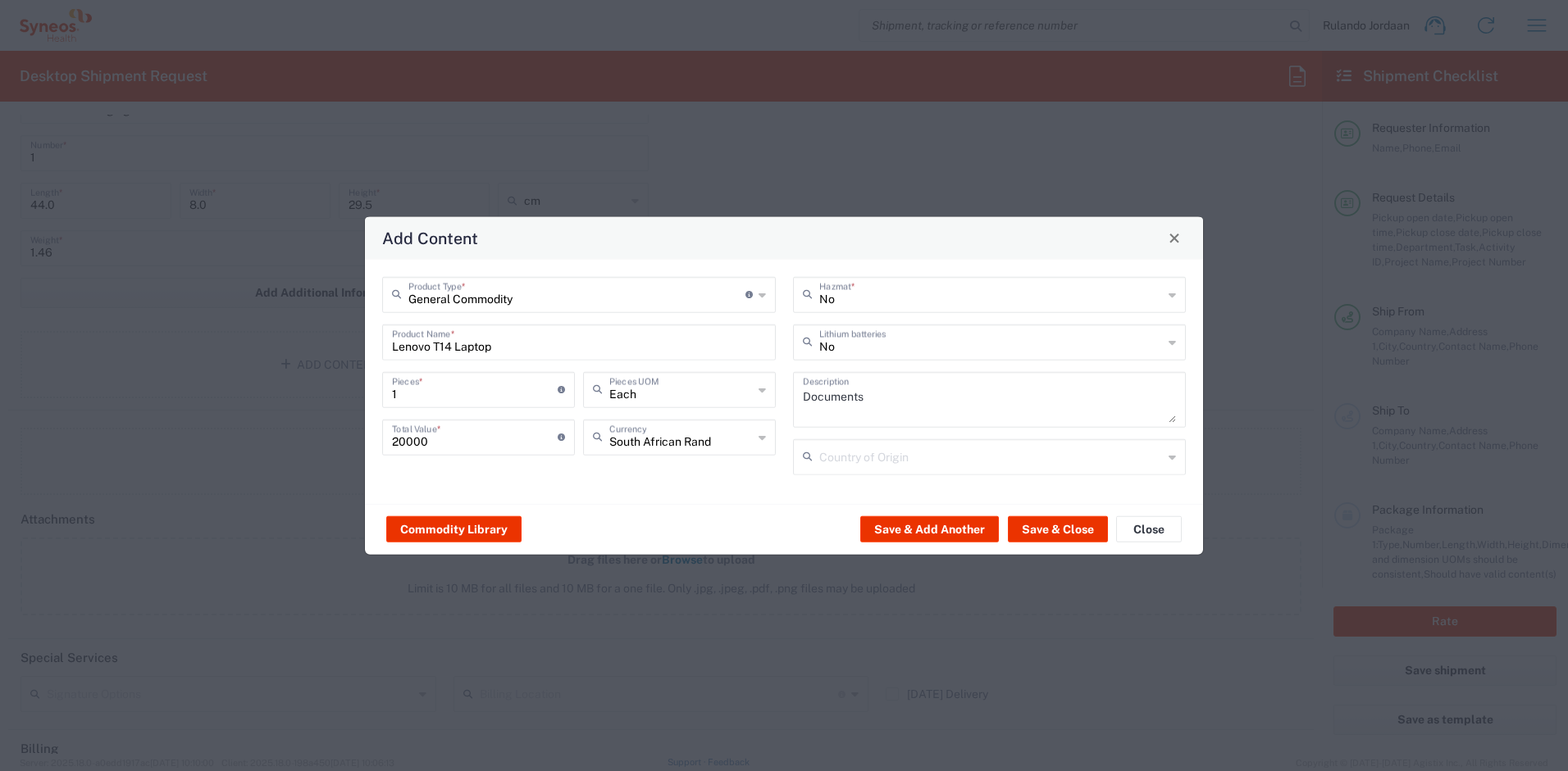
click at [685, 481] on div "General Commodity Product Type * Document: Paper document generated internally …" at bounding box center [578, 382] width 410 height 210
click at [1029, 528] on button "Save & Close" at bounding box center [1058, 529] width 100 height 26
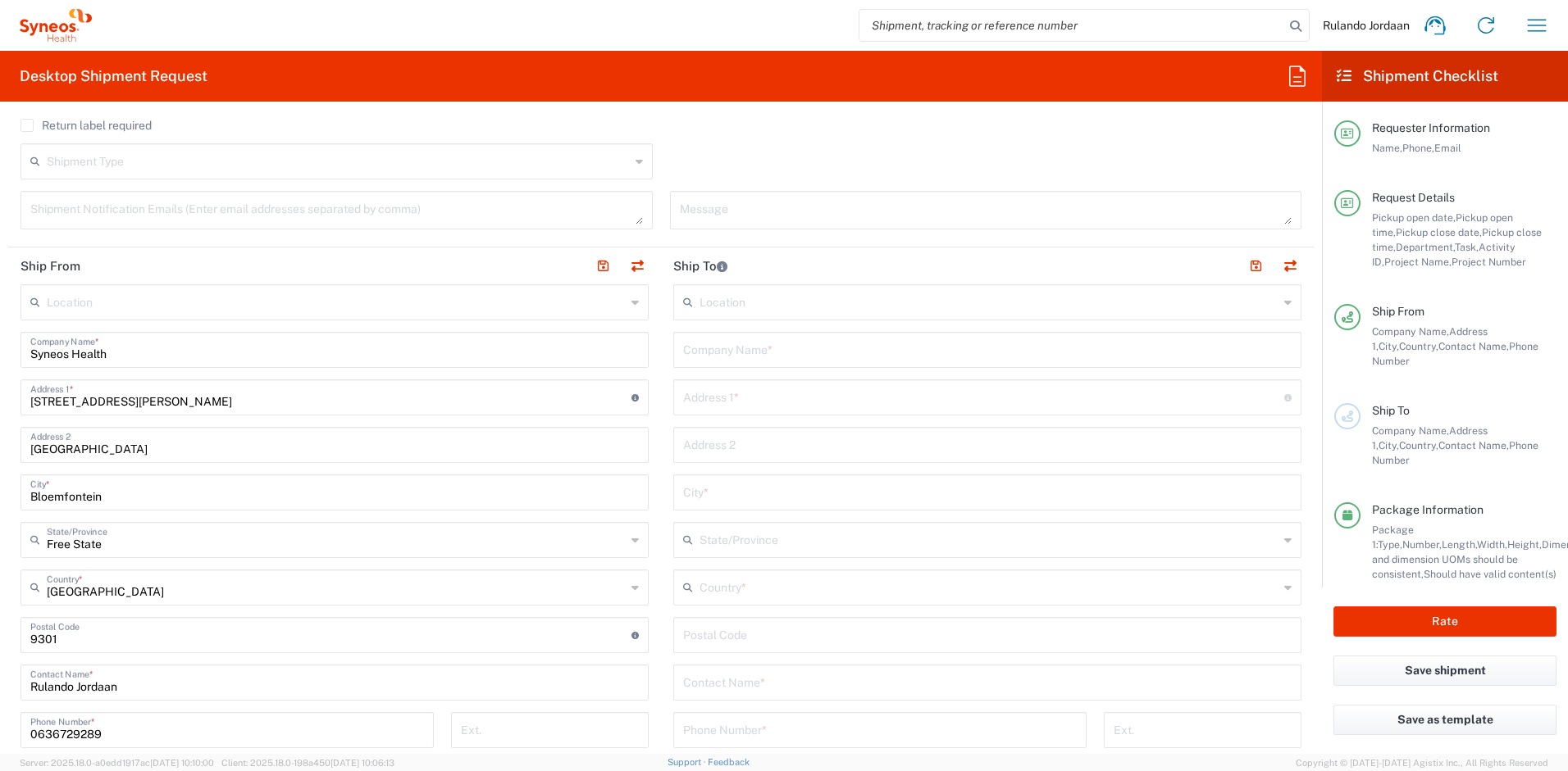
scroll to position [584, 0]
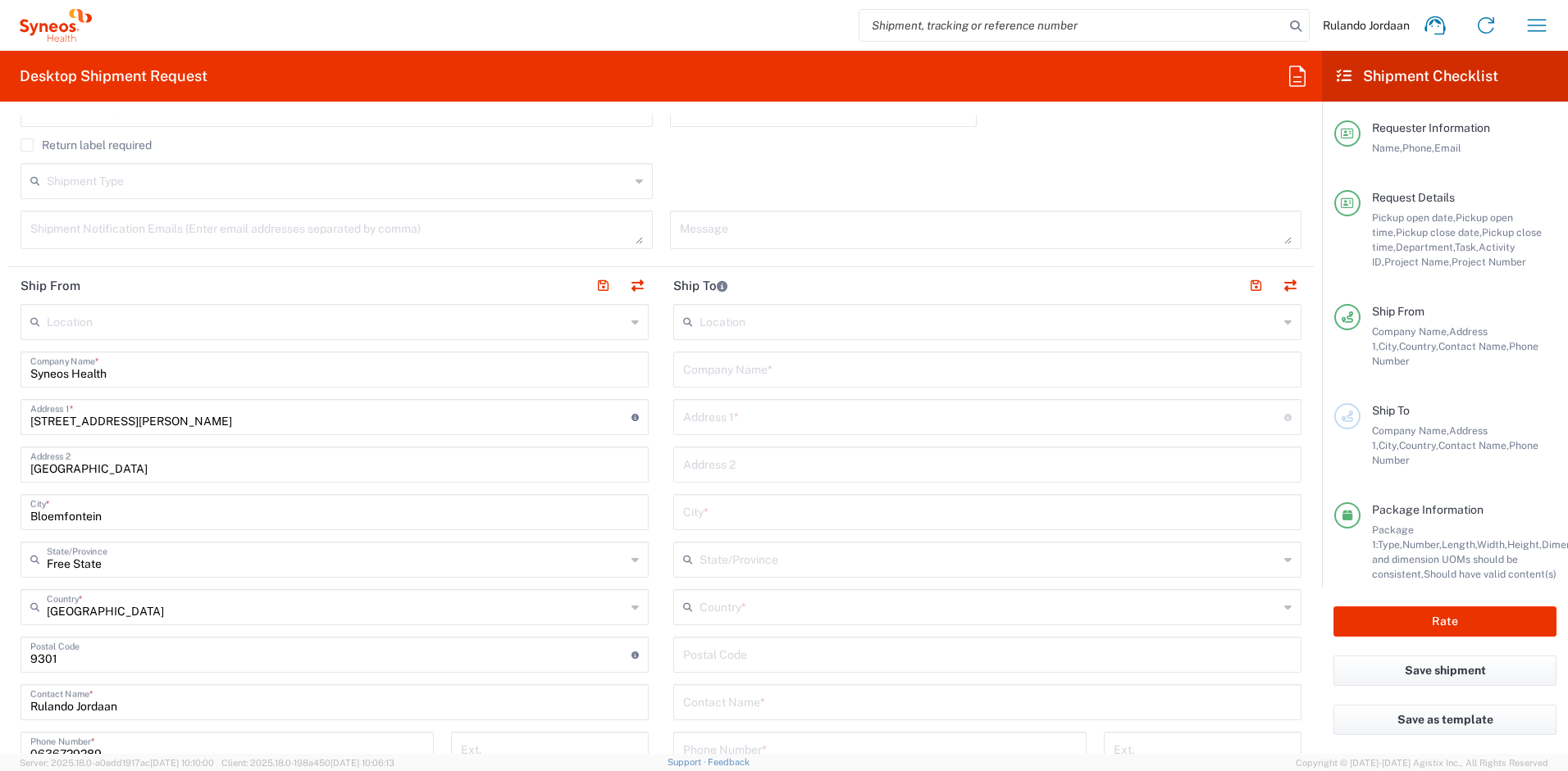
click at [716, 374] on input "text" at bounding box center [987, 369] width 608 height 29
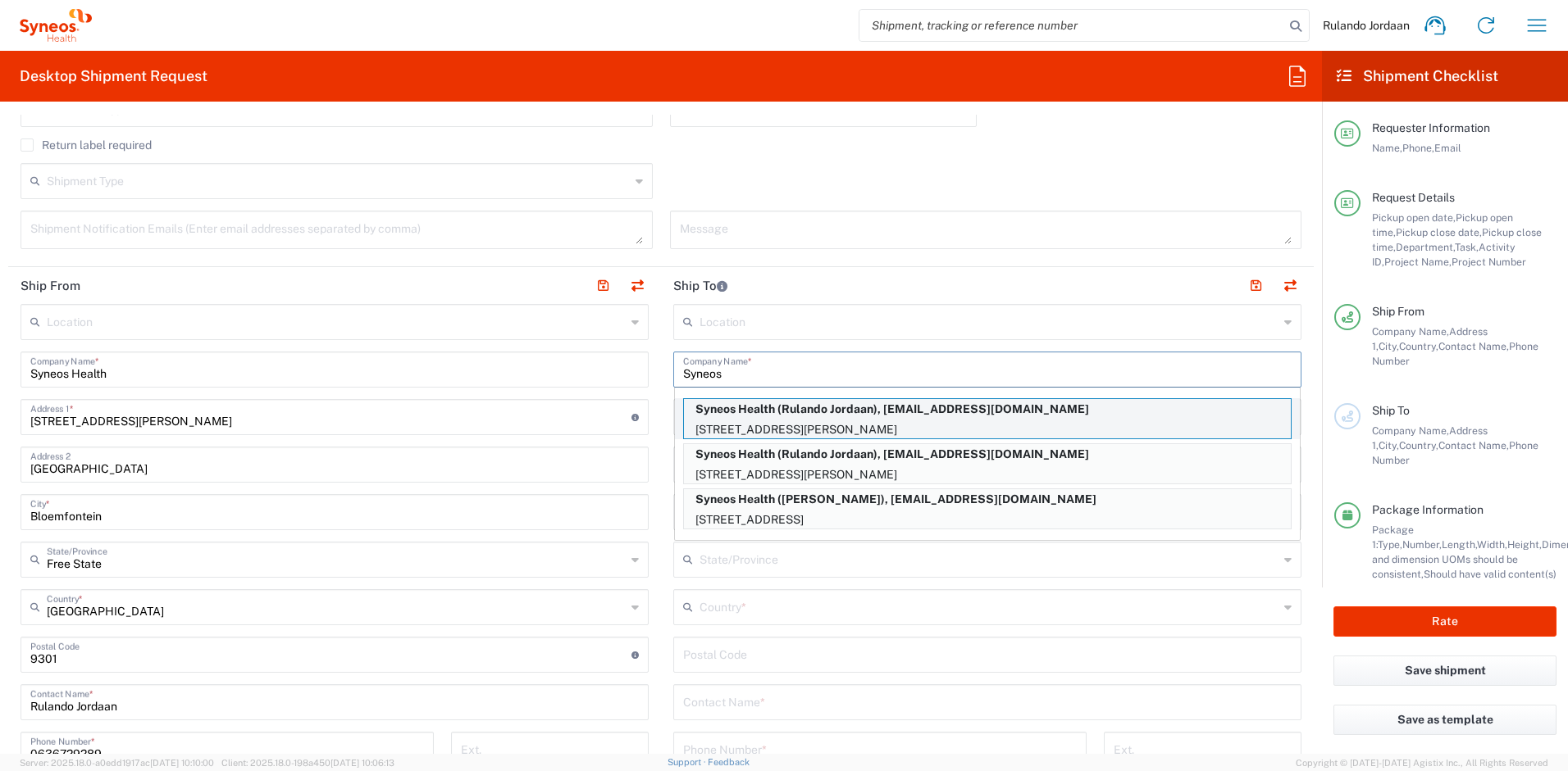
click at [721, 414] on p "Syneos Health (Rulando Jordaan), [EMAIL_ADDRESS][DOMAIN_NAME]" at bounding box center [987, 409] width 606 height 21
type input "Syneos Health"
type input "[STREET_ADDRESS][PERSON_NAME]"
type input "College Court, Brandwag"
type input "Bloemfontein"
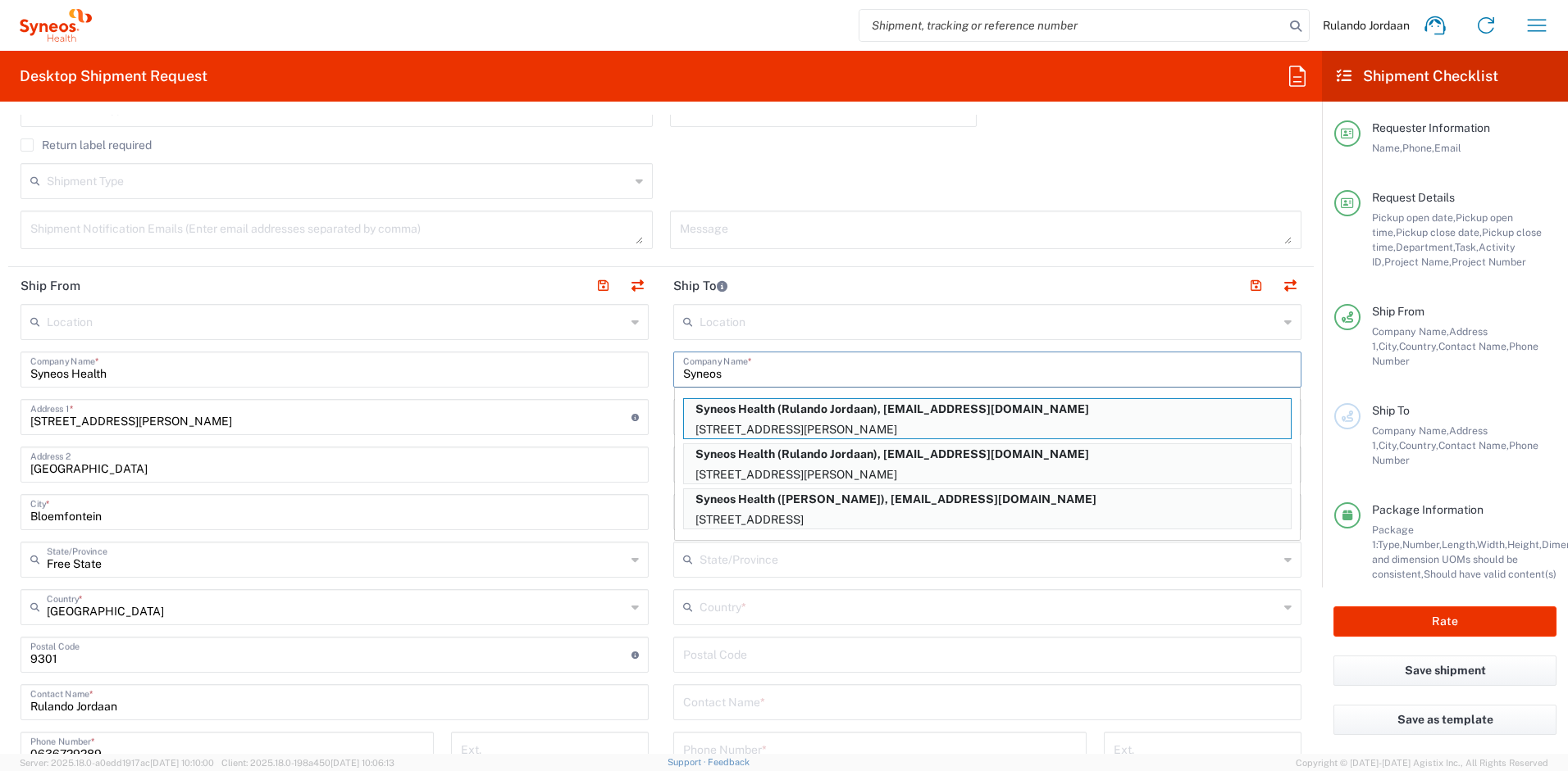
type input "[GEOGRAPHIC_DATA]"
type input "9301"
type input "Rulando Jordaan"
type input "[PHONE_NUMBER]"
type input "[EMAIL_ADDRESS][DOMAIN_NAME]"
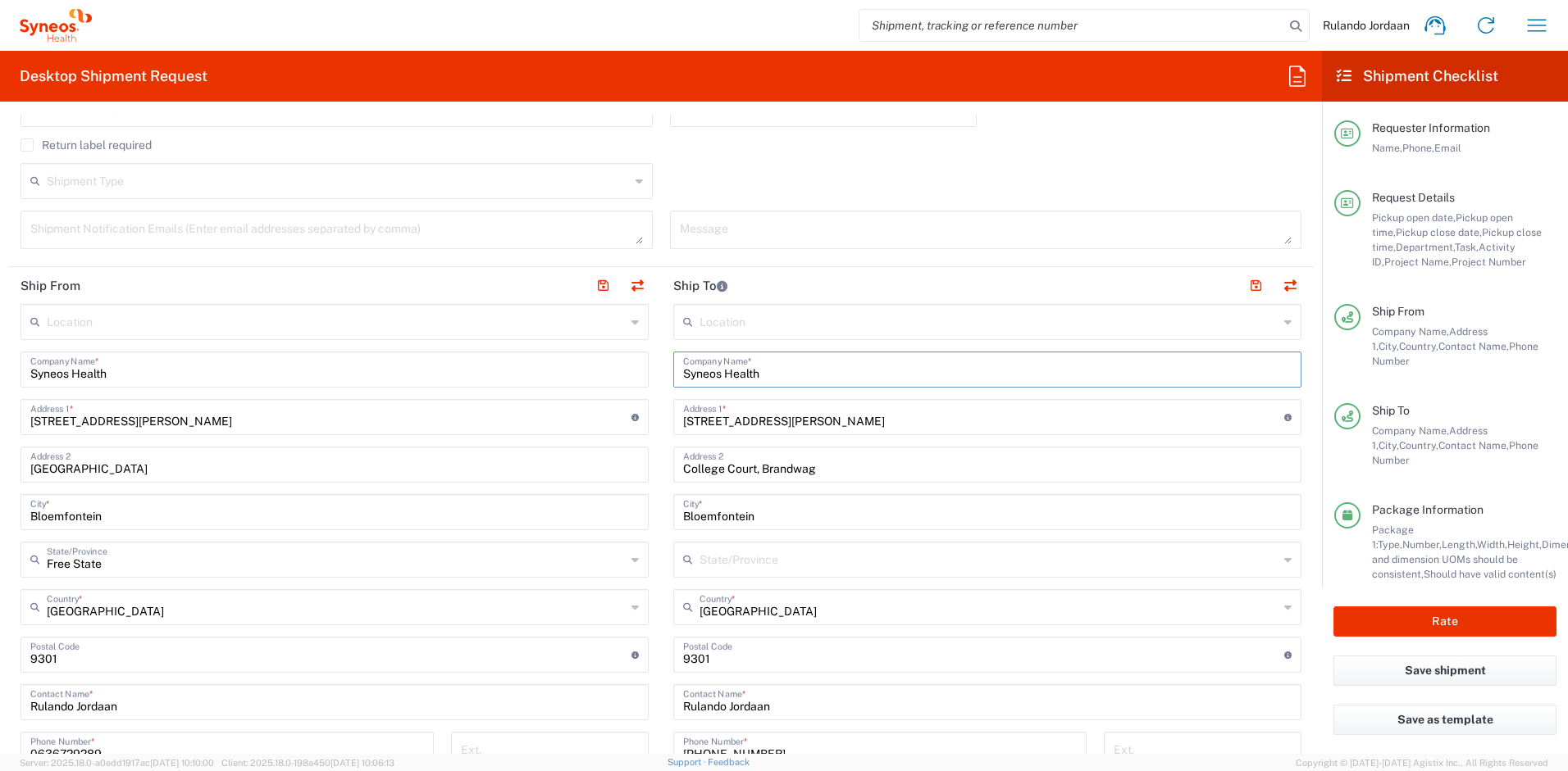
type input "Free State"
drag, startPoint x: 832, startPoint y: 425, endPoint x: 611, endPoint y: 383, distance: 225.0
click at [611, 383] on div "Ship From Location [PERSON_NAME] LLC-[GEOGRAPHIC_DATA] [GEOGRAPHIC_DATA] [GEOGR…" at bounding box center [660, 657] width 1305 height 780
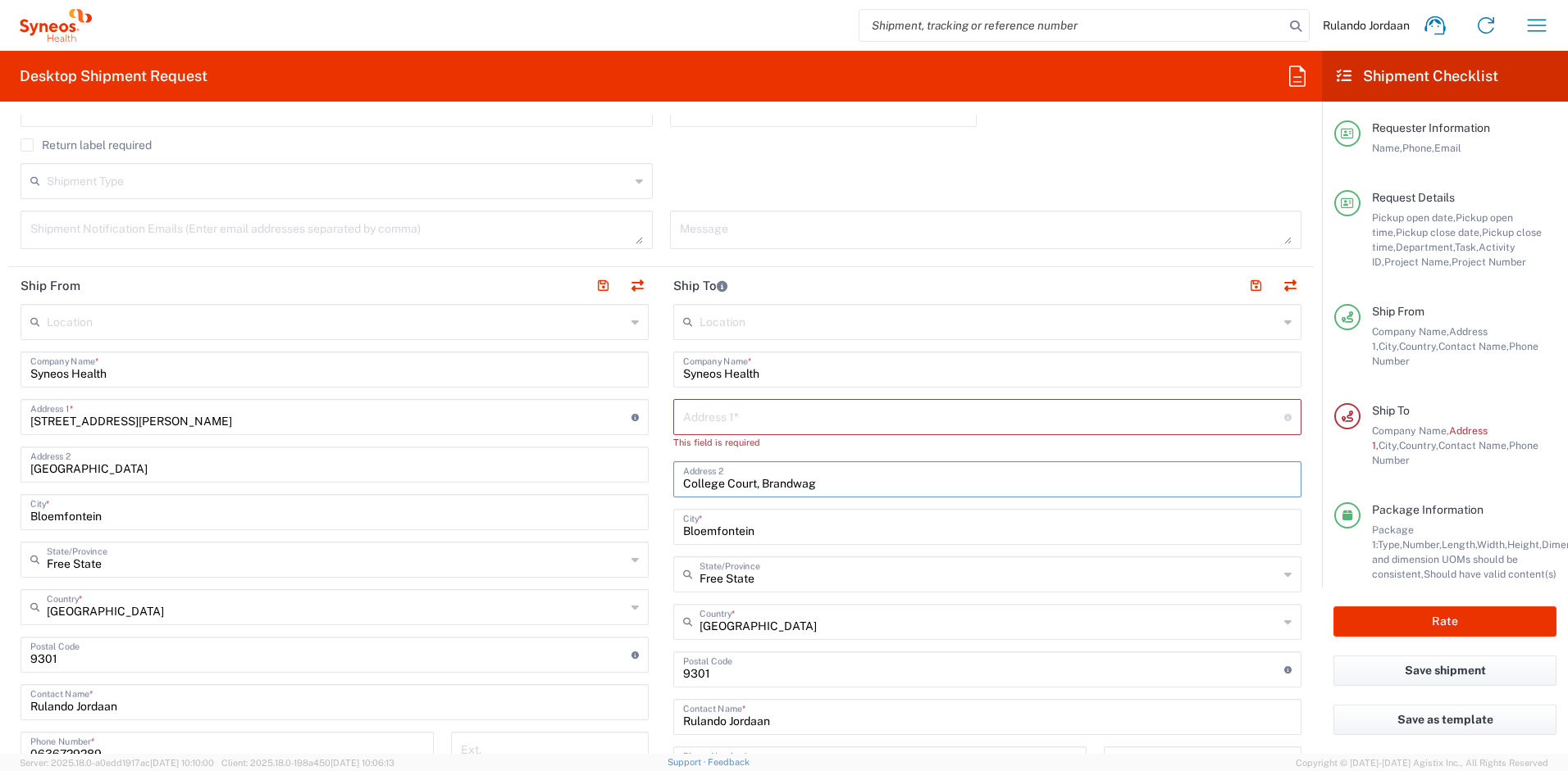
drag, startPoint x: 822, startPoint y: 471, endPoint x: 632, endPoint y: 458, distance: 190.4
click at [638, 459] on div "Ship From Location [PERSON_NAME] LLC-[GEOGRAPHIC_DATA] [GEOGRAPHIC_DATA] [GEOGR…" at bounding box center [660, 657] width 1305 height 780
drag, startPoint x: 789, startPoint y: 482, endPoint x: 672, endPoint y: 478, distance: 117.1
click at [683, 478] on input "College Court, Brandwag" at bounding box center [987, 478] width 608 height 29
drag, startPoint x: 761, startPoint y: 534, endPoint x: 647, endPoint y: 526, distance: 114.3
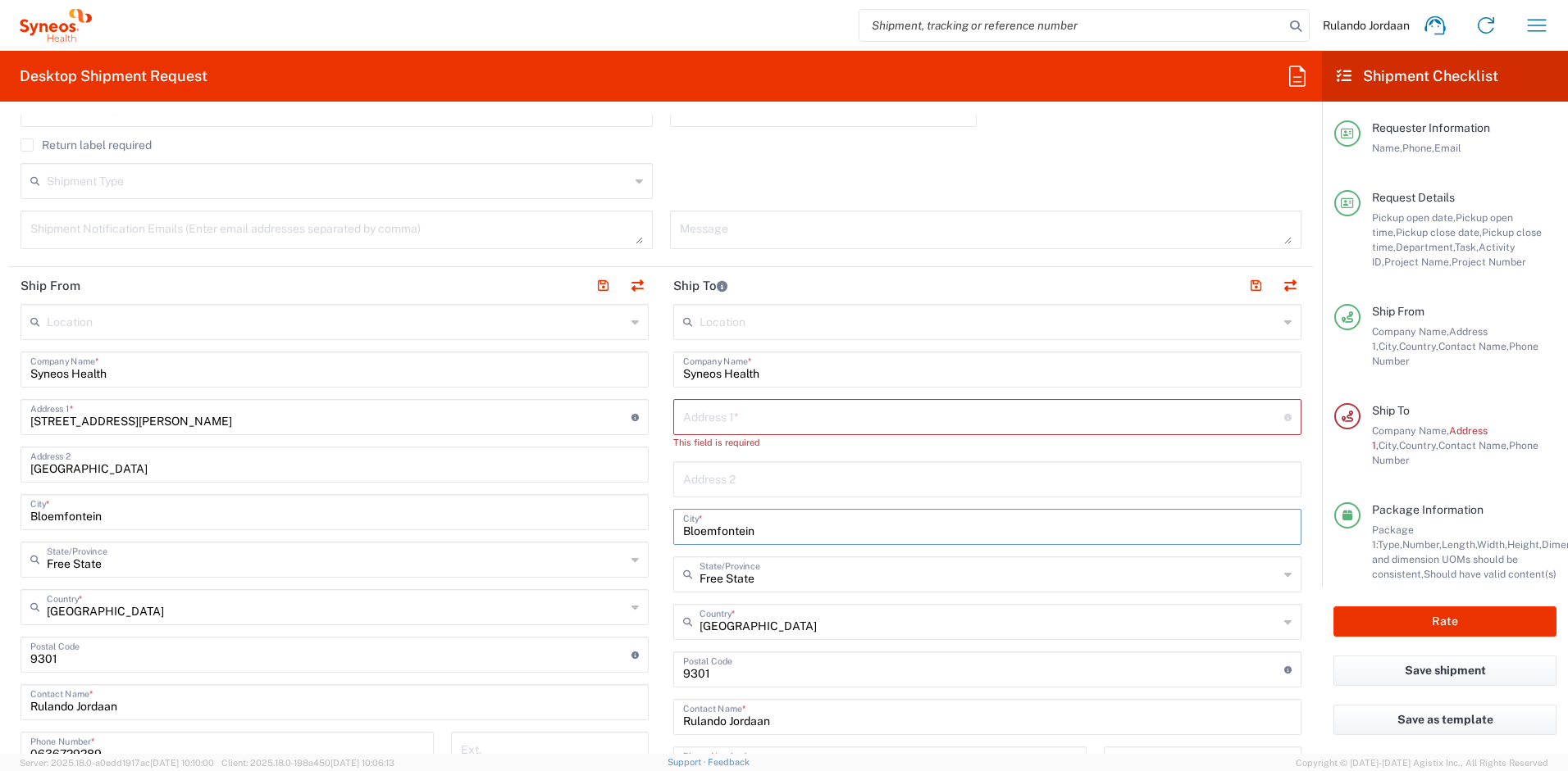
click at [648, 527] on div "Ship From Location [PERSON_NAME] LLC-[GEOGRAPHIC_DATA] [GEOGRAPHIC_DATA] [GEOGR…" at bounding box center [660, 657] width 1305 height 780
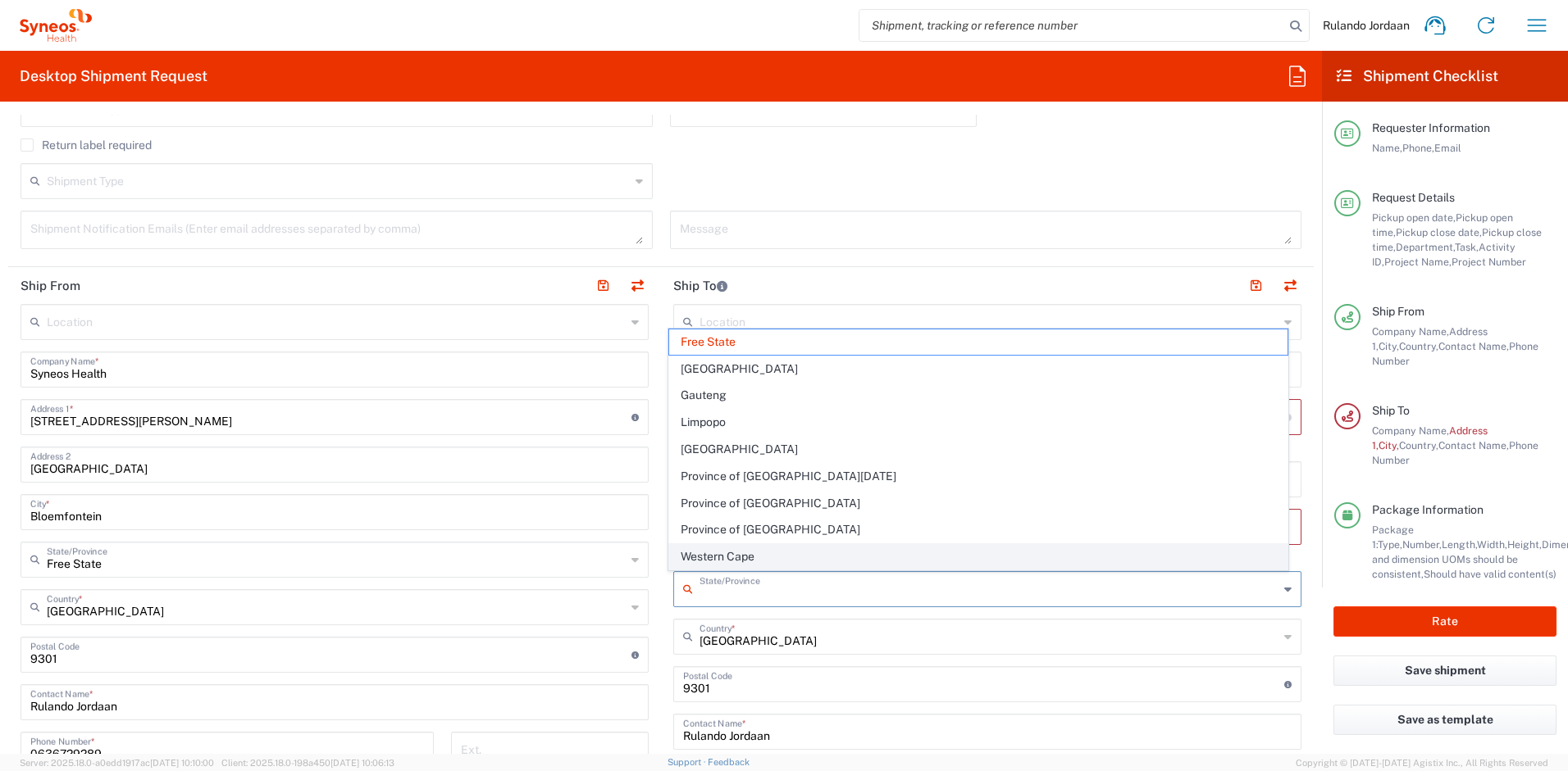
drag, startPoint x: 755, startPoint y: 574, endPoint x: 689, endPoint y: 565, distance: 66.6
click at [689, 571] on agx-dropdown-input "State/Province [GEOGRAPHIC_DATA] [GEOGRAPHIC_DATA] [GEOGRAPHIC_DATA] [GEOGRAPHI…" at bounding box center [987, 589] width 628 height 36
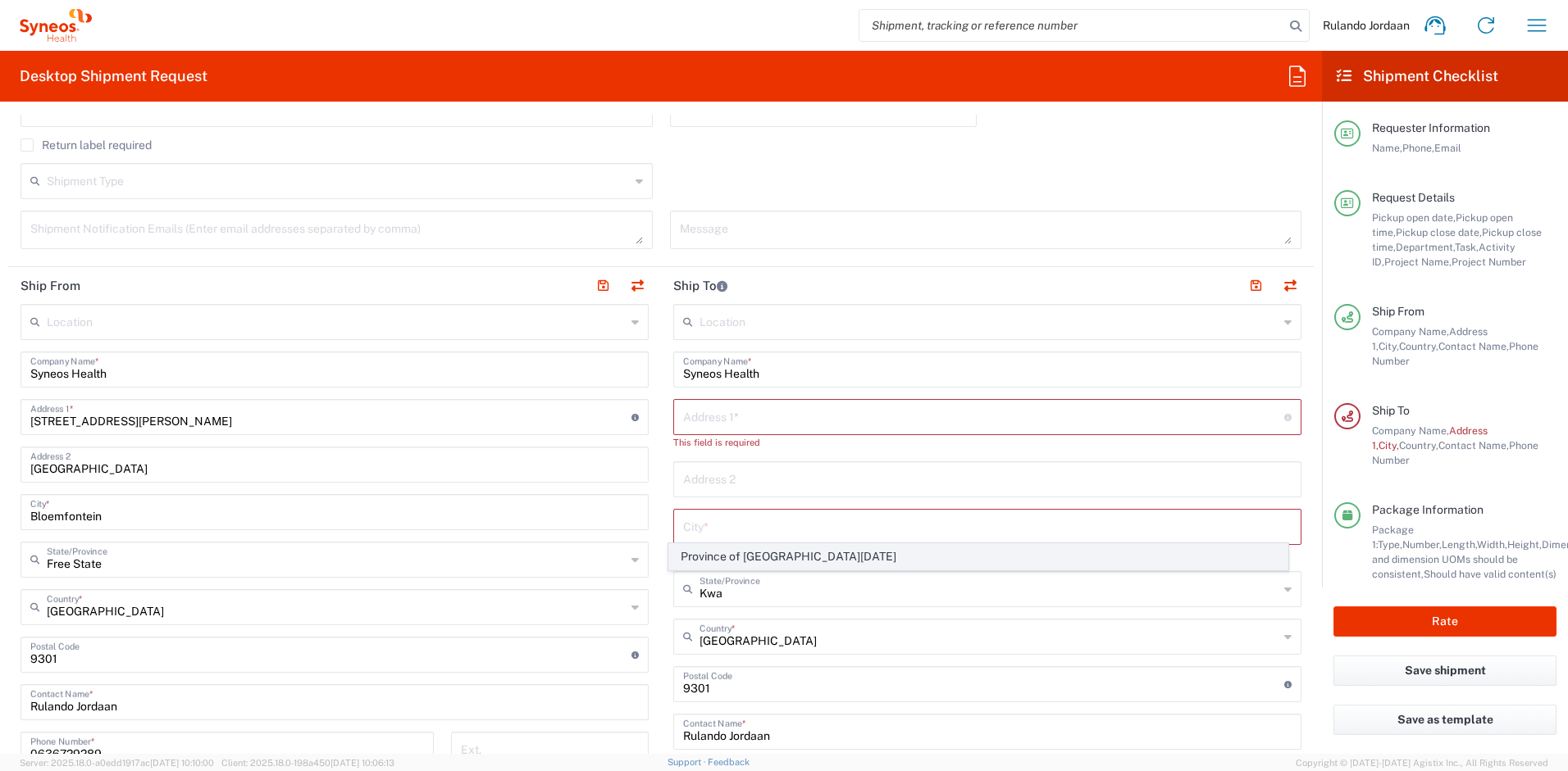
click at [731, 563] on span "Province of [GEOGRAPHIC_DATA][DATE]" at bounding box center [979, 556] width 619 height 25
type input "Province of [GEOGRAPHIC_DATA][DATE]"
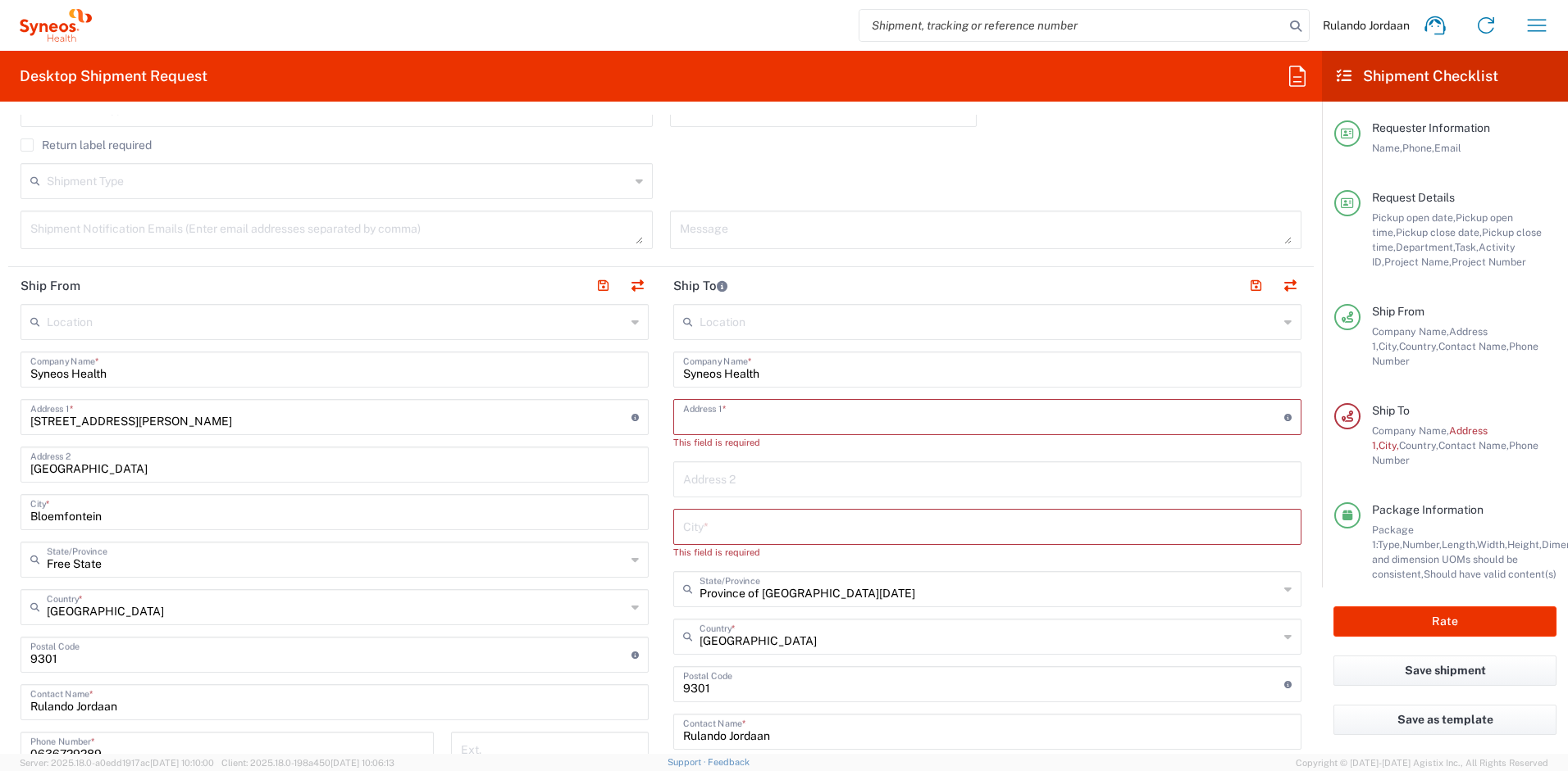
click at [704, 423] on input "text" at bounding box center [984, 415] width 601 height 29
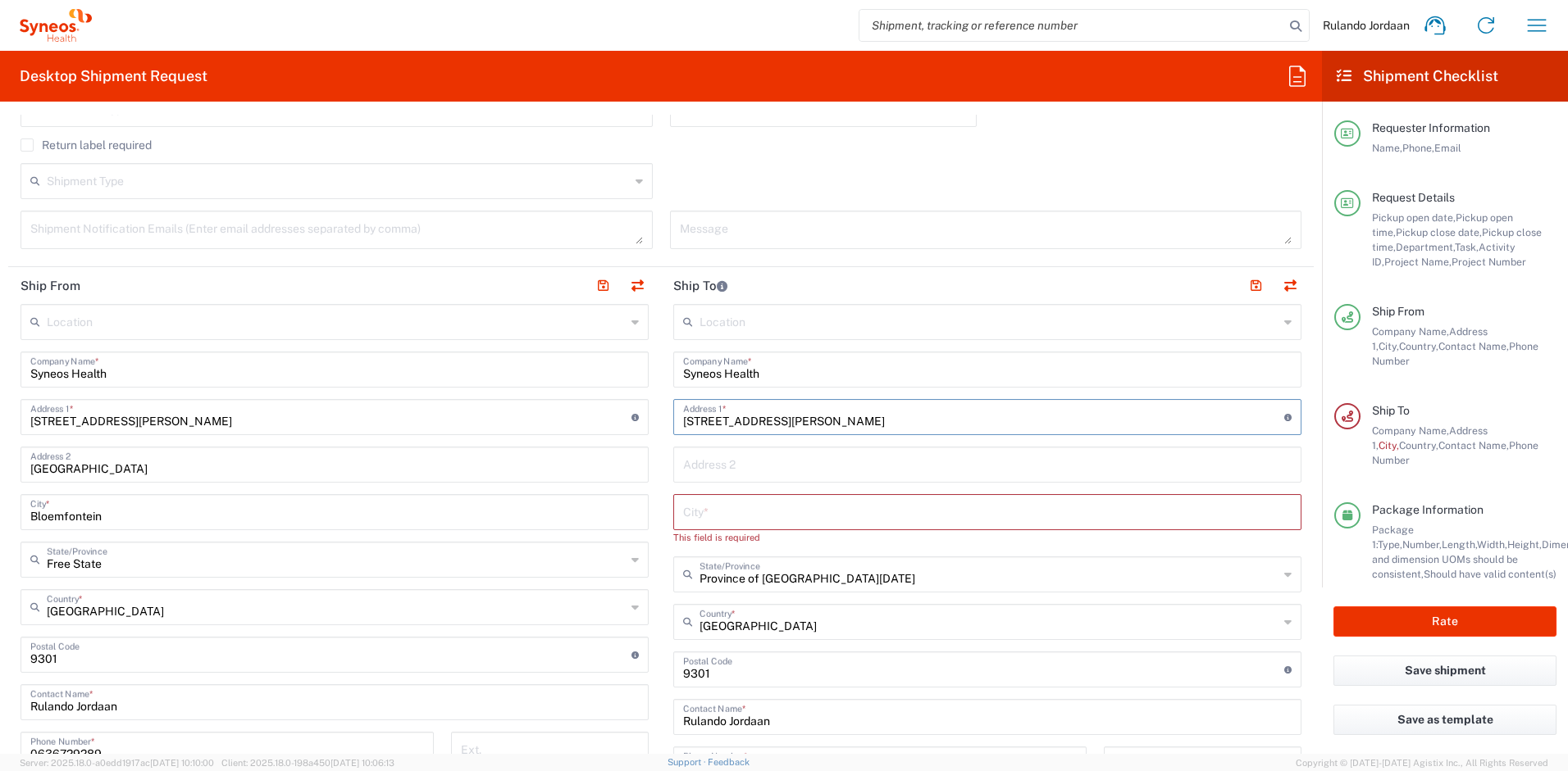
type input "[STREET_ADDRESS][PERSON_NAME]"
click at [738, 517] on input "text" at bounding box center [987, 510] width 608 height 29
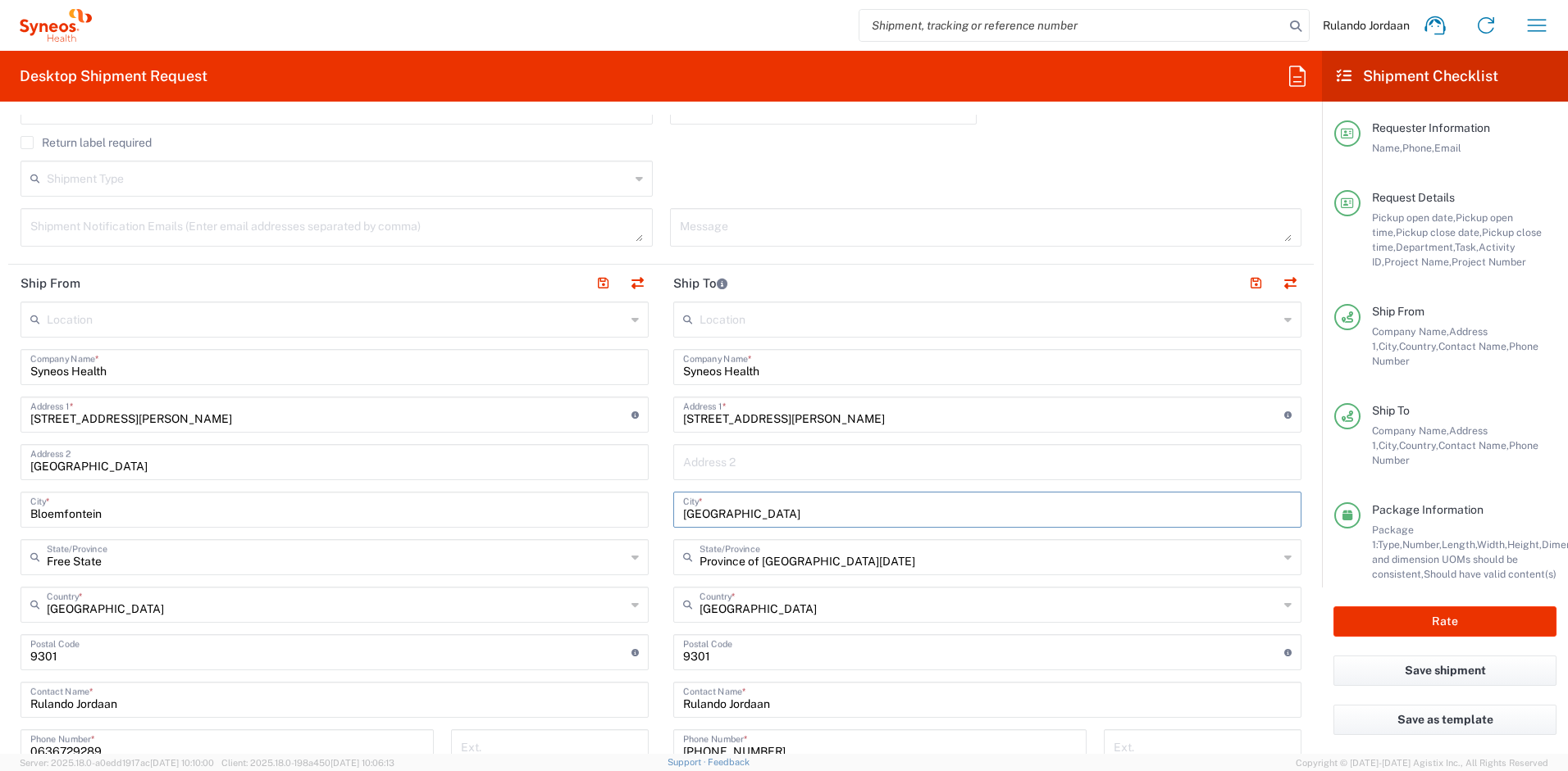
scroll to position [588, 0]
type input "[GEOGRAPHIC_DATA]"
click at [649, 492] on main "Location [PERSON_NAME] LLC-[GEOGRAPHIC_DATA] [GEOGRAPHIC_DATA] [GEOGRAPHIC_DATA…" at bounding box center [334, 668] width 652 height 736
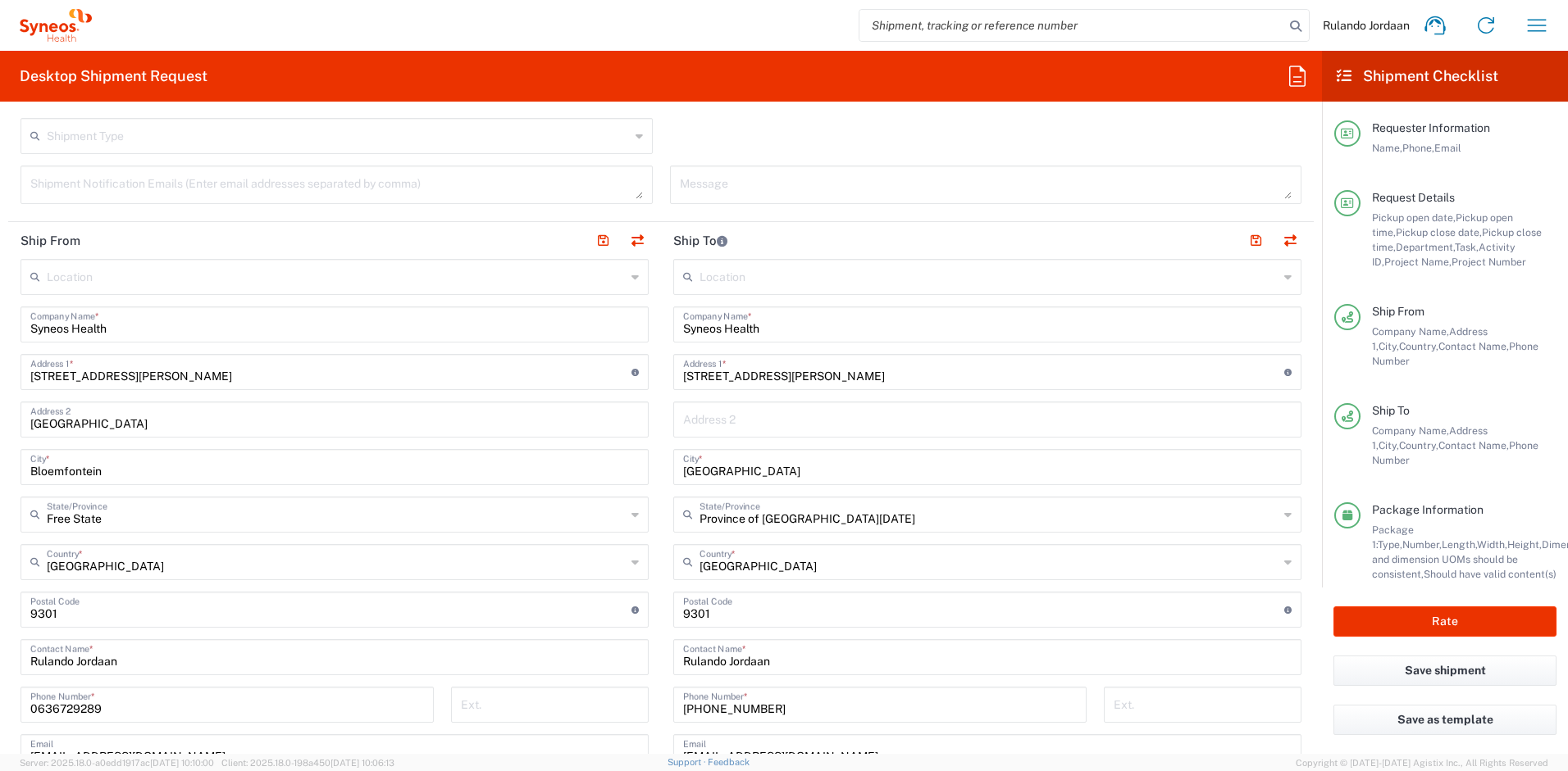
scroll to position [651, 0]
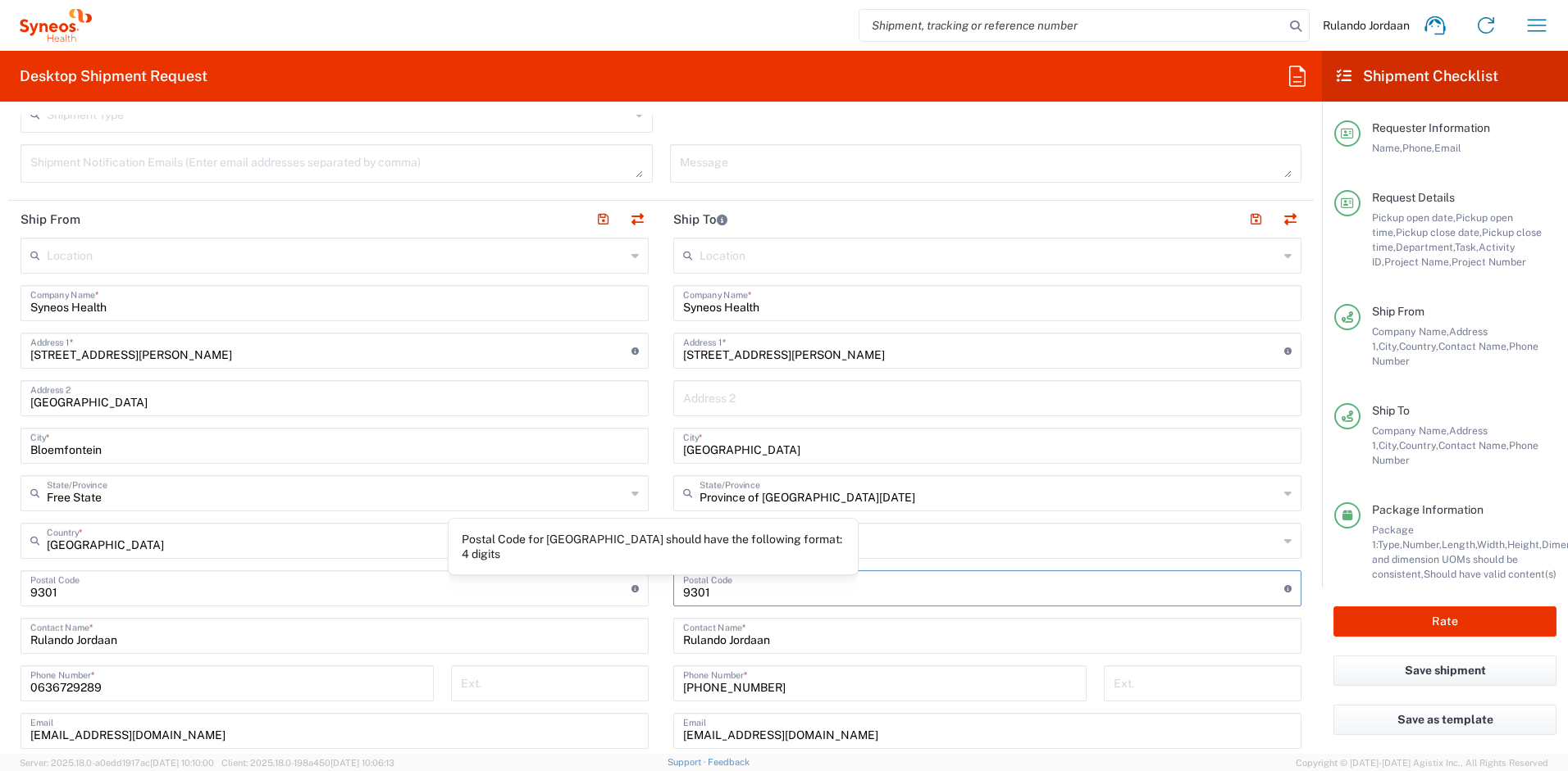
click at [630, 592] on div "Ship From Location [PERSON_NAME] LLC-[GEOGRAPHIC_DATA] [GEOGRAPHIC_DATA] [GEOGR…" at bounding box center [660, 590] width 1305 height 780
type input "3610"
click at [638, 590] on div "Postal Code Postal Code for [GEOGRAPHIC_DATA] should have the following format:…" at bounding box center [335, 588] width 628 height 36
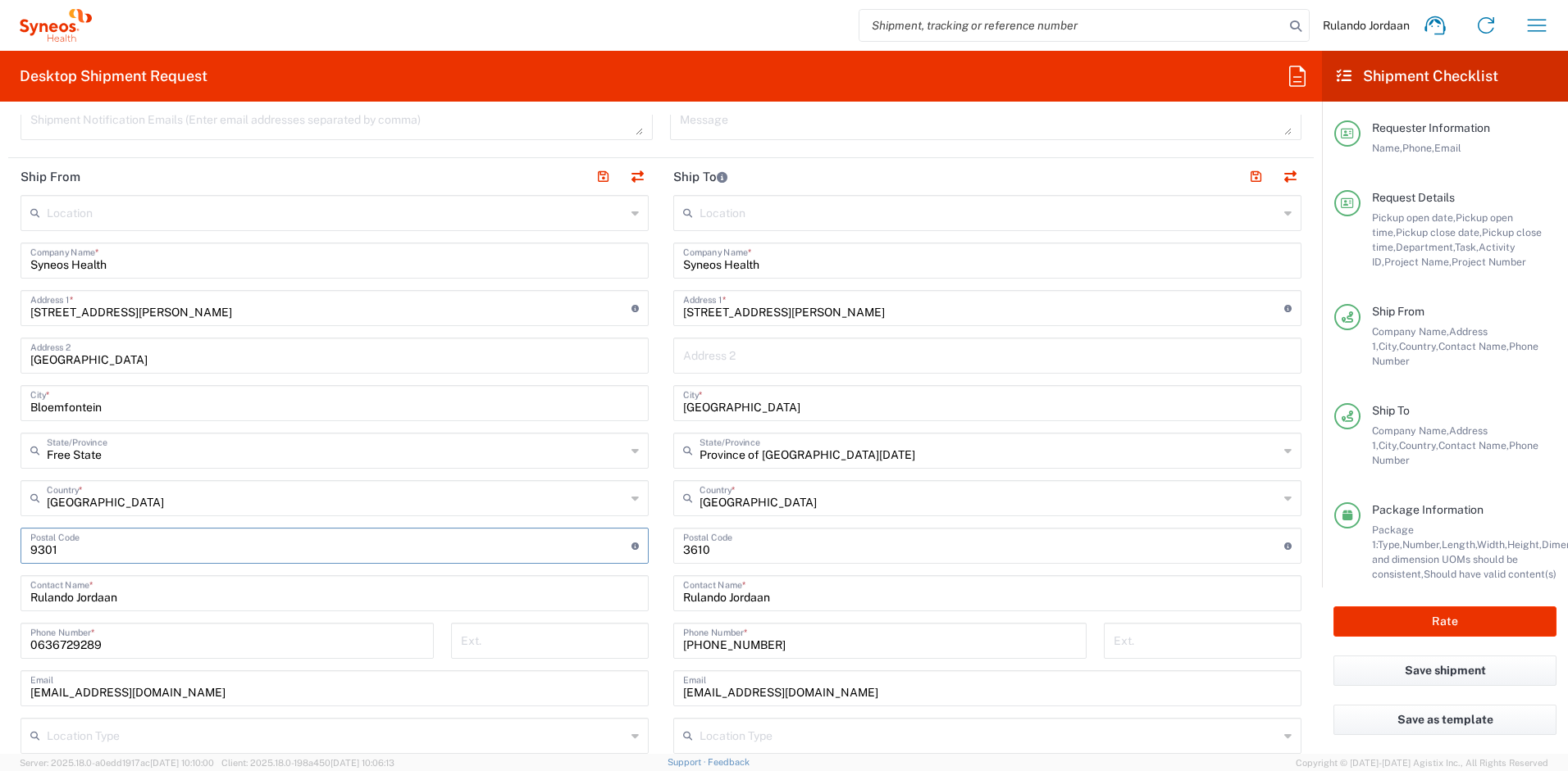
scroll to position [775, 0]
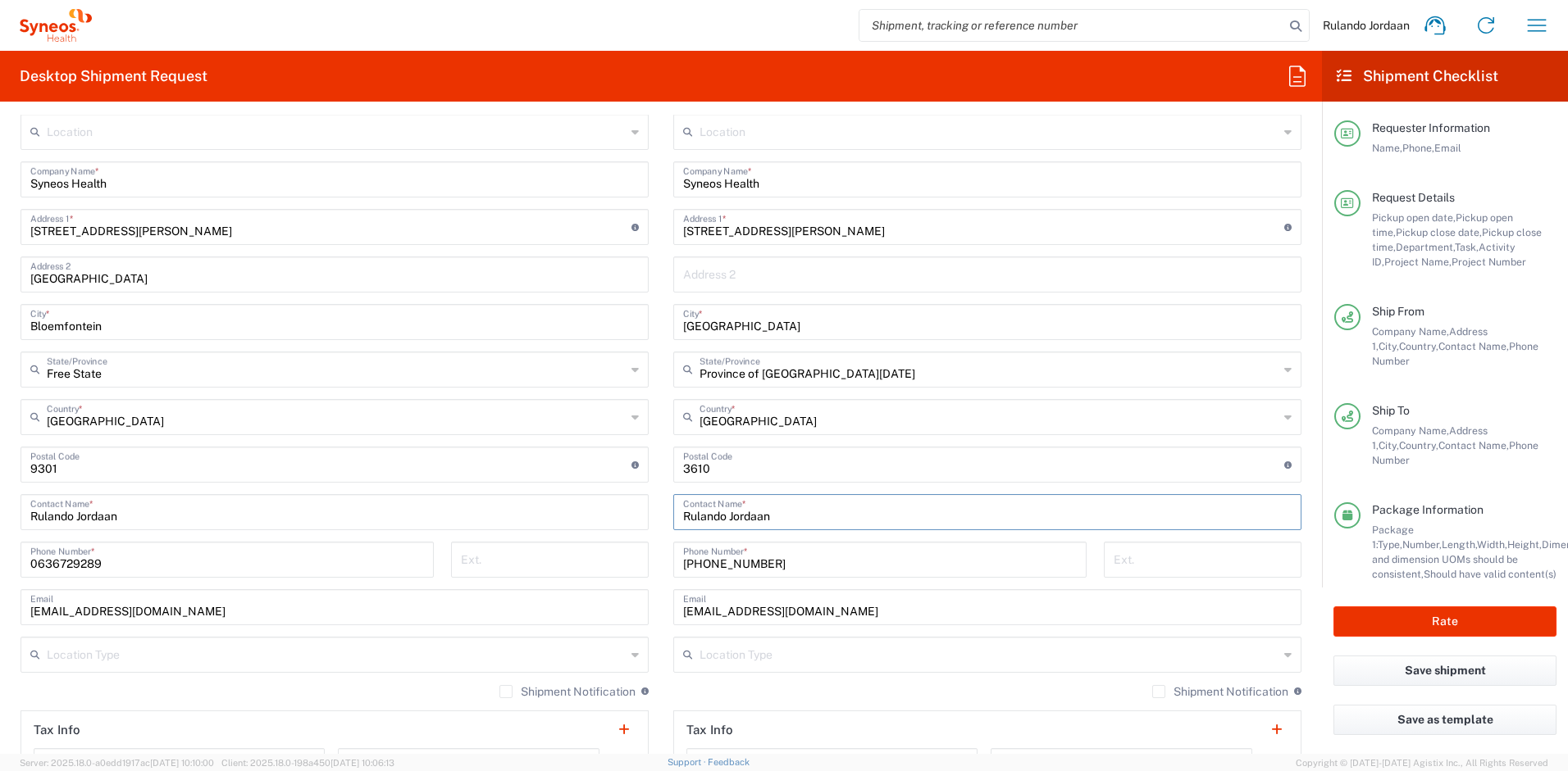
drag, startPoint x: 778, startPoint y: 517, endPoint x: 574, endPoint y: 504, distance: 204.4
click at [574, 503] on div "Ship From Location [PERSON_NAME] LLC-[GEOGRAPHIC_DATA] [GEOGRAPHIC_DATA] [GEOGR…" at bounding box center [660, 466] width 1305 height 780
type input "[PERSON_NAME]"
drag, startPoint x: 698, startPoint y: 553, endPoint x: 627, endPoint y: 552, distance: 71.0
click at [627, 552] on div "Ship From Location [PERSON_NAME] LLC-[GEOGRAPHIC_DATA] [GEOGRAPHIC_DATA] [GEOGR…" at bounding box center [660, 466] width 1305 height 780
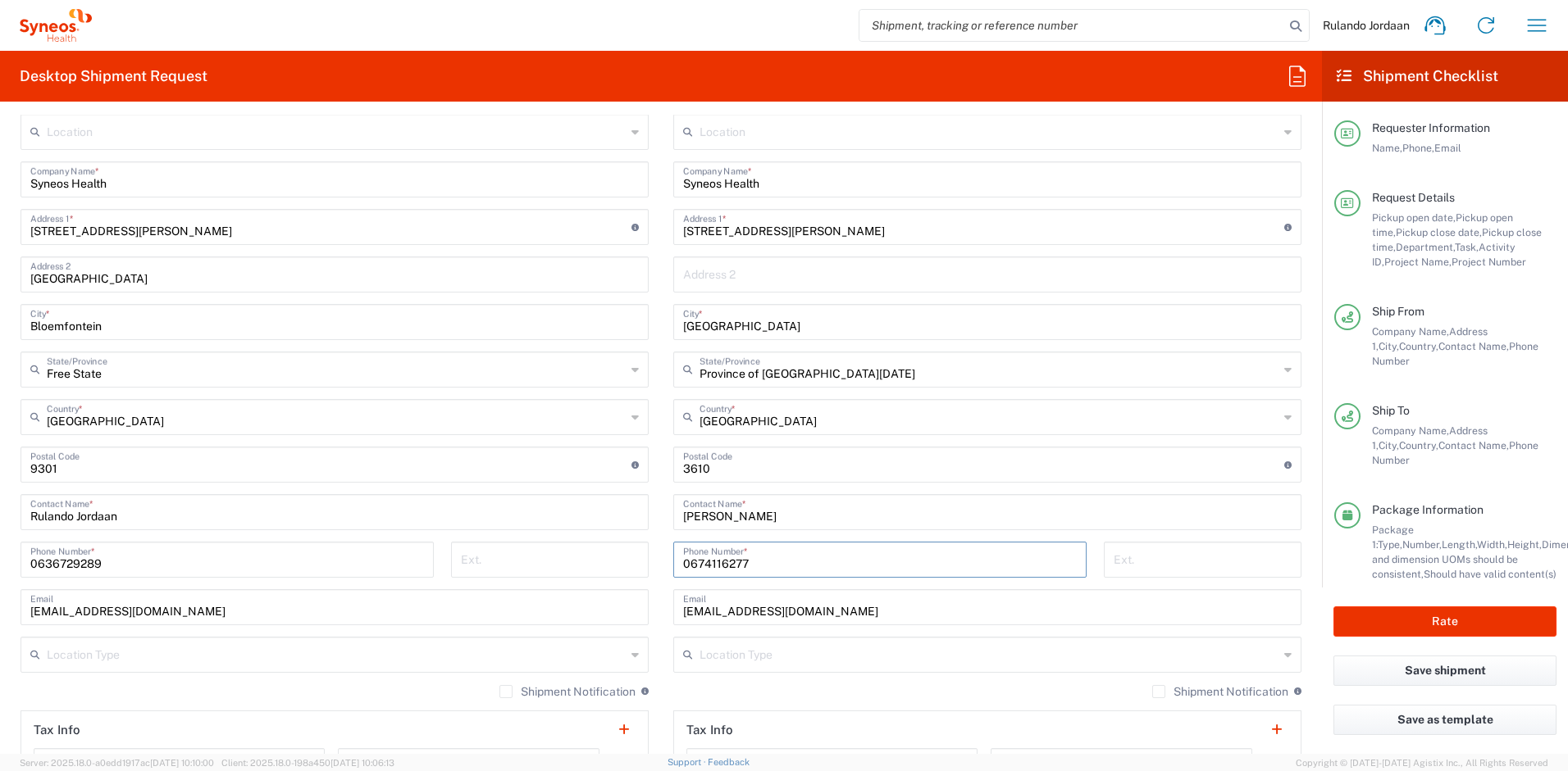
type input "0674116277"
click at [808, 614] on input "[EMAIL_ADDRESS][DOMAIN_NAME]" at bounding box center [987, 606] width 608 height 29
drag, startPoint x: 874, startPoint y: 609, endPoint x: 650, endPoint y: 602, distance: 224.1
click at [652, 602] on div "Ship From Location [PERSON_NAME] LLC-[GEOGRAPHIC_DATA] [GEOGRAPHIC_DATA] [GEOGR…" at bounding box center [660, 466] width 1305 height 780
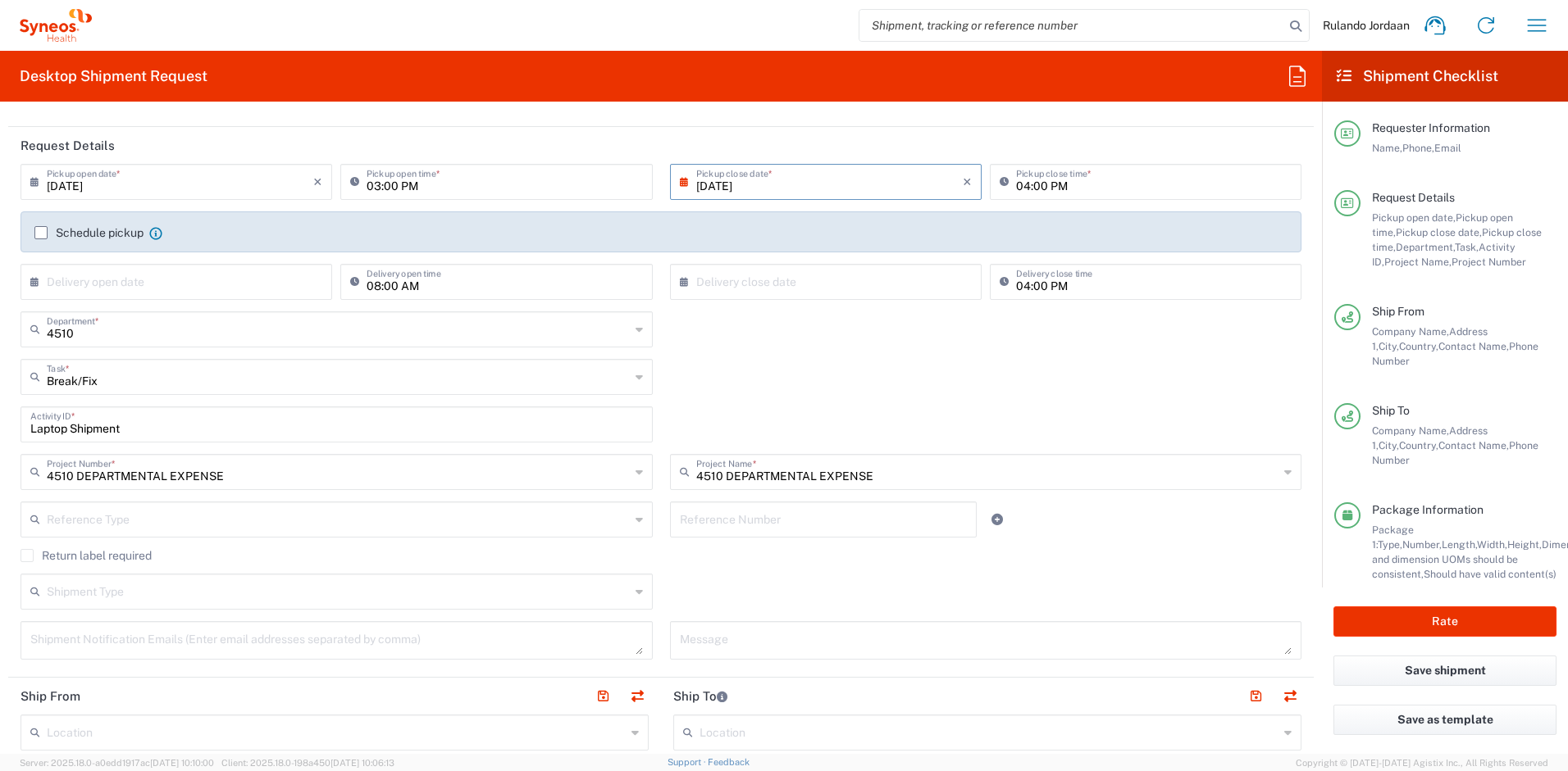
scroll to position [809, 0]
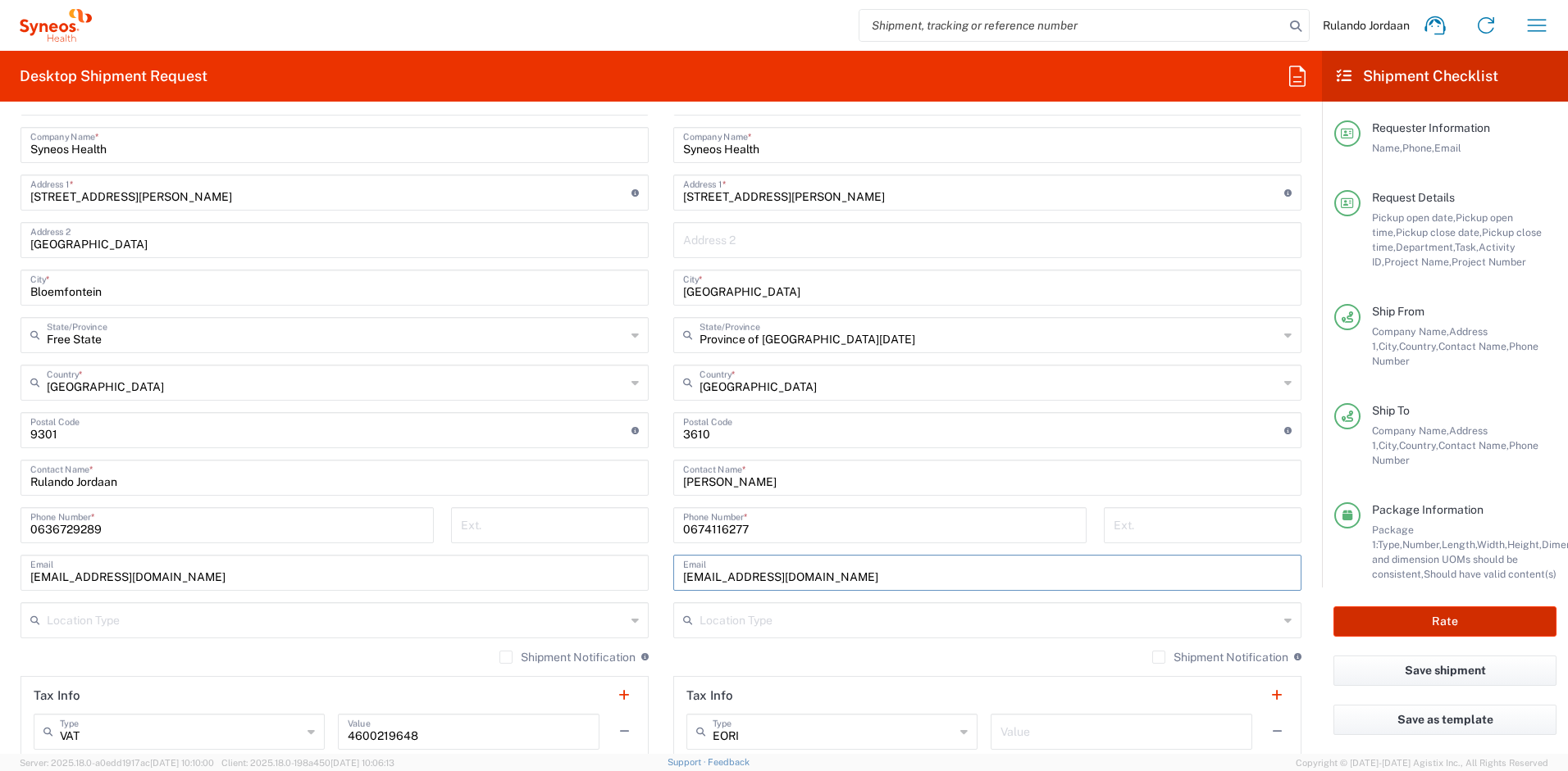
type input "[EMAIL_ADDRESS][DOMAIN_NAME]"
click at [1431, 625] on button "Rate" at bounding box center [1444, 621] width 223 height 30
type input "4510 DEPARTMENTAL EXPENSE"
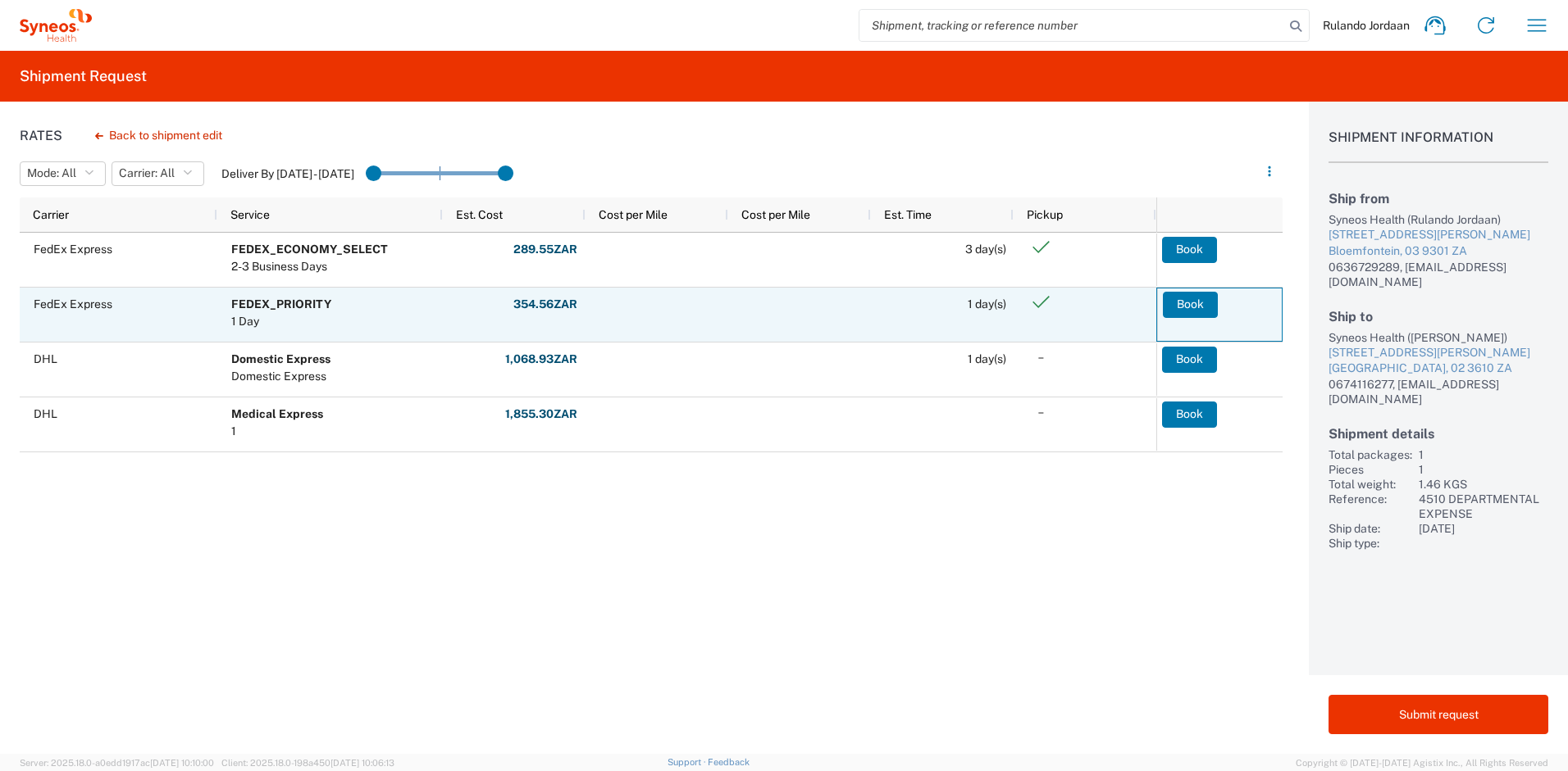
click at [1190, 305] on button "Book" at bounding box center [1189, 305] width 55 height 26
